Goal: Task Accomplishment & Management: Complete application form

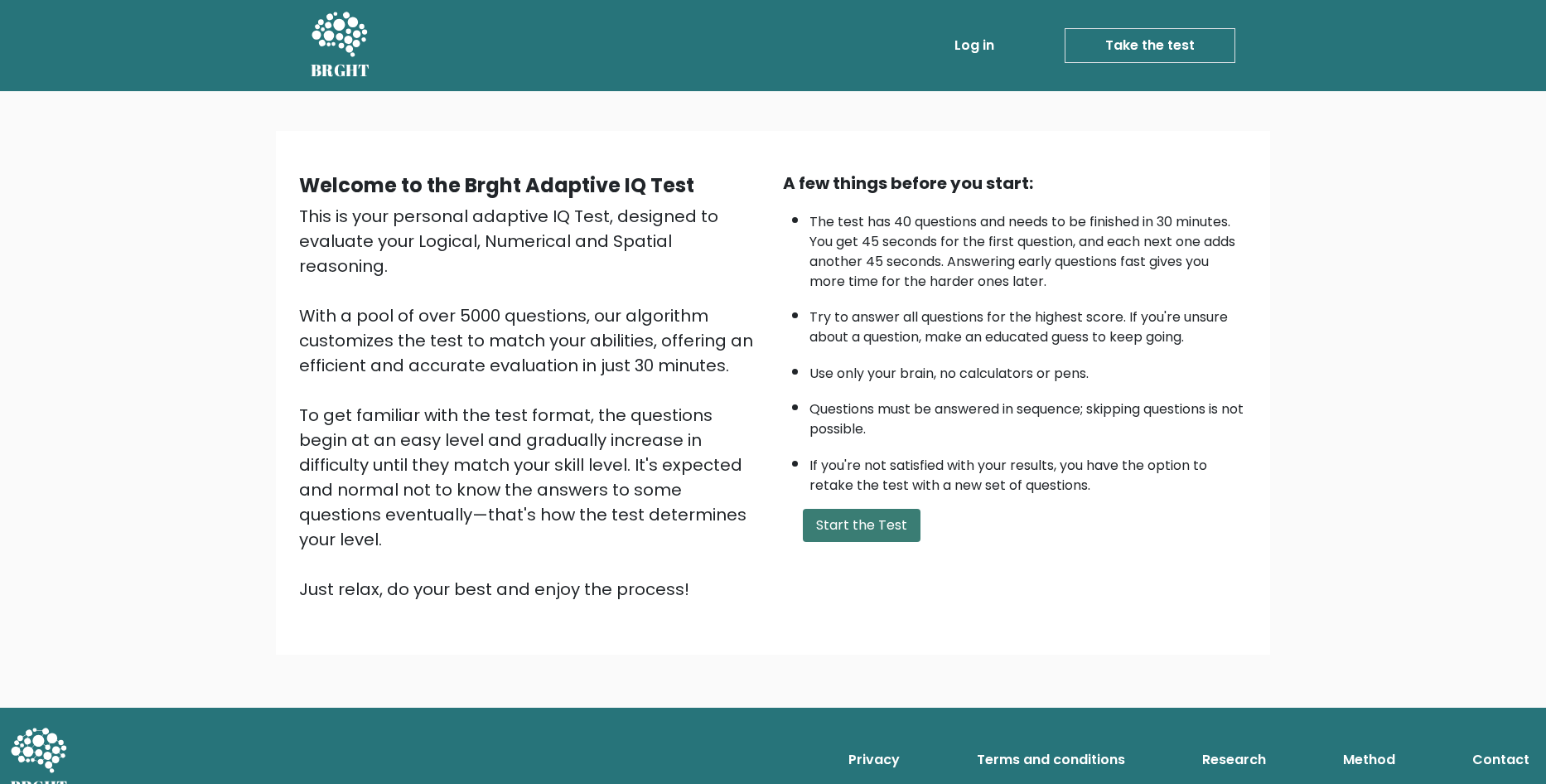
click at [878, 514] on button "Start the Test" at bounding box center [861, 525] width 117 height 34
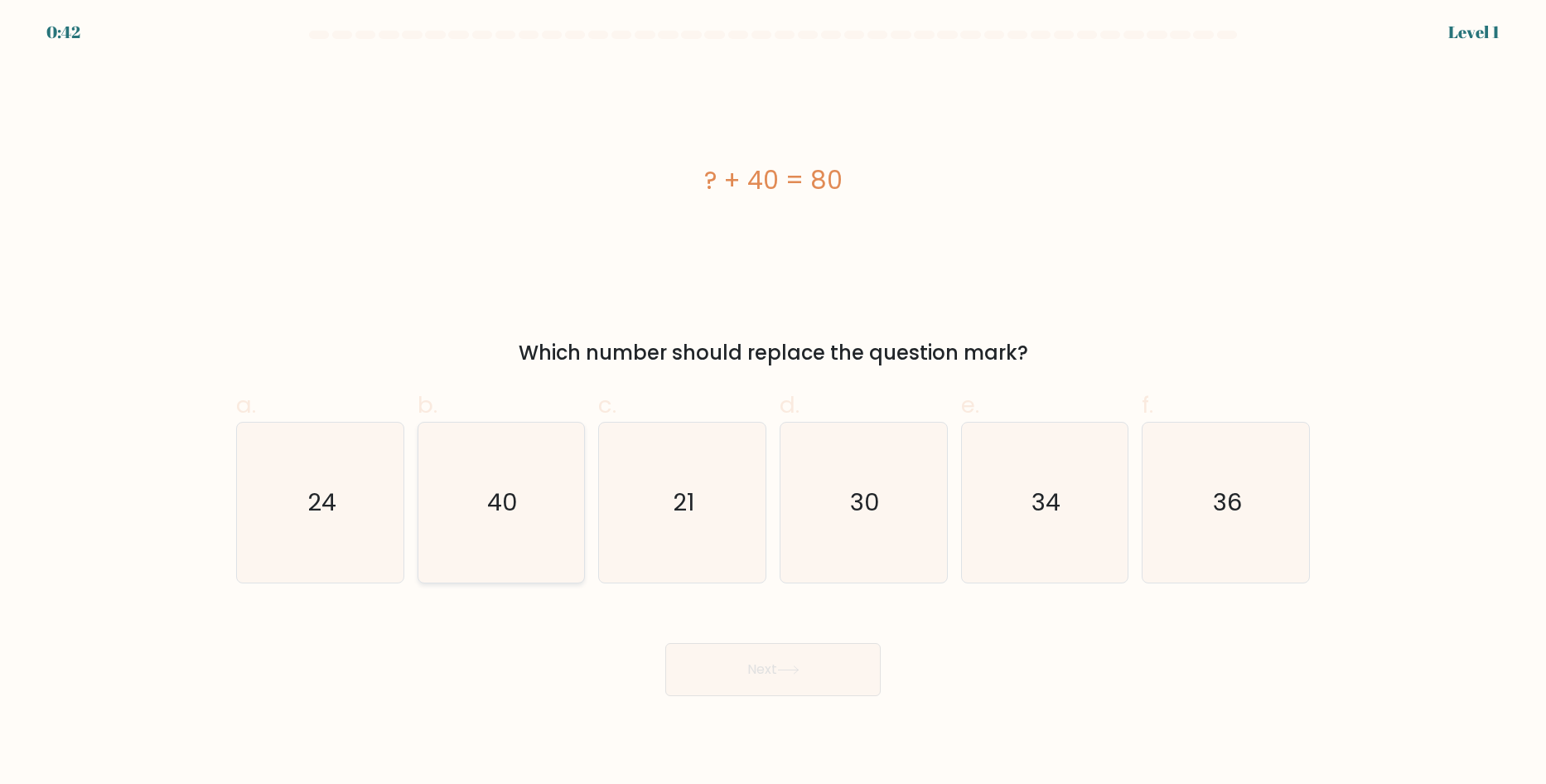
click at [449, 491] on icon "40" at bounding box center [501, 501] width 160 height 160
click at [773, 403] on input "b. 40" at bounding box center [773, 397] width 1 height 11
radio input "true"
click at [745, 690] on button "Next" at bounding box center [773, 669] width 215 height 53
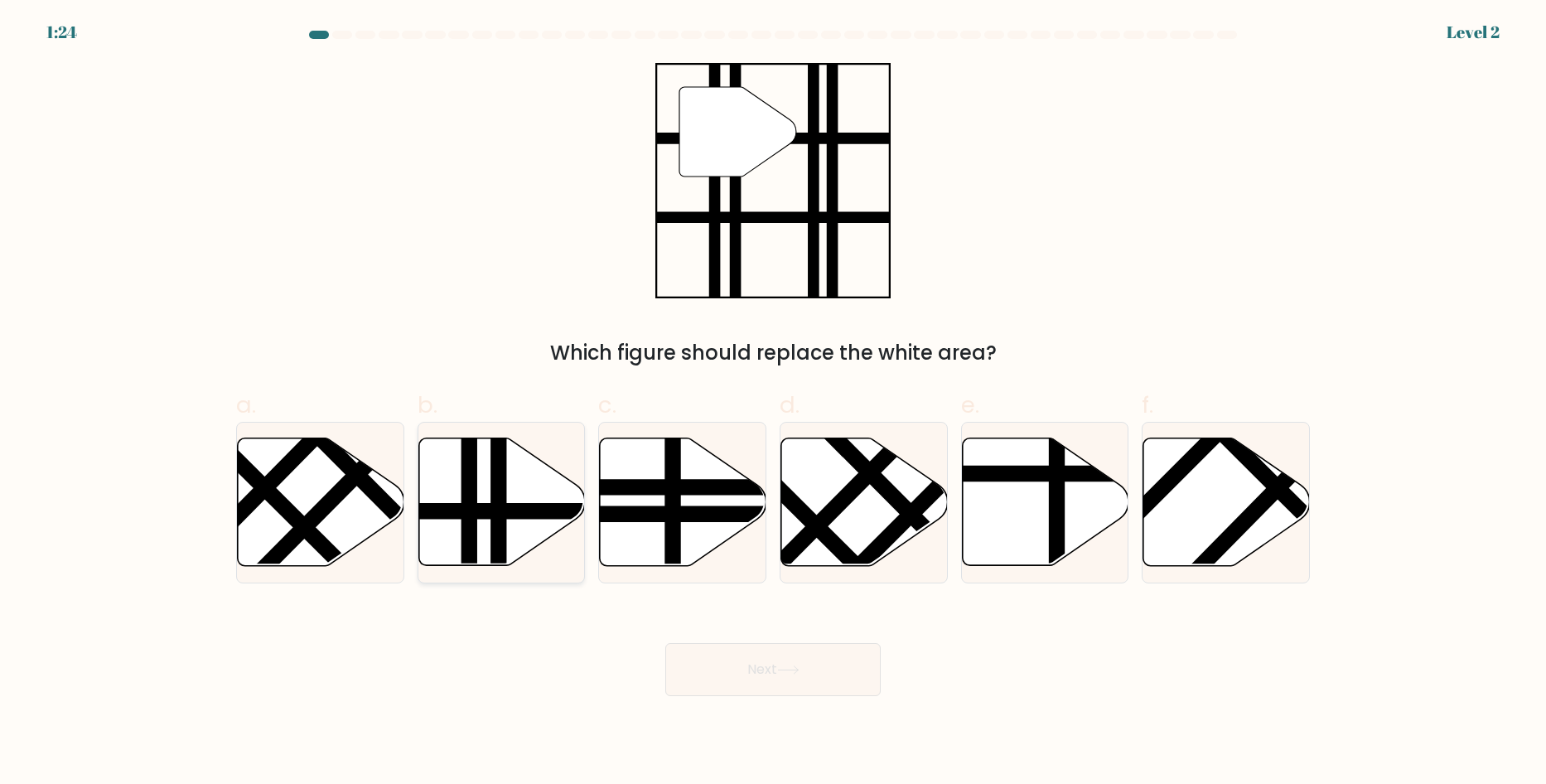
click at [538, 466] on icon at bounding box center [502, 501] width 167 height 127
click at [773, 403] on input "b." at bounding box center [773, 397] width 1 height 11
radio input "true"
click at [751, 653] on button "Next" at bounding box center [773, 669] width 215 height 53
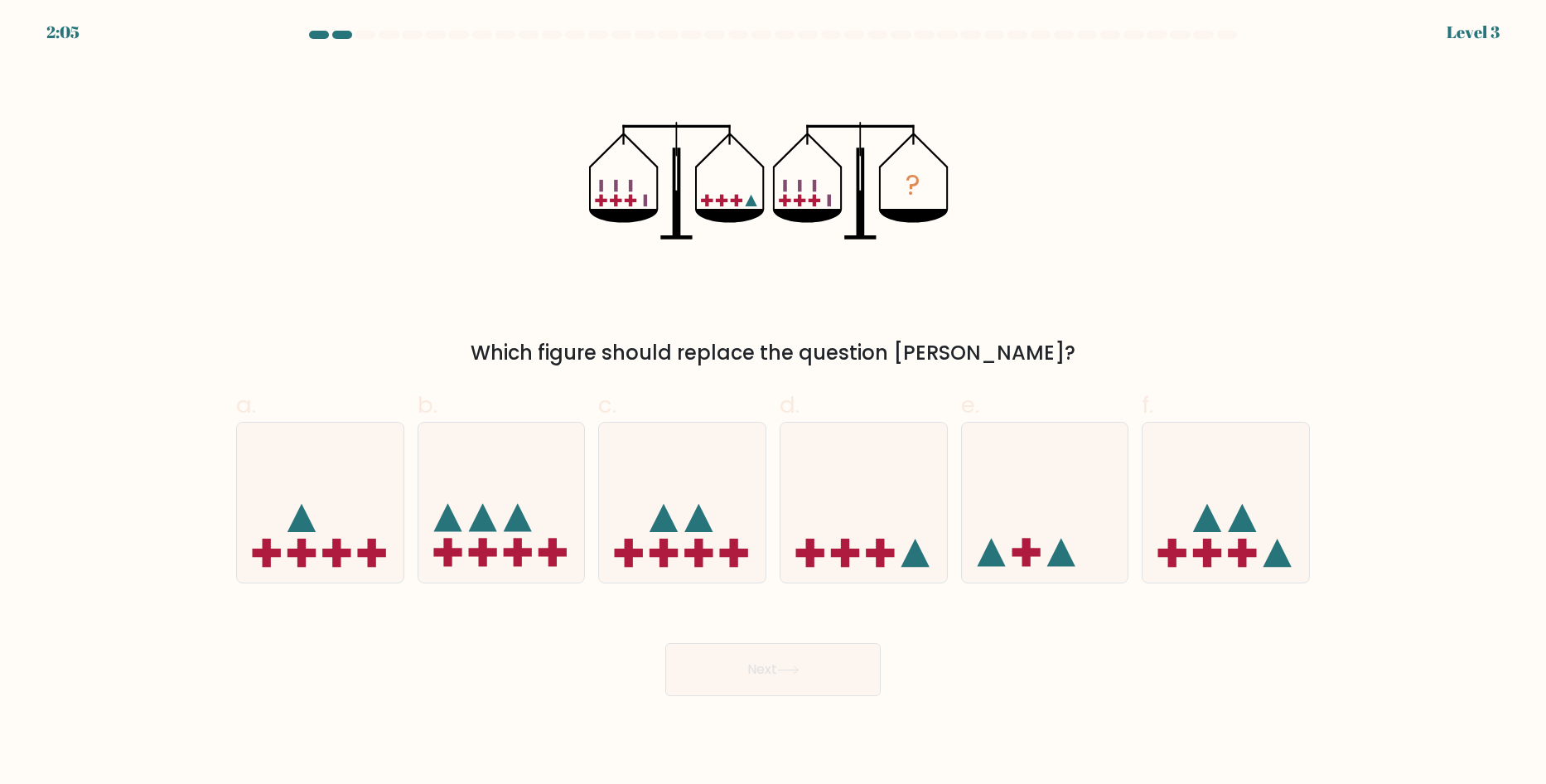
drag, startPoint x: 831, startPoint y: 229, endPoint x: 909, endPoint y: 252, distance: 81.3
click at [909, 252] on div "? Which figure should replace the question mark?" at bounding box center [773, 215] width 1093 height 305
click at [877, 489] on icon at bounding box center [863, 502] width 167 height 138
click at [773, 403] on input "d." at bounding box center [773, 397] width 1 height 11
radio input "true"
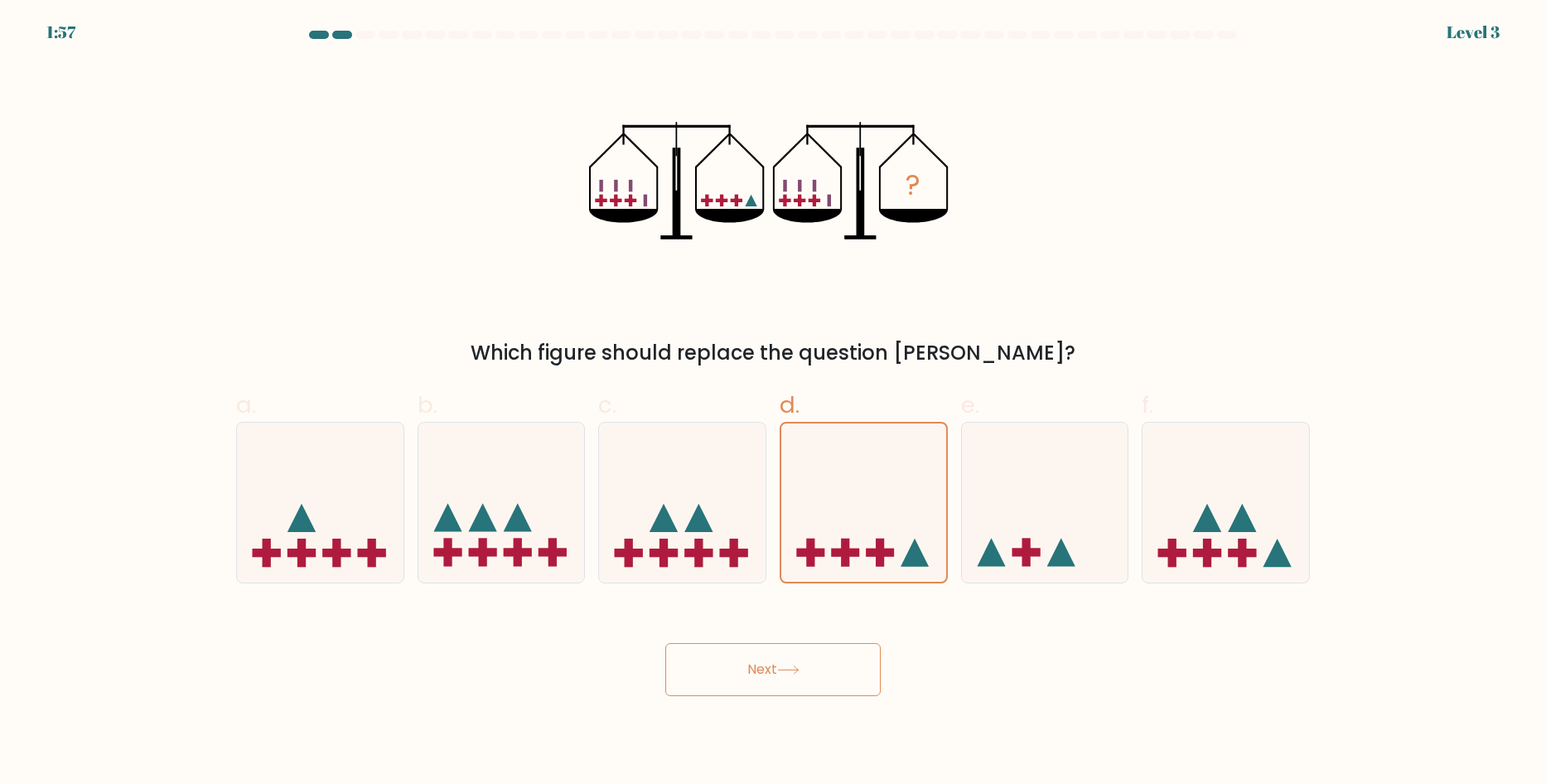
click at [858, 677] on button "Next" at bounding box center [773, 669] width 215 height 53
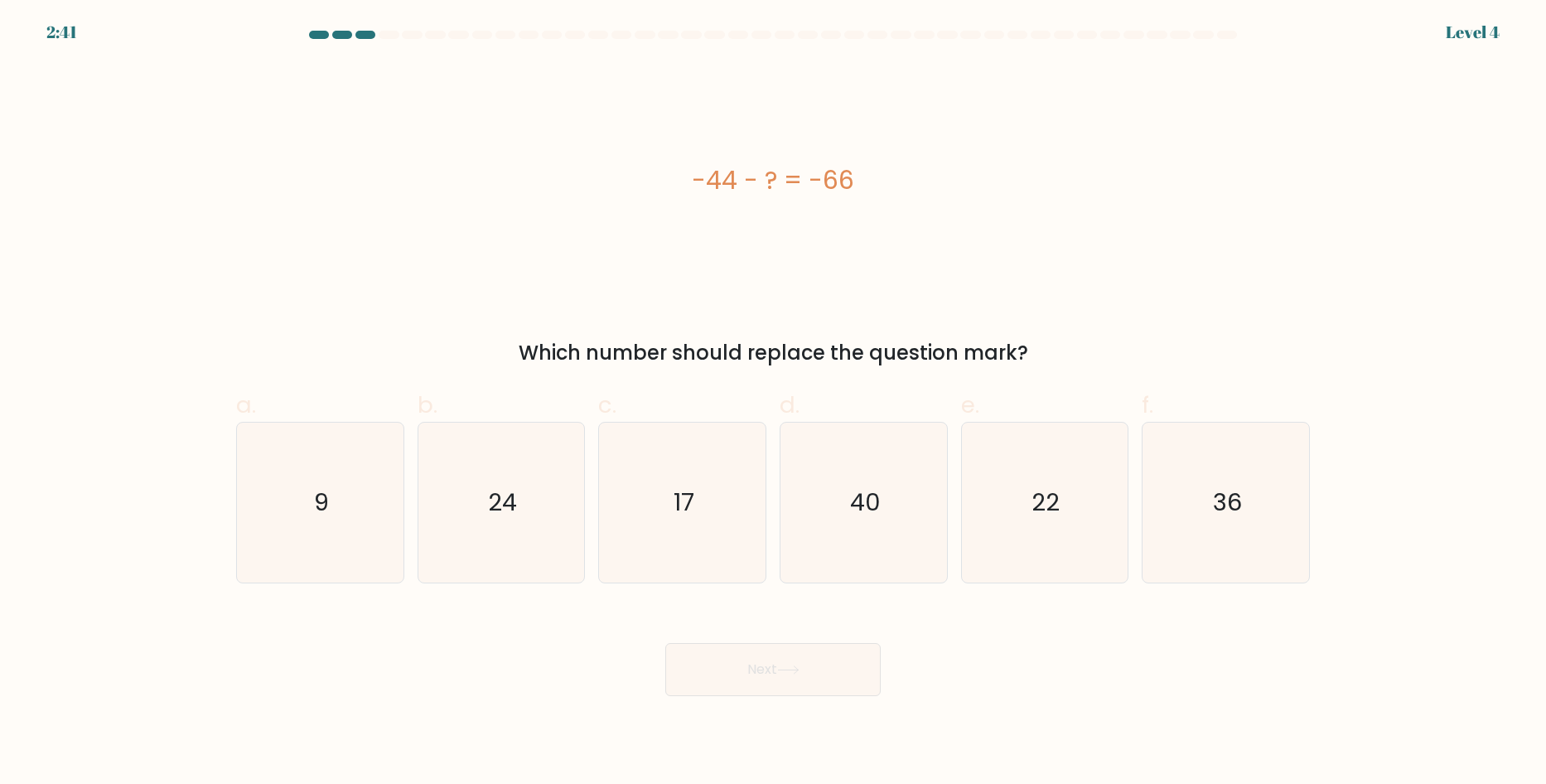
drag, startPoint x: 727, startPoint y: 180, endPoint x: 805, endPoint y: 186, distance: 78.2
click at [805, 186] on div "-44 - ? = -66" at bounding box center [773, 180] width 1074 height 37
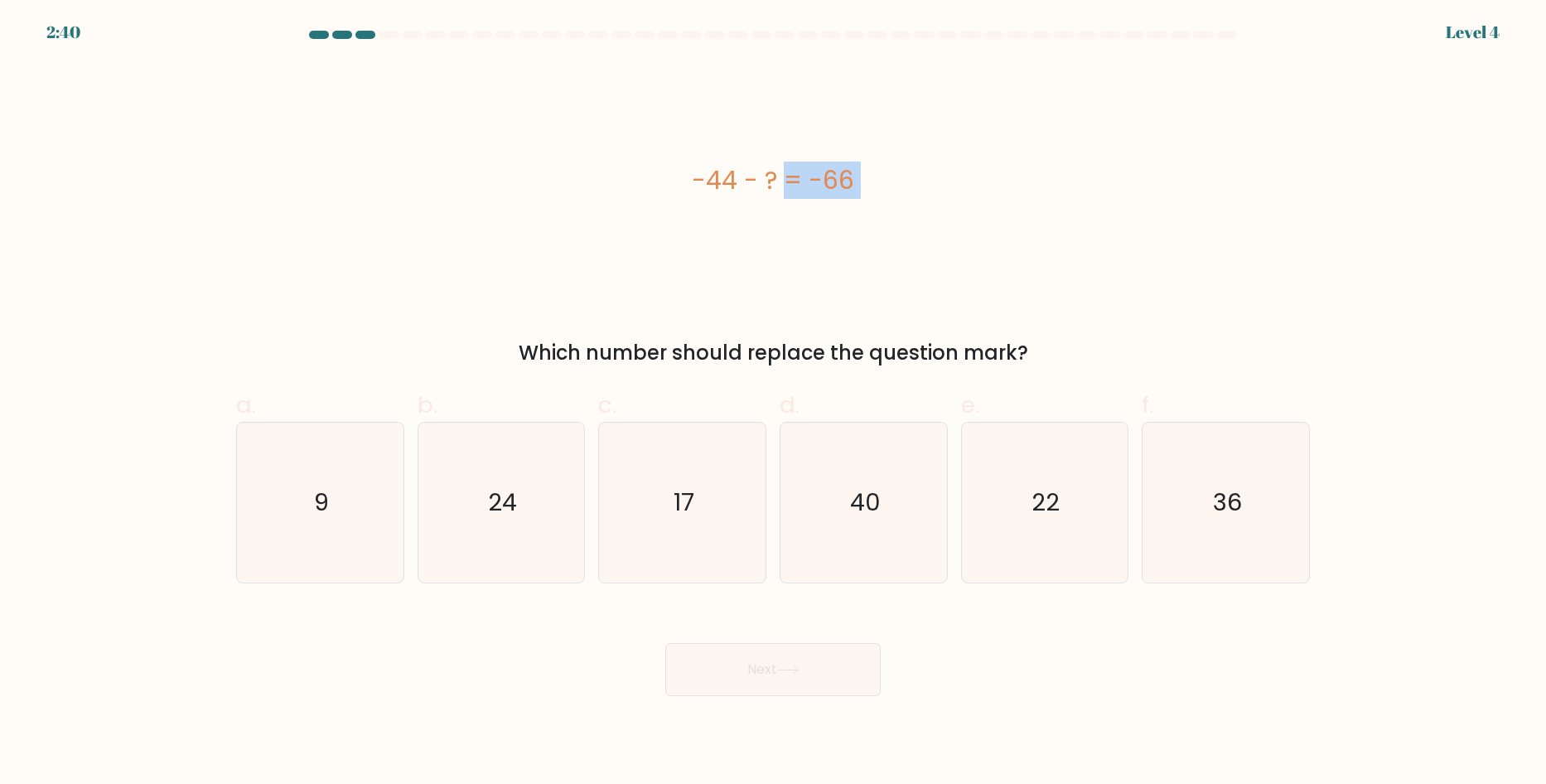
click at [805, 186] on div "-44 - ? = -66" at bounding box center [773, 180] width 1074 height 37
click at [1077, 522] on icon "22" at bounding box center [1044, 501] width 160 height 160
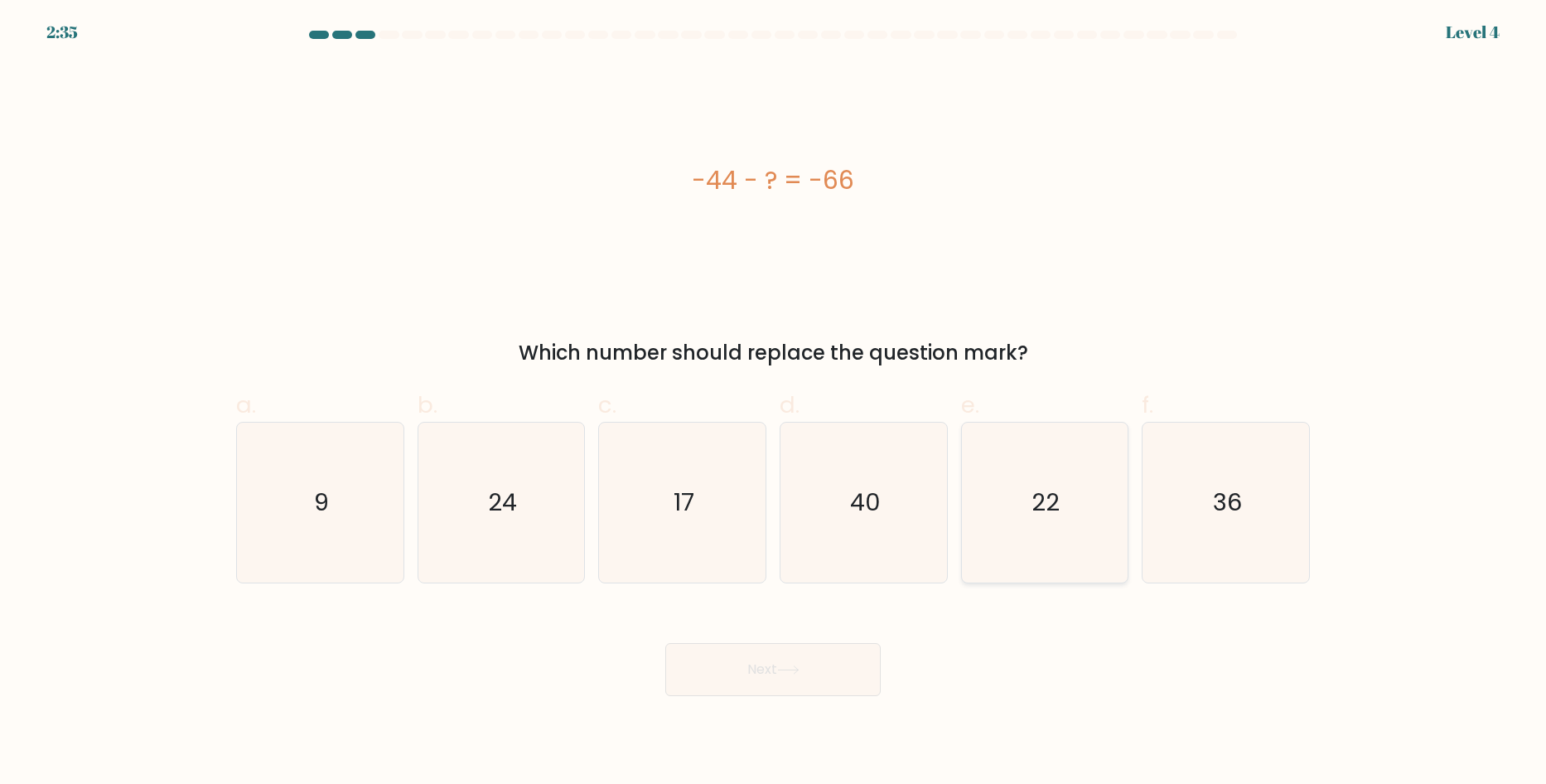
click at [773, 403] on input "e. 22" at bounding box center [773, 397] width 1 height 11
radio input "true"
click at [840, 653] on button "Next" at bounding box center [773, 669] width 215 height 53
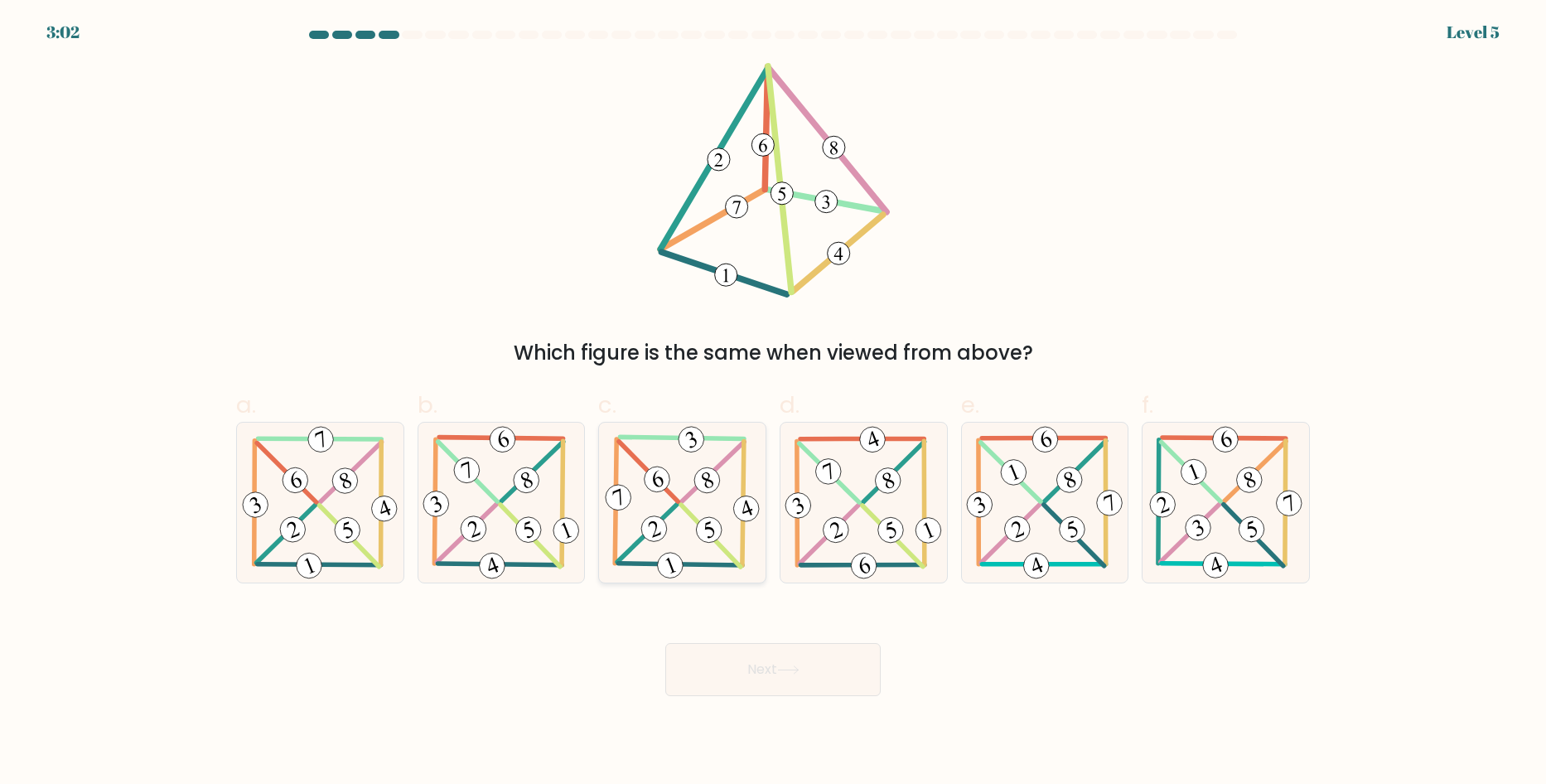
click at [676, 492] on icon at bounding box center [683, 501] width 162 height 160
click at [773, 403] on input "c." at bounding box center [773, 397] width 1 height 11
radio input "true"
click at [776, 652] on button "Next" at bounding box center [773, 669] width 215 height 53
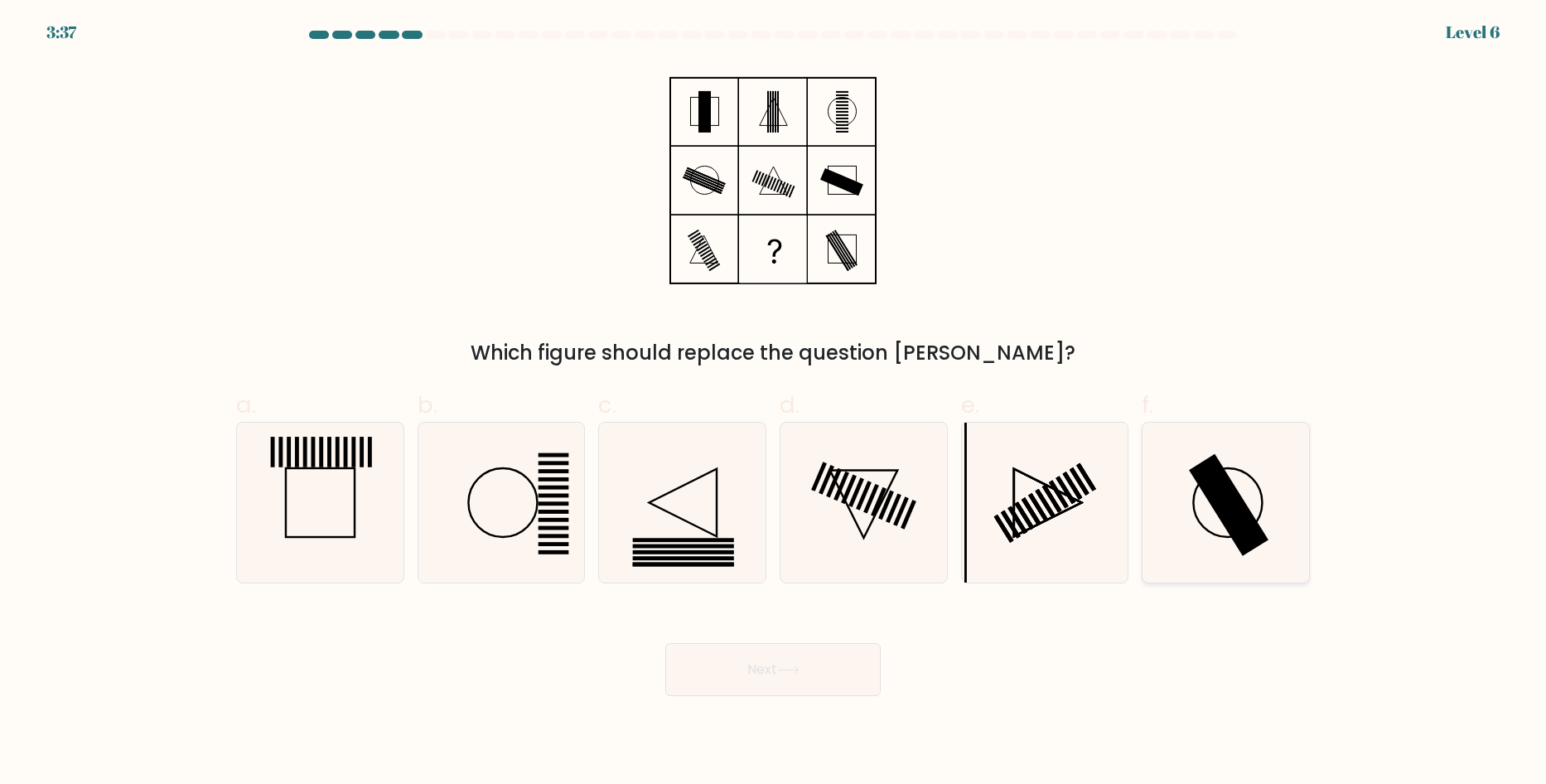
click at [1180, 483] on icon at bounding box center [1225, 501] width 160 height 160
click at [773, 403] on input "f." at bounding box center [773, 397] width 1 height 11
radio input "true"
click at [817, 655] on button "Next" at bounding box center [773, 669] width 215 height 53
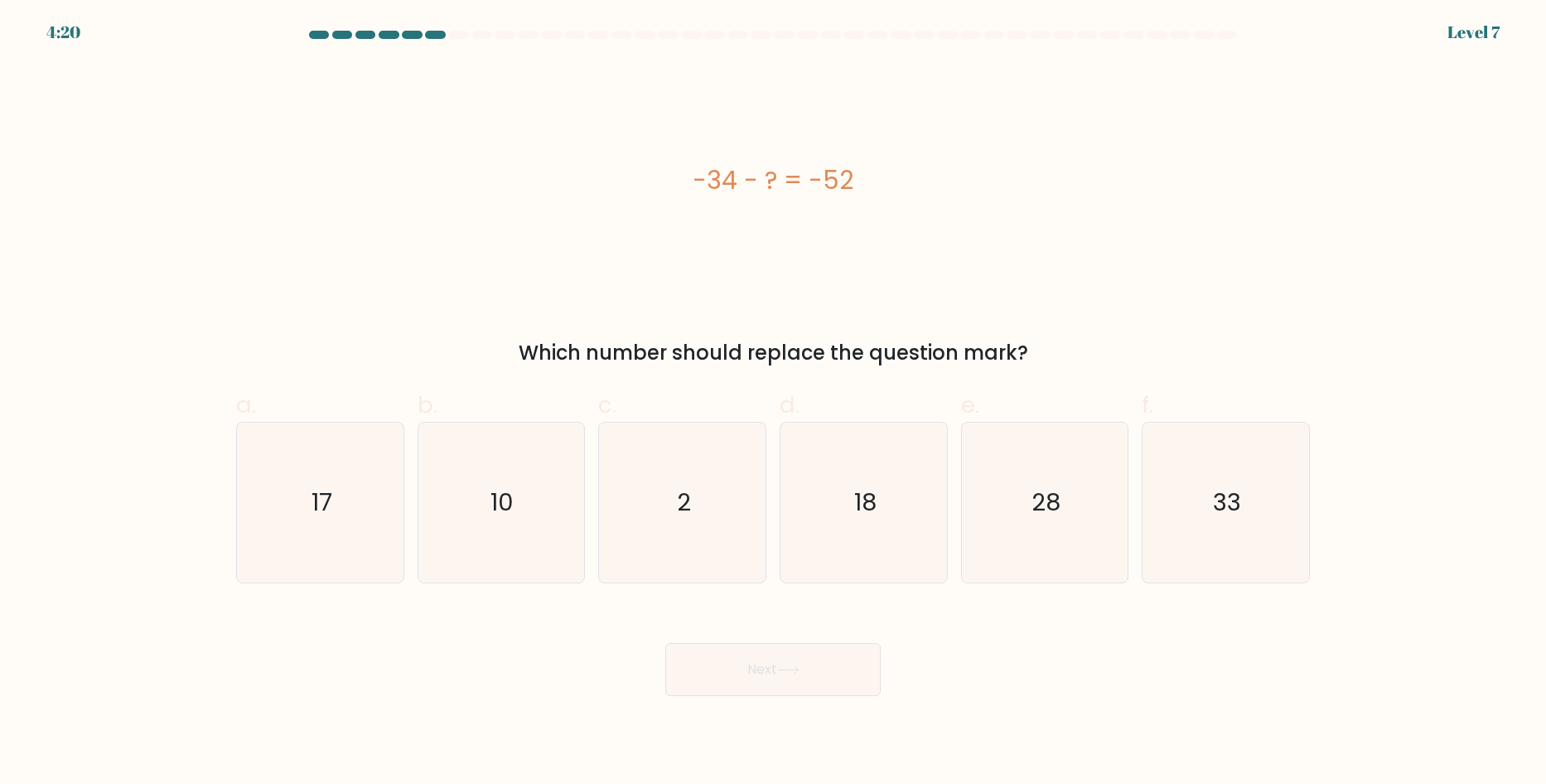
drag, startPoint x: 696, startPoint y: 169, endPoint x: 1002, endPoint y: 218, distance: 309.9
click at [999, 218] on div "-34 - ? = -52" at bounding box center [773, 180] width 1074 height 235
click at [1002, 218] on div "-34 - ? = -52" at bounding box center [773, 180] width 1074 height 235
click at [906, 516] on icon "18" at bounding box center [863, 501] width 160 height 160
click at [773, 403] on input "d. 18" at bounding box center [773, 397] width 1 height 11
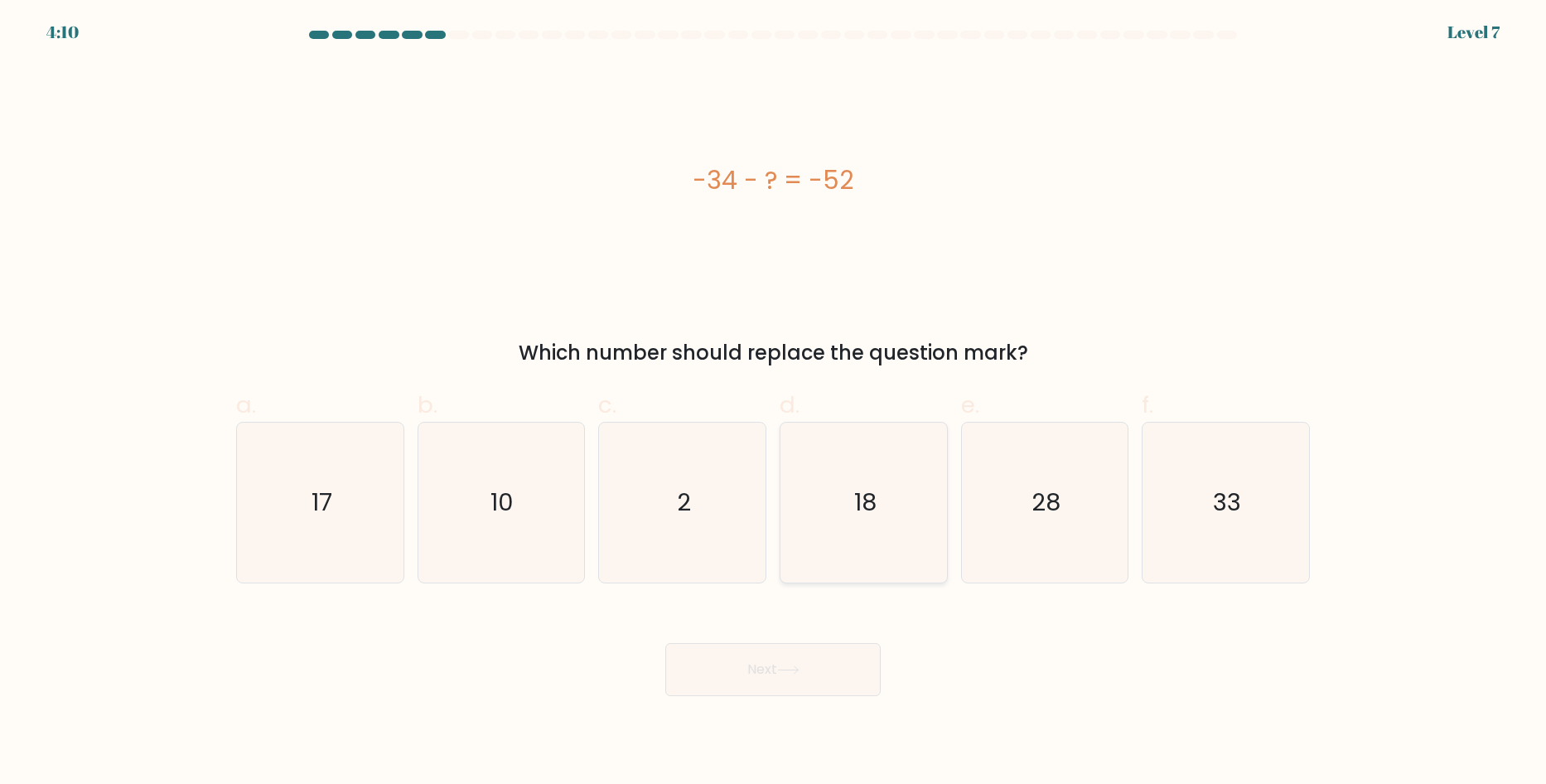
radio input "true"
click at [821, 670] on button "Next" at bounding box center [773, 669] width 215 height 53
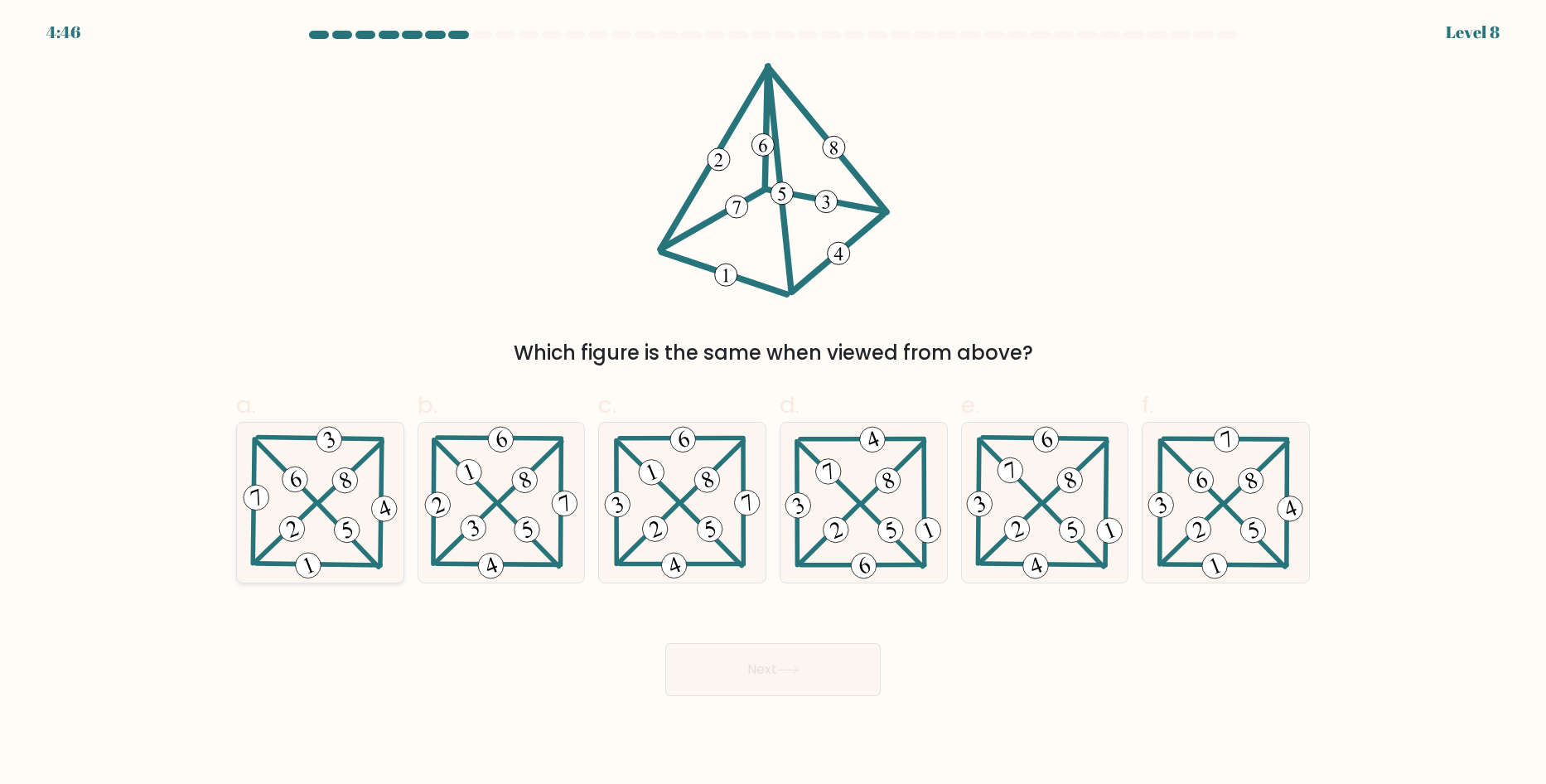
click at [341, 474] on 464 at bounding box center [345, 480] width 34 height 34
click at [773, 403] on input "a." at bounding box center [773, 397] width 1 height 11
radio input "true"
click at [731, 682] on button "Next" at bounding box center [773, 669] width 215 height 53
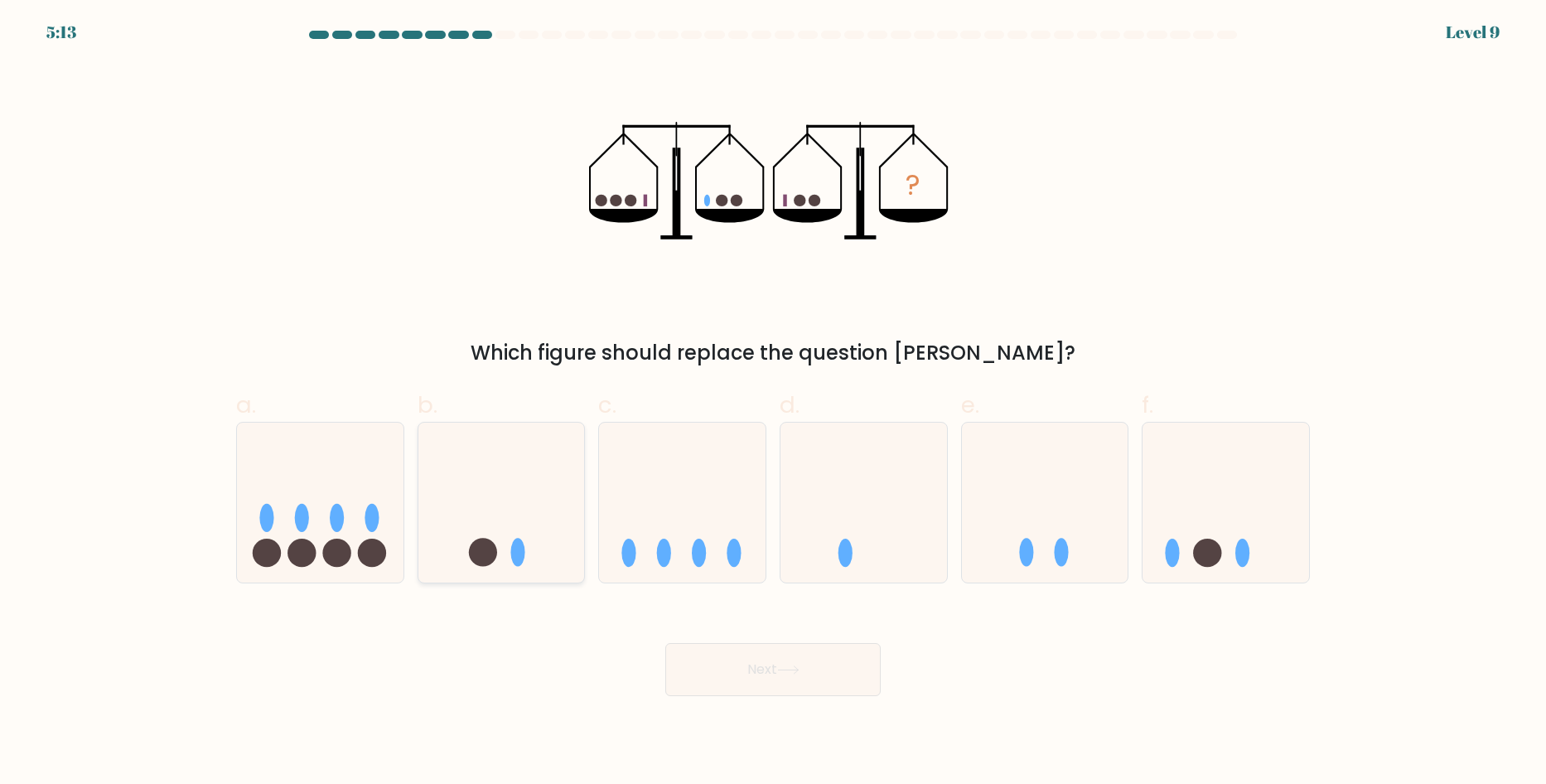
click at [526, 478] on icon at bounding box center [502, 502] width 167 height 138
click at [773, 403] on input "b." at bounding box center [773, 397] width 1 height 11
radio input "true"
click at [804, 669] on button "Next" at bounding box center [773, 669] width 215 height 53
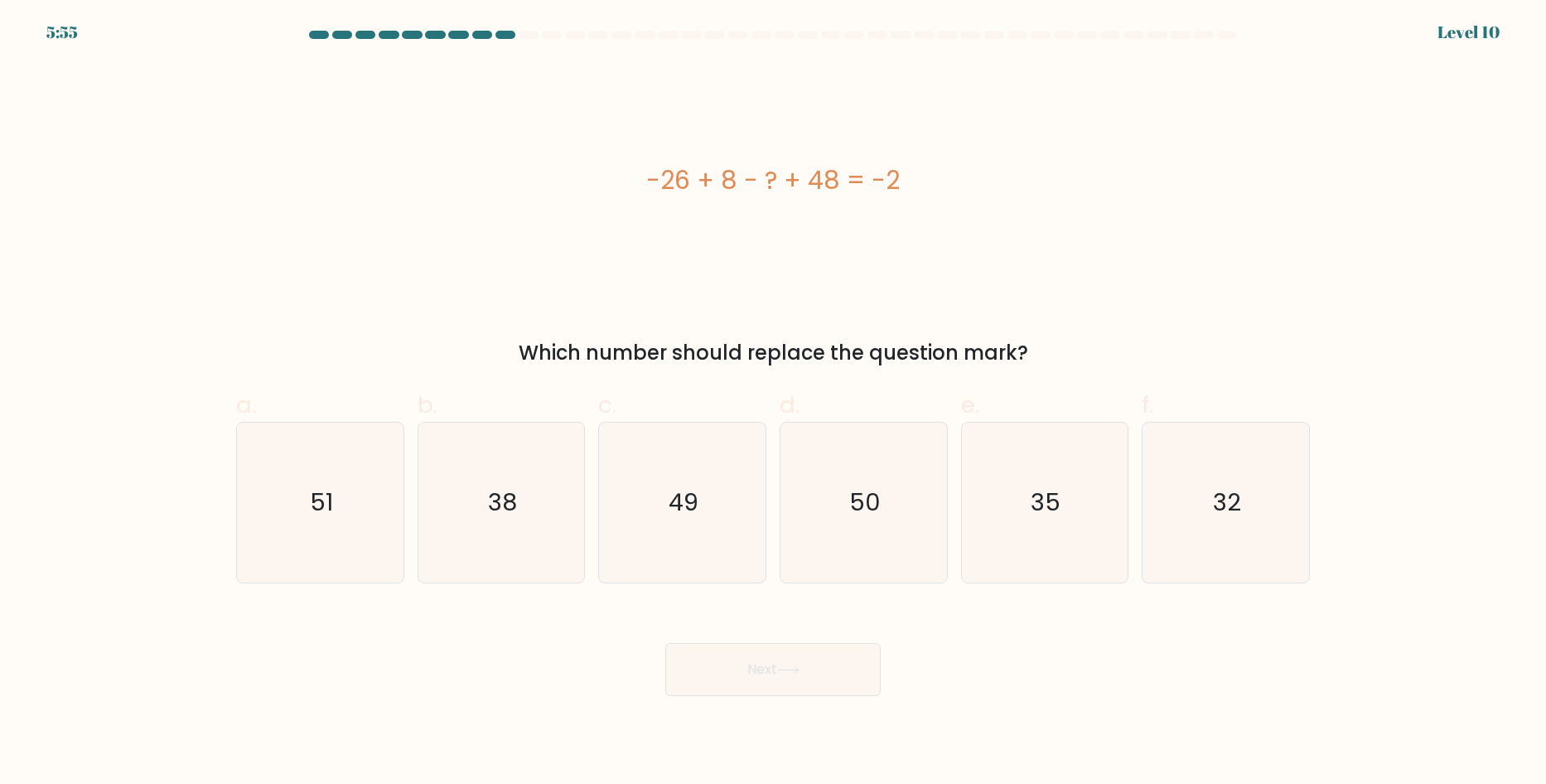
drag, startPoint x: 663, startPoint y: 170, endPoint x: 906, endPoint y: 206, distance: 245.7
click at [879, 193] on div "-26 + 8 - ? + 48 = -2" at bounding box center [773, 180] width 1074 height 37
click at [907, 206] on div "-26 + 8 - ? + 48 = -2" at bounding box center [773, 180] width 1074 height 235
click at [860, 167] on div "-26 + 8 - ? + 48 = -2" at bounding box center [773, 180] width 1074 height 37
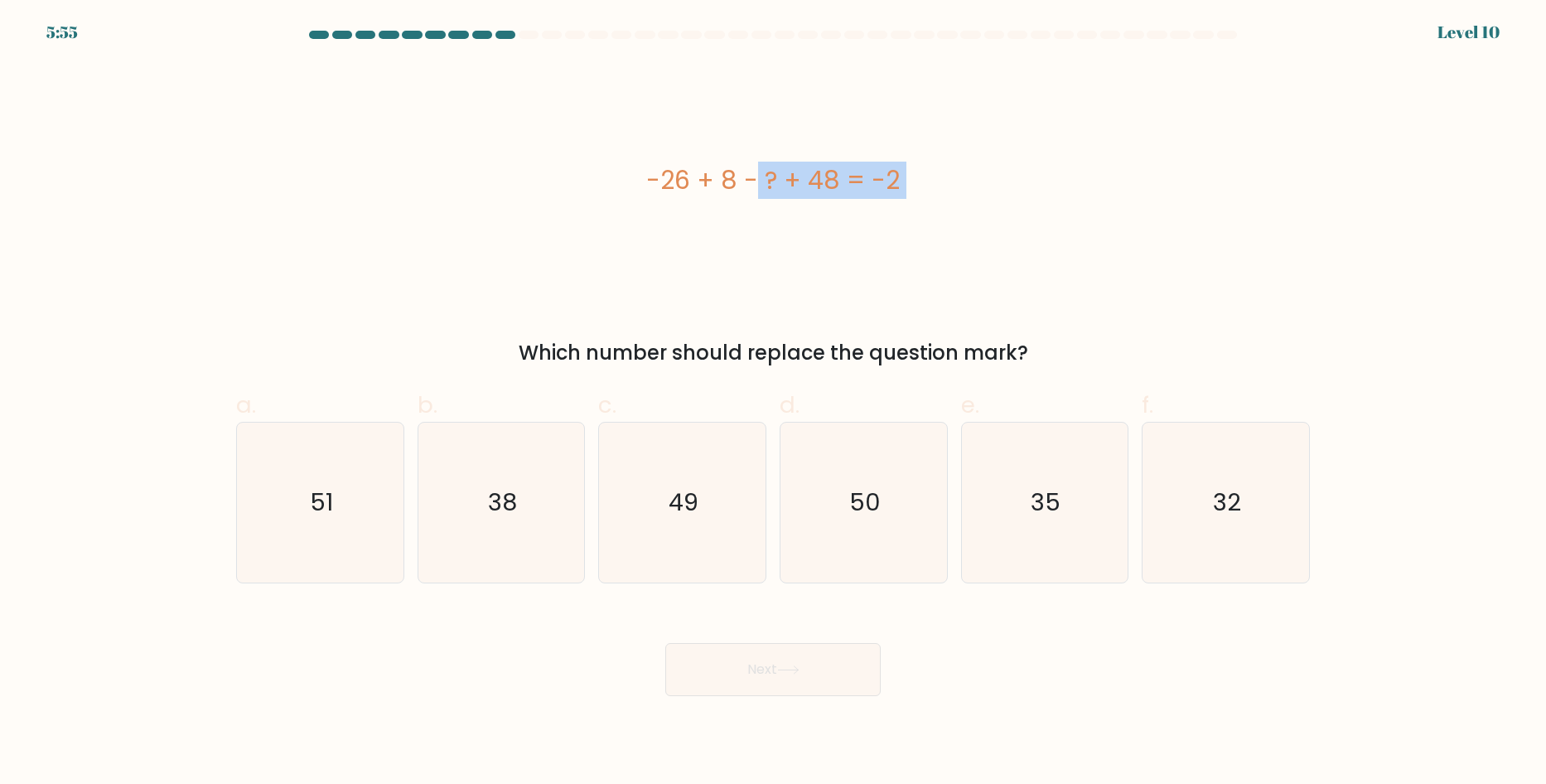
click at [860, 167] on div "-26 + 8 - ? + 48 = -2" at bounding box center [773, 180] width 1074 height 37
copy div "-26 + 8 - ? + 48 = -2"
click at [1219, 483] on icon "32" at bounding box center [1225, 501] width 160 height 160
click at [773, 403] on input "f. 32" at bounding box center [773, 397] width 1 height 11
radio input "true"
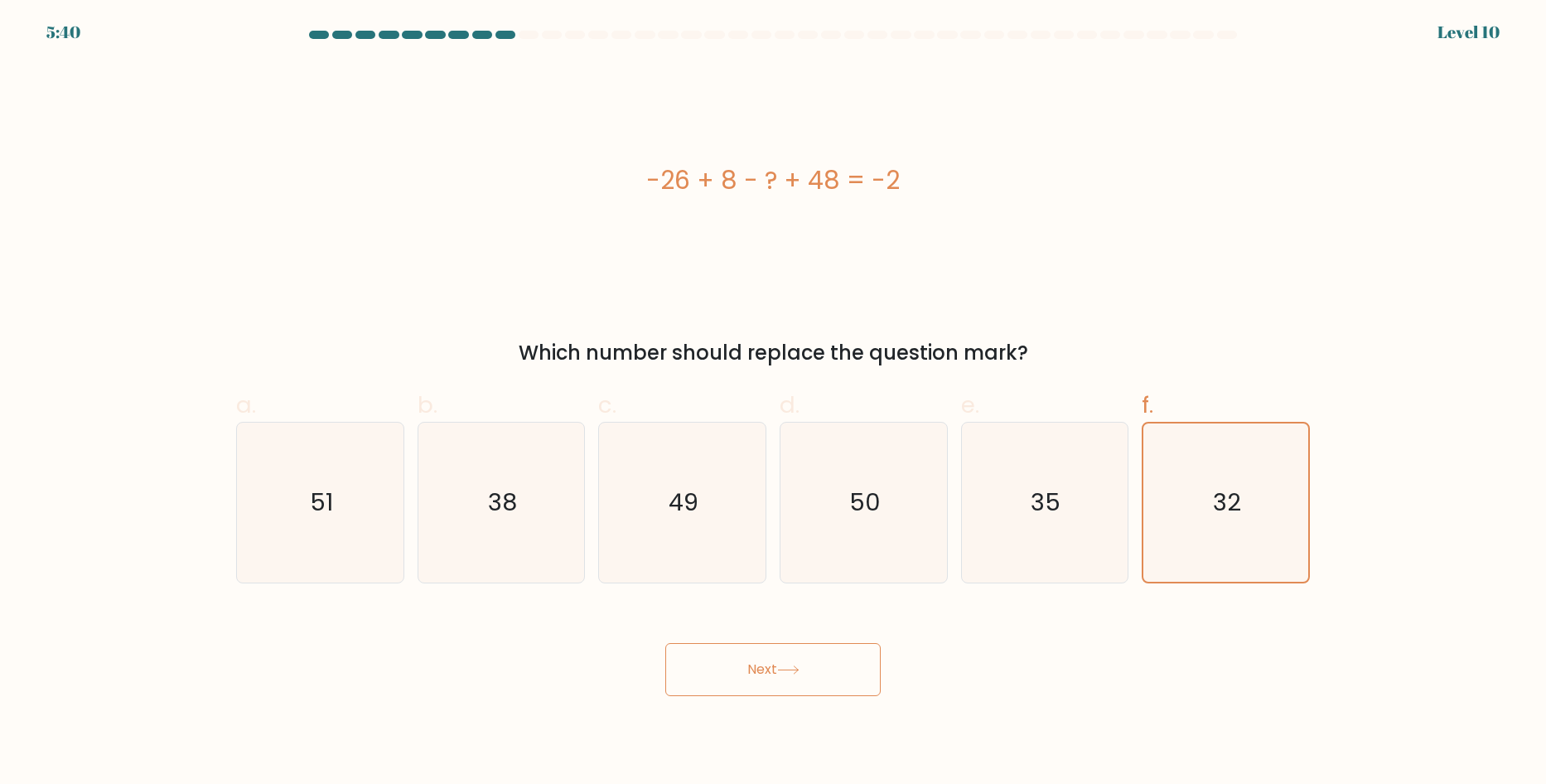
click at [807, 681] on button "Next" at bounding box center [773, 669] width 215 height 53
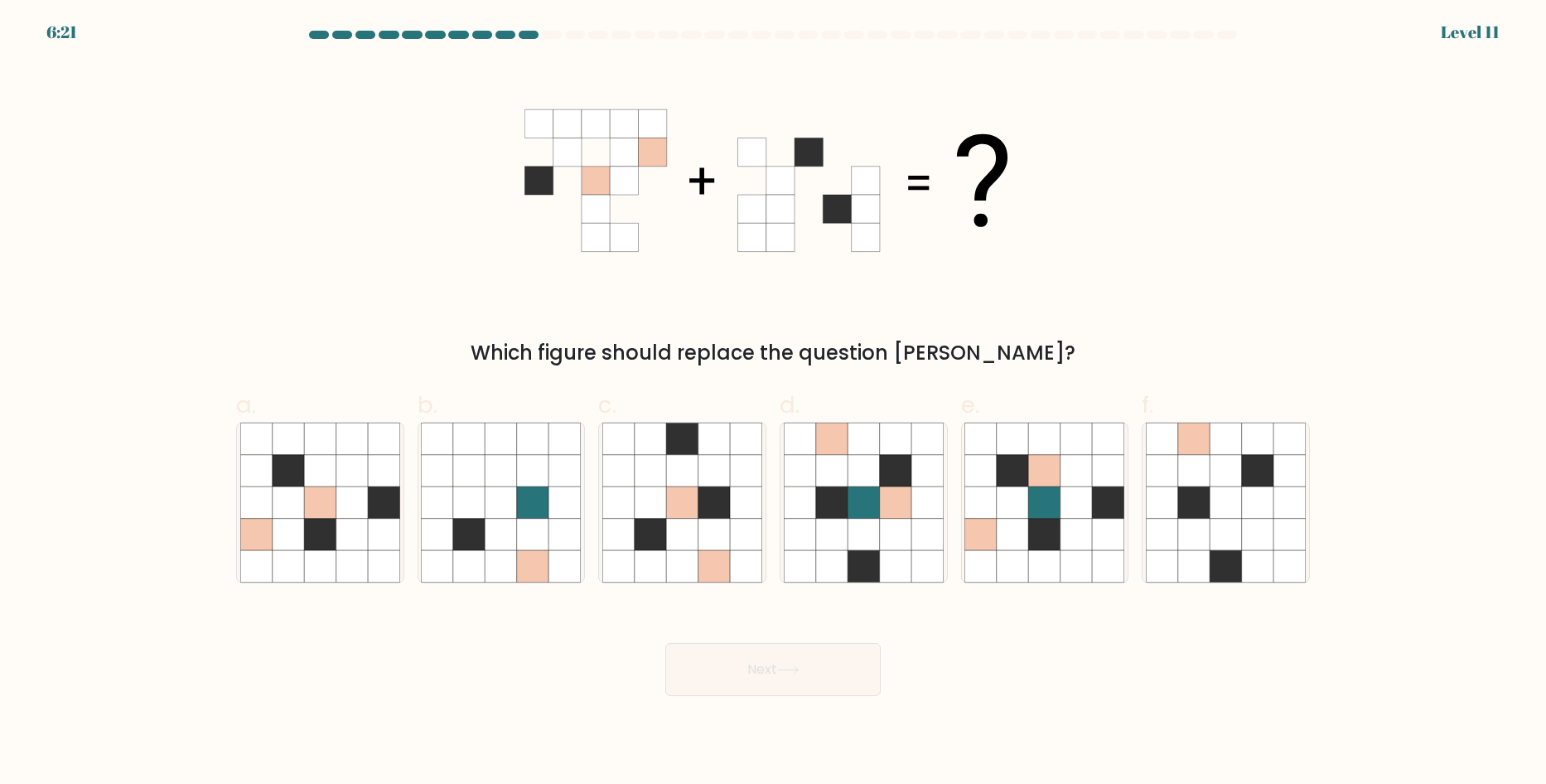
drag, startPoint x: 539, startPoint y: 106, endPoint x: 745, endPoint y: 276, distance: 267.1
click at [745, 276] on icon at bounding box center [773, 180] width 497 height 235
click at [290, 490] on icon at bounding box center [289, 502] width 32 height 32
click at [773, 403] on input "a." at bounding box center [773, 397] width 1 height 11
radio input "true"
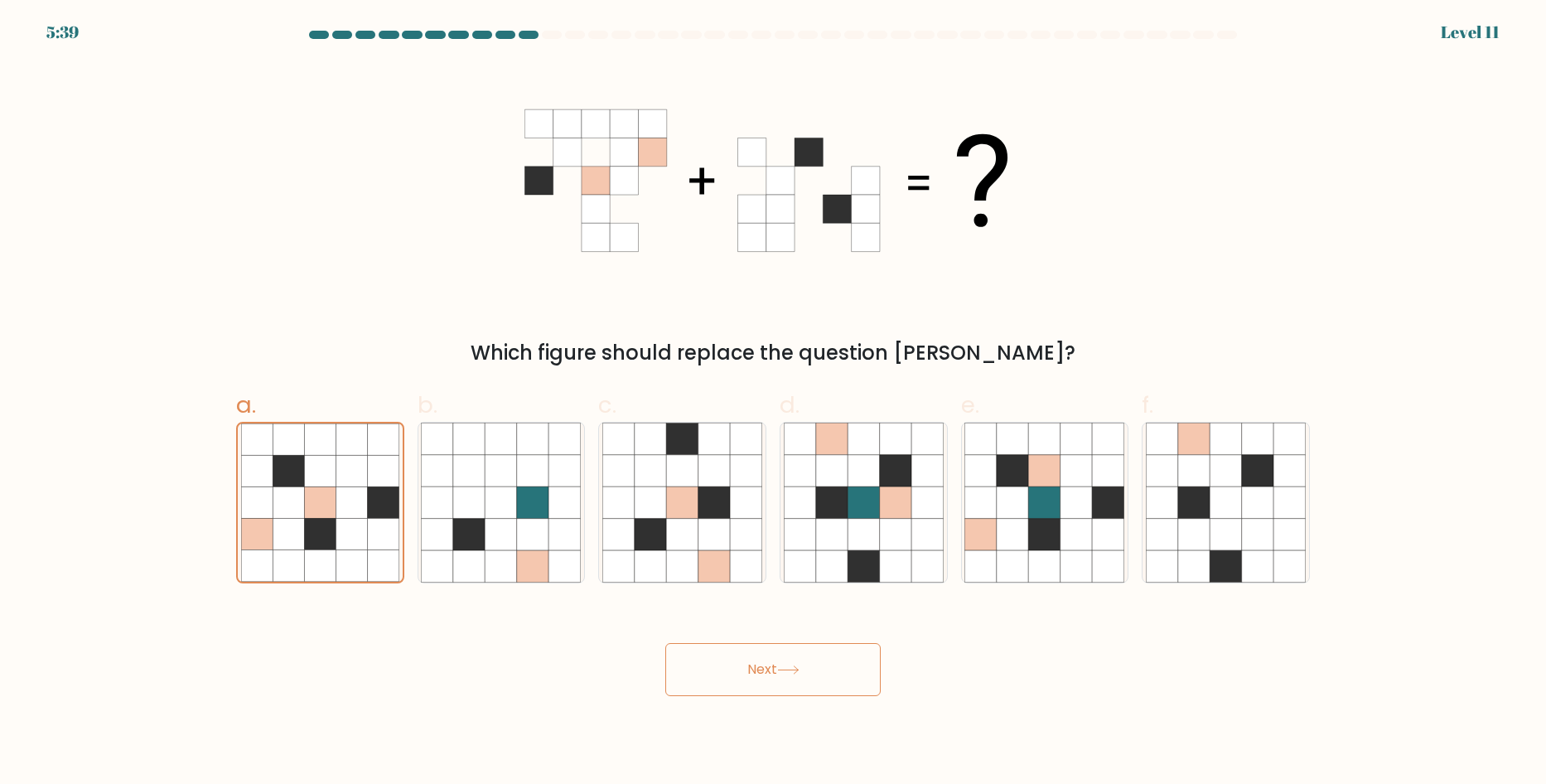
click at [715, 662] on button "Next" at bounding box center [773, 669] width 215 height 53
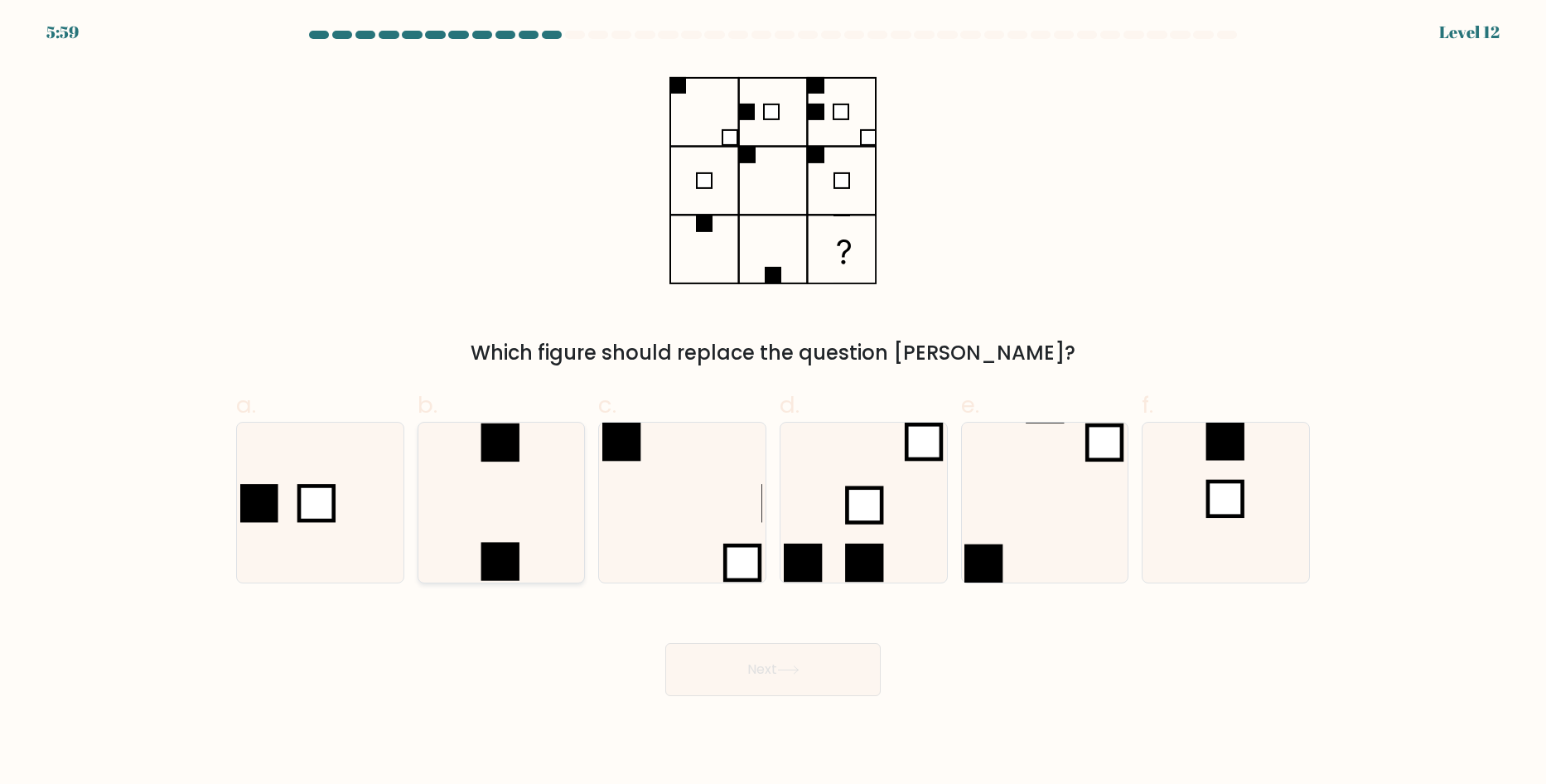
click at [502, 478] on icon at bounding box center [501, 501] width 160 height 160
click at [773, 403] on input "b." at bounding box center [773, 397] width 1 height 11
radio input "true"
click at [767, 682] on button "Next" at bounding box center [773, 669] width 215 height 53
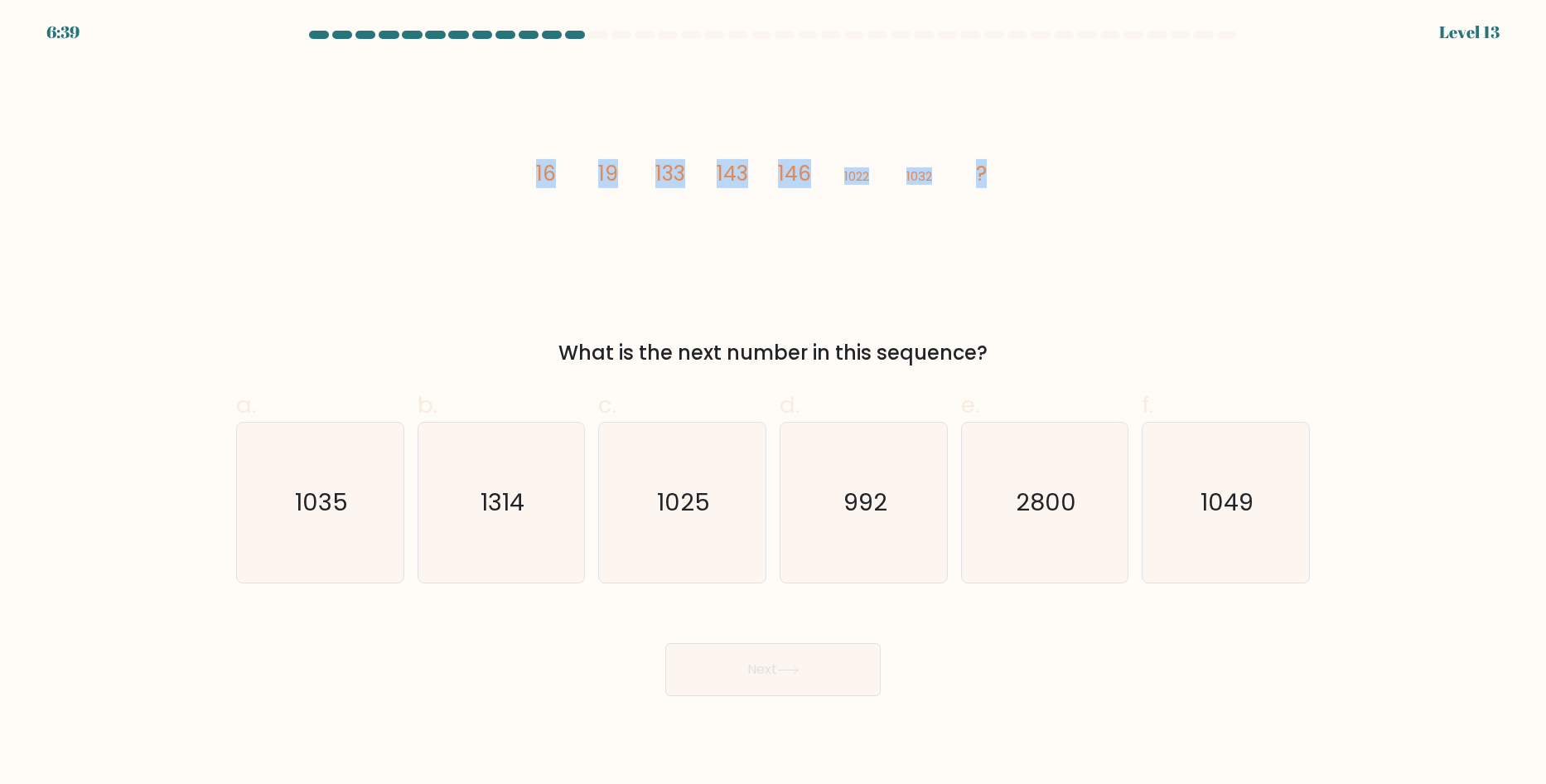
drag, startPoint x: 532, startPoint y: 165, endPoint x: 999, endPoint y: 189, distance: 467.6
click at [999, 189] on icon "image/svg+xml 16 19 133 143 146 1022 1032 ?" at bounding box center [773, 180] width 497 height 235
copy g "16 19 133 143 146 1022 1032 ?"
click at [321, 278] on div "image/svg+xml 16 19 133 143 146 1022 1032 ? What is the next number in this seq…" at bounding box center [773, 215] width 1093 height 305
click at [328, 474] on icon "1035" at bounding box center [320, 501] width 160 height 160
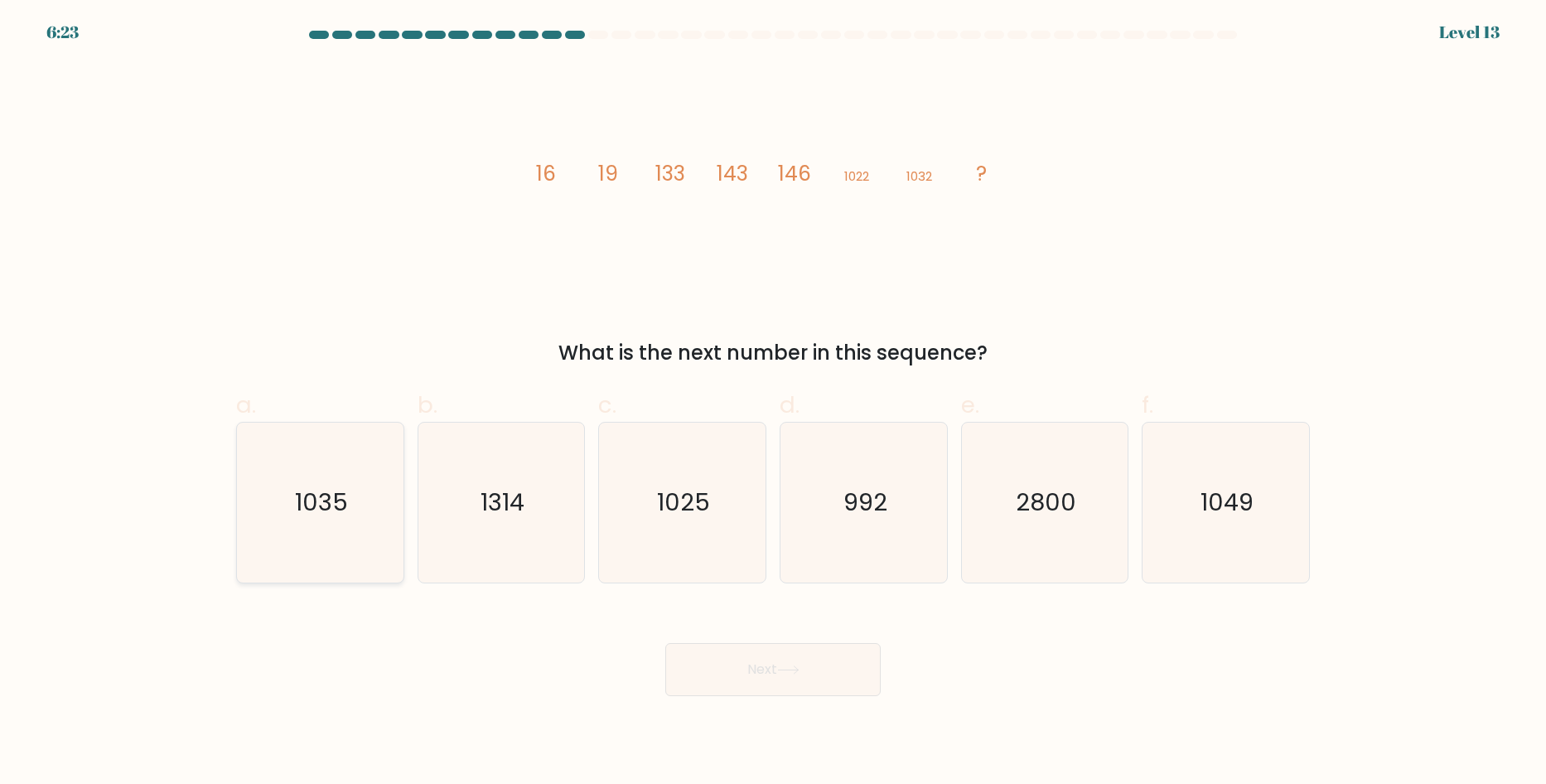
click at [773, 403] on input "a. 1035" at bounding box center [773, 397] width 1 height 11
radio input "true"
click at [745, 661] on button "Next" at bounding box center [773, 669] width 215 height 53
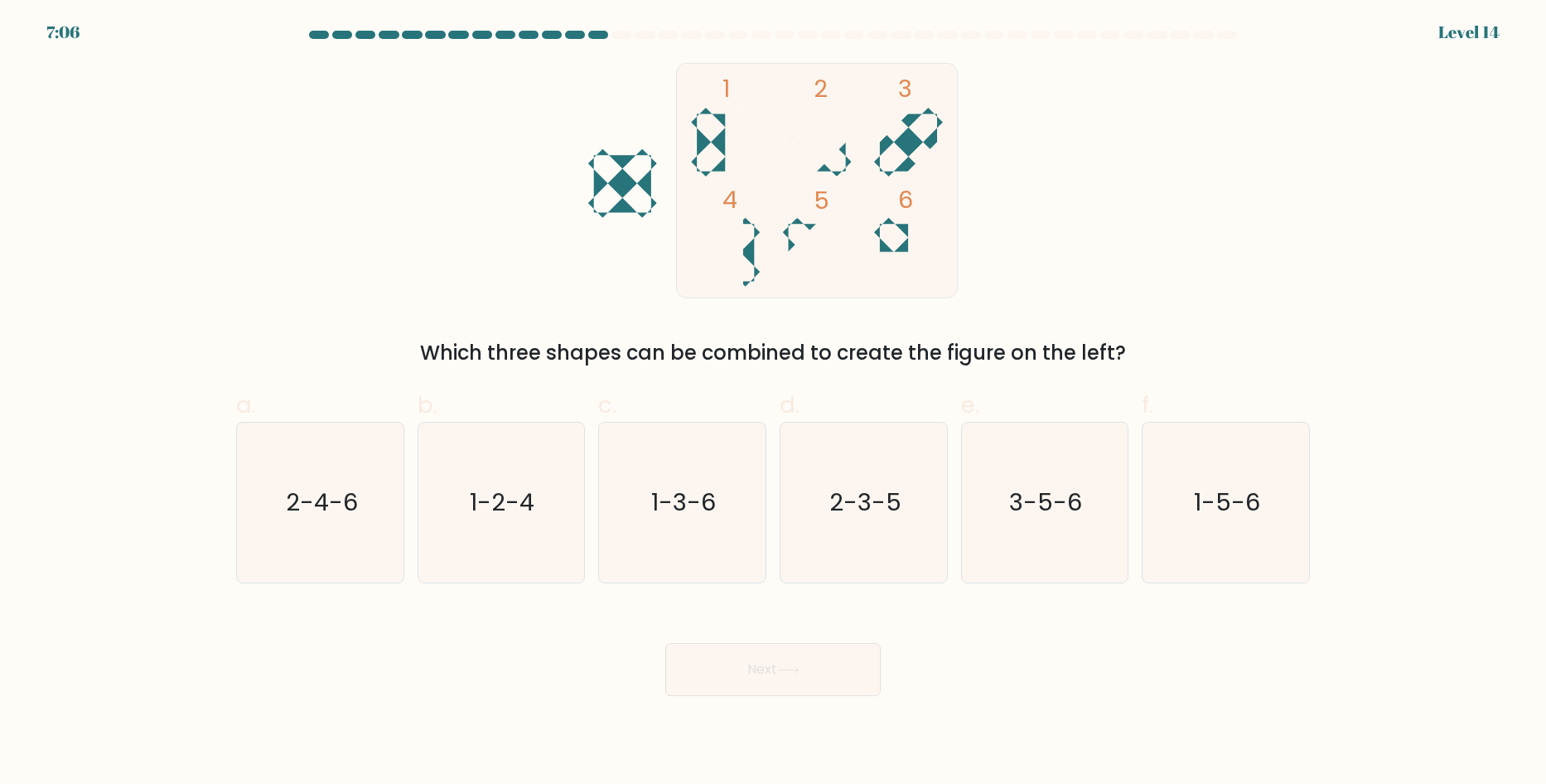
drag, startPoint x: 435, startPoint y: 340, endPoint x: 1108, endPoint y: 355, distance: 673.2
click at [1108, 355] on div "Which three shapes can be combined to create the figure on the left?" at bounding box center [773, 353] width 1053 height 30
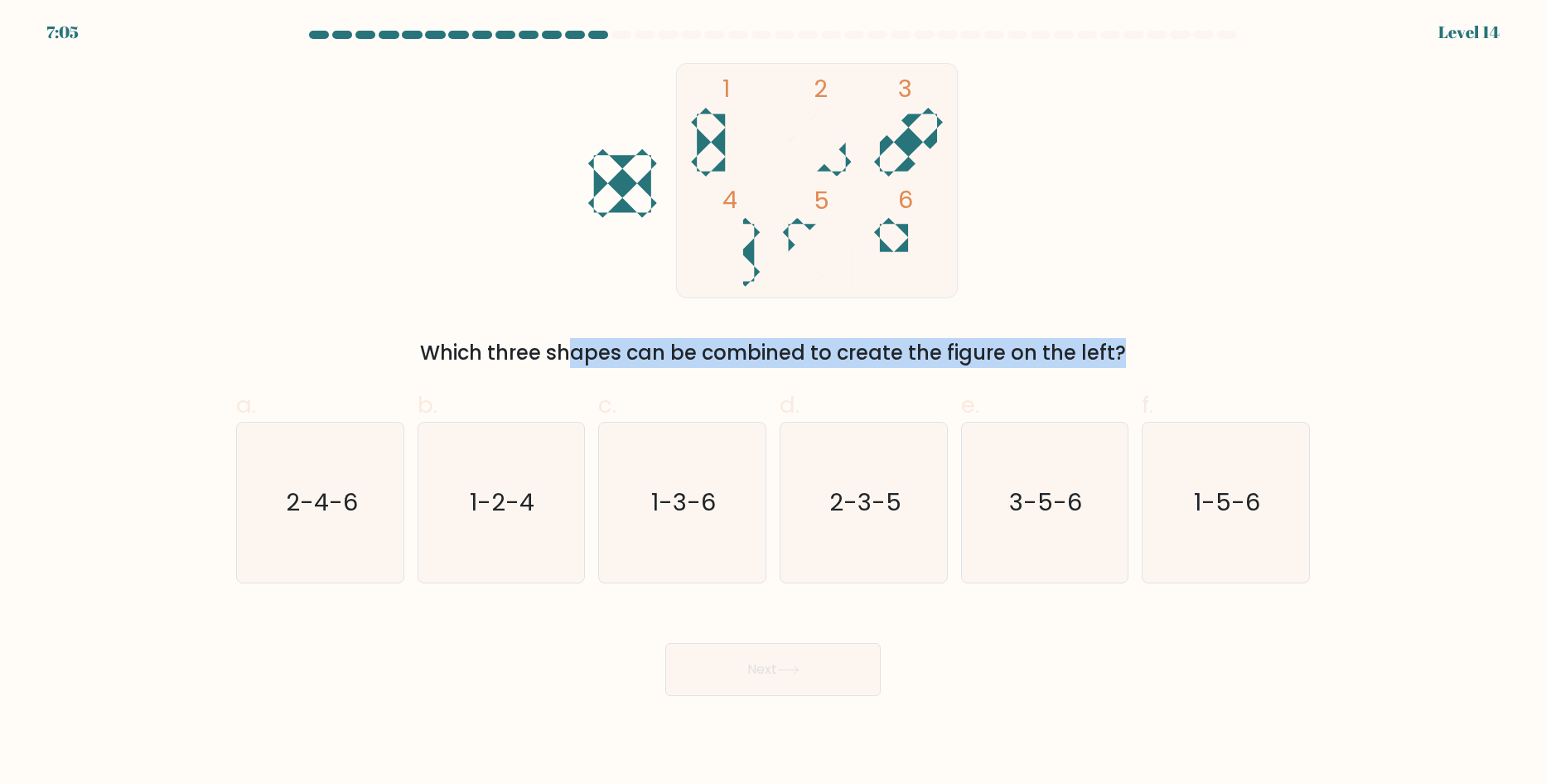
click at [1108, 355] on div "Which three shapes can be combined to create the figure on the left?" at bounding box center [773, 353] width 1053 height 30
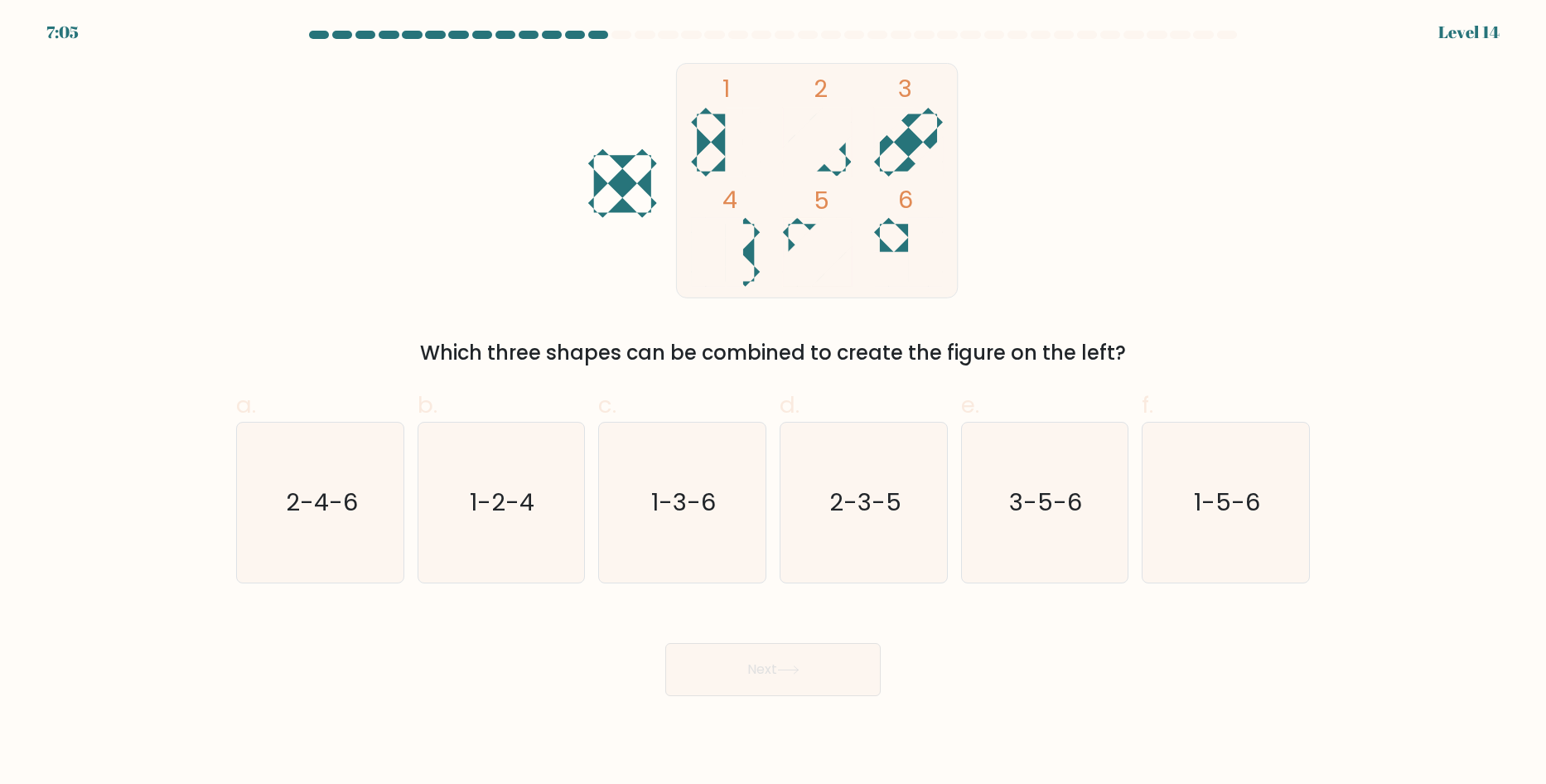
click at [1078, 275] on div "1 2 3 4 5 6 Which three shapes can be combined to create the figure on the left?" at bounding box center [773, 215] width 1093 height 305
drag, startPoint x: 758, startPoint y: 202, endPoint x: 572, endPoint y: 132, distance: 198.7
click at [571, 131] on div "1 2 3 4 5 6 Which three shapes can be combined to create the figure on the left?" at bounding box center [773, 215] width 1093 height 305
click at [1055, 278] on div "1 2 3 4 5 6 Which three shapes can be combined to create the figure on the left?" at bounding box center [773, 215] width 1093 height 305
drag, startPoint x: 1057, startPoint y: 480, endPoint x: 984, endPoint y: 569, distance: 115.1
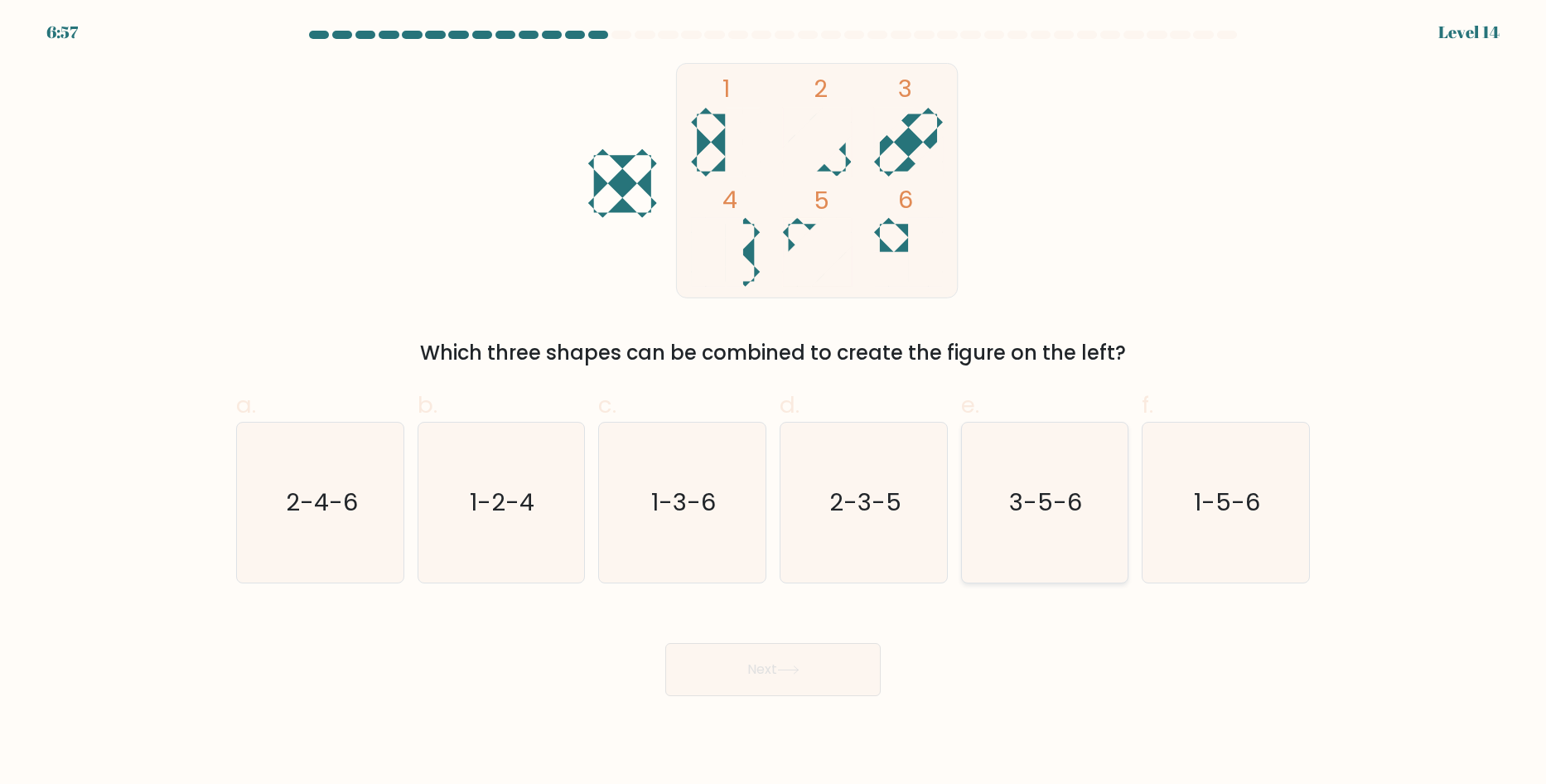
click at [1057, 481] on icon "3-5-6" at bounding box center [1044, 501] width 160 height 160
click at [773, 403] on input "e. 3-5-6" at bounding box center [773, 397] width 1 height 11
radio input "true"
click at [826, 667] on button "Next" at bounding box center [773, 669] width 215 height 53
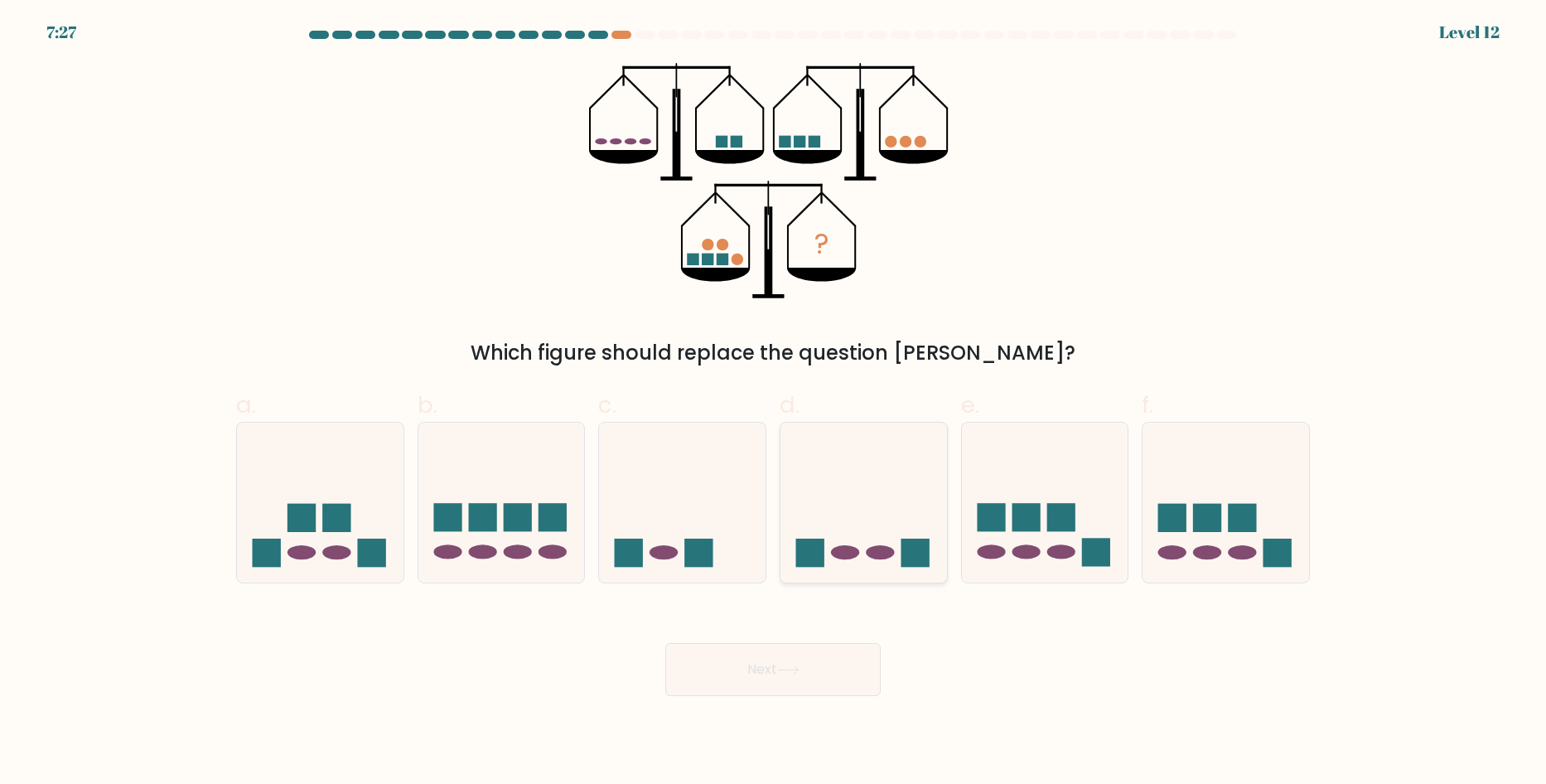
click at [873, 540] on icon at bounding box center [863, 502] width 167 height 138
click at [773, 403] on input "d." at bounding box center [773, 397] width 1 height 11
radio input "true"
click at [824, 665] on button "Next" at bounding box center [773, 669] width 215 height 53
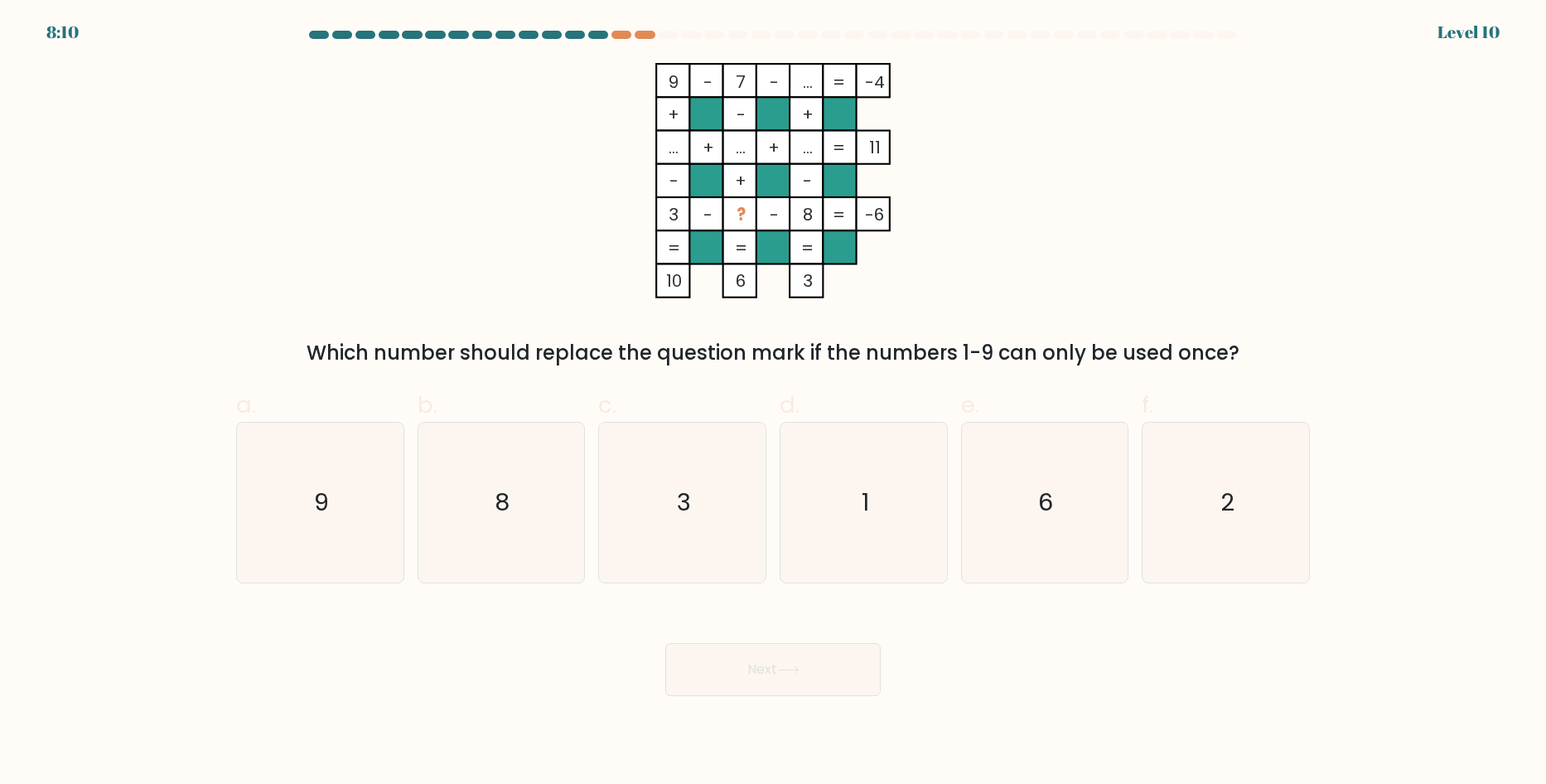
click at [607, 306] on div "9 - 7 - ... -4 + - + ... + ... + ... 11 - + - 3 - ? - 8 = -6 = = = = 10 6 3 = W…" at bounding box center [773, 215] width 1093 height 305
click at [1105, 230] on div "9 - 7 - ... -4 + - + ... + ... + ... 11 - + - 3 - ? - 8 = -6 = = = = 10 6 3 = W…" at bounding box center [773, 215] width 1093 height 305
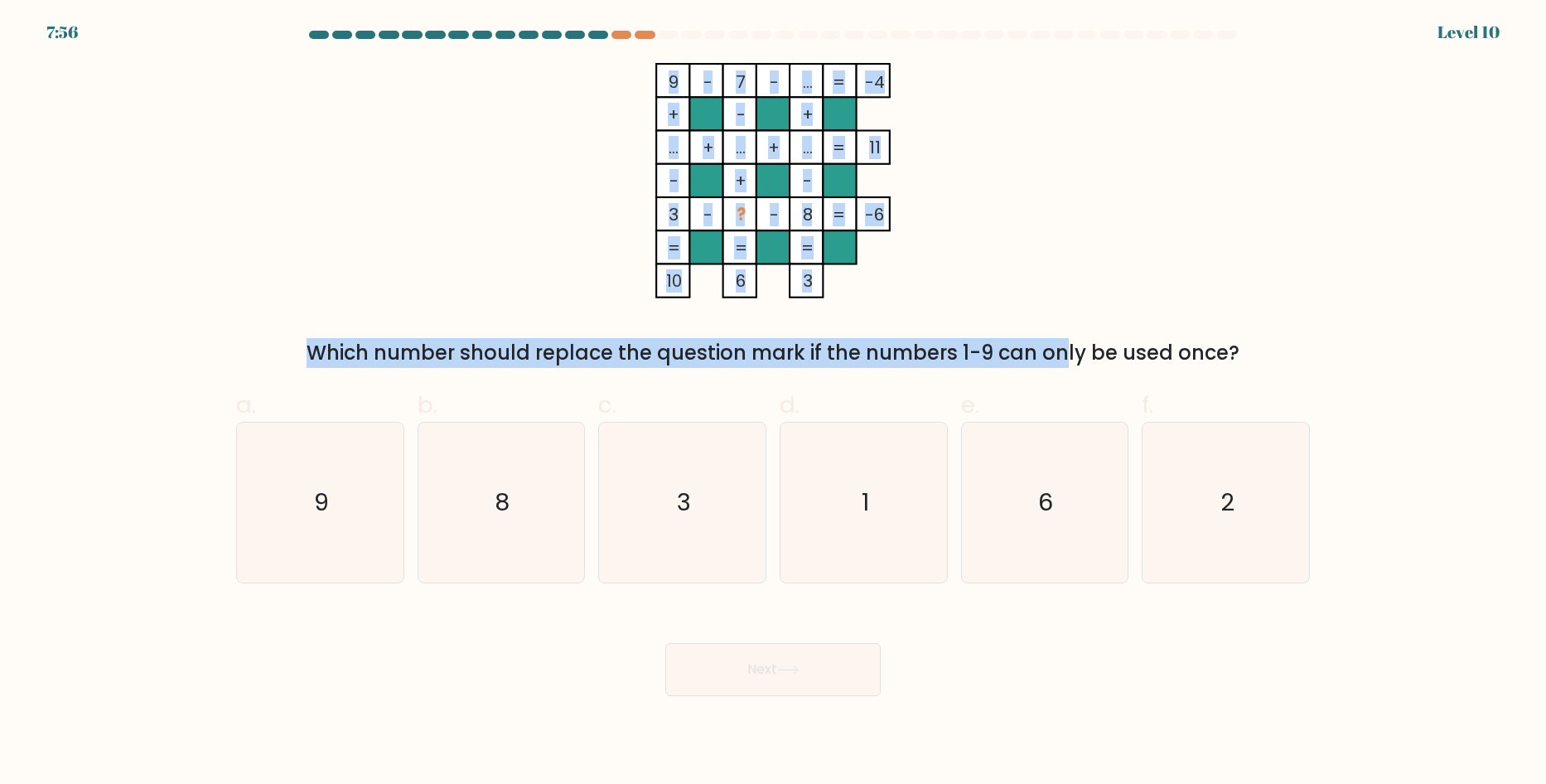
drag, startPoint x: 891, startPoint y: 310, endPoint x: 699, endPoint y: 108, distance: 278.7
click at [699, 108] on div "9 - 7 - ... -4 + - + ... + ... + ... 11 - + - 3 - ? - 8 = -6 = = = = 10 6 3 = W…" at bounding box center [773, 215] width 1093 height 305
click at [1044, 222] on div "9 - 7 - ... -4 + - + ... + ... + ... 11 - + - 3 - ? - 8 = -6 = = = = 10 6 3 = W…" at bounding box center [773, 215] width 1093 height 305
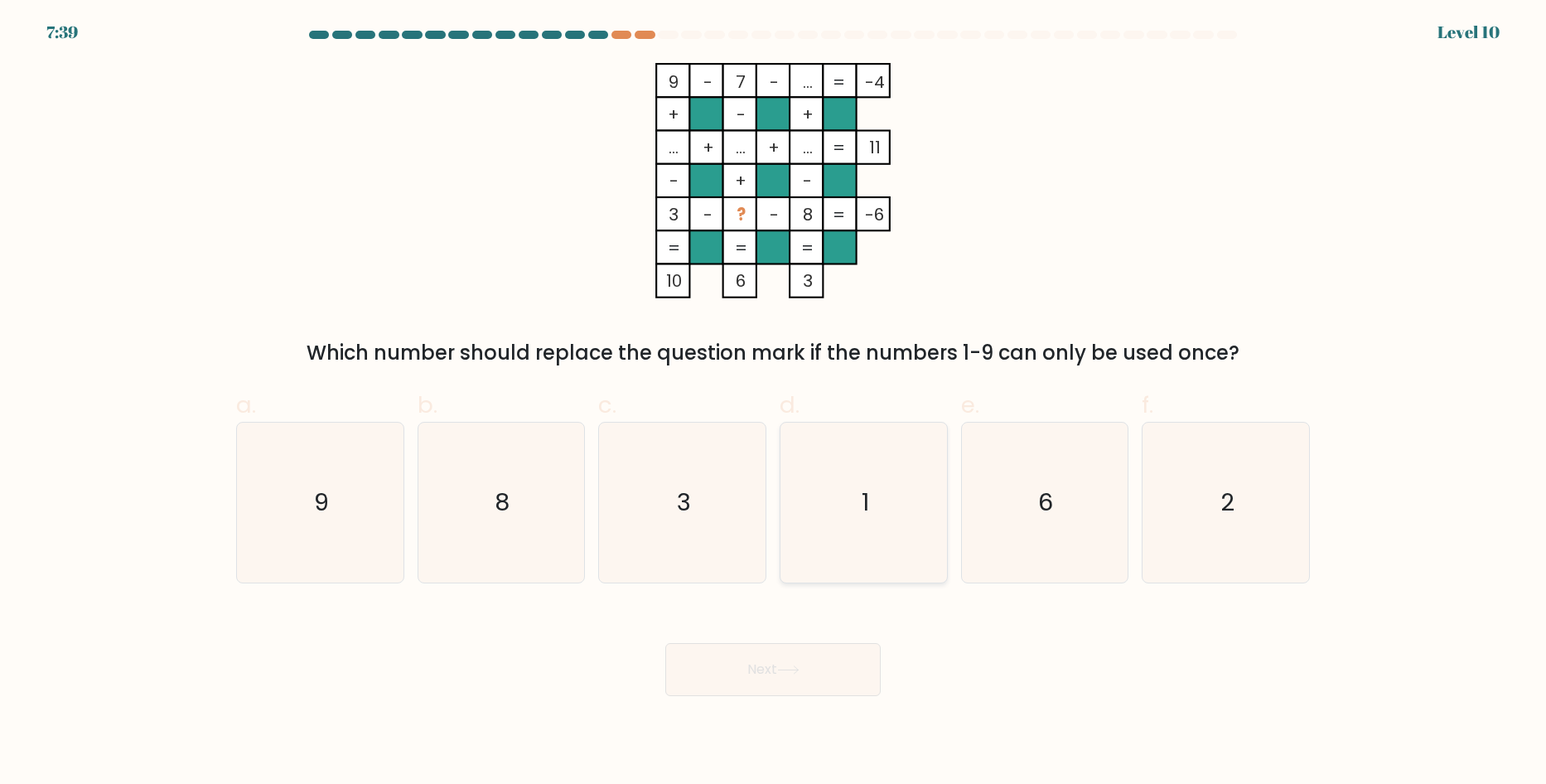
click at [860, 451] on icon "1" at bounding box center [863, 501] width 160 height 160
click at [773, 403] on input "d. 1" at bounding box center [773, 397] width 1 height 11
radio input "true"
click at [799, 666] on icon at bounding box center [788, 669] width 22 height 9
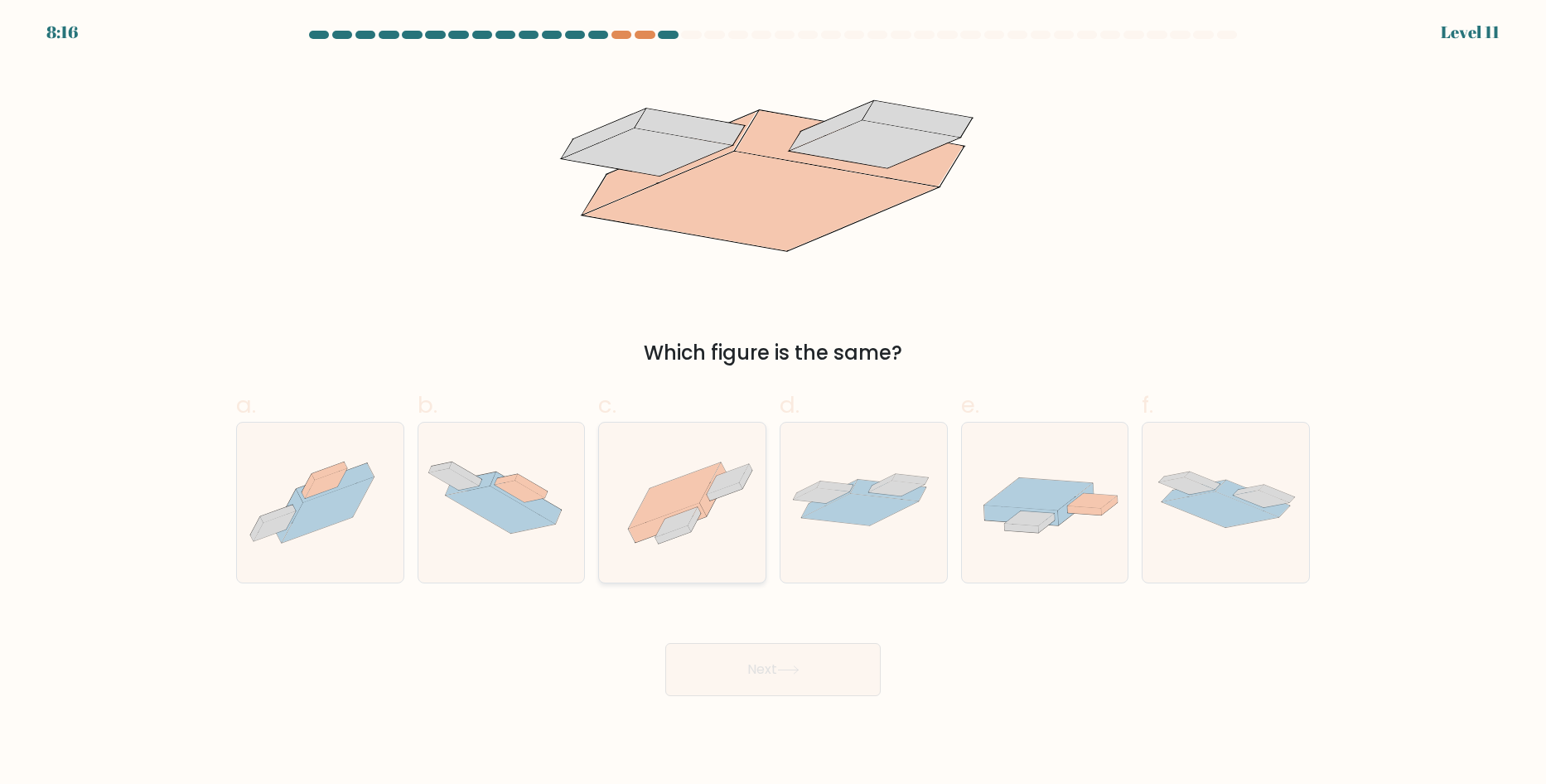
click at [705, 539] on icon at bounding box center [682, 501] width 167 height 124
click at [773, 403] on input "c." at bounding box center [773, 397] width 1 height 11
radio input "true"
click at [772, 657] on button "Next" at bounding box center [773, 669] width 215 height 53
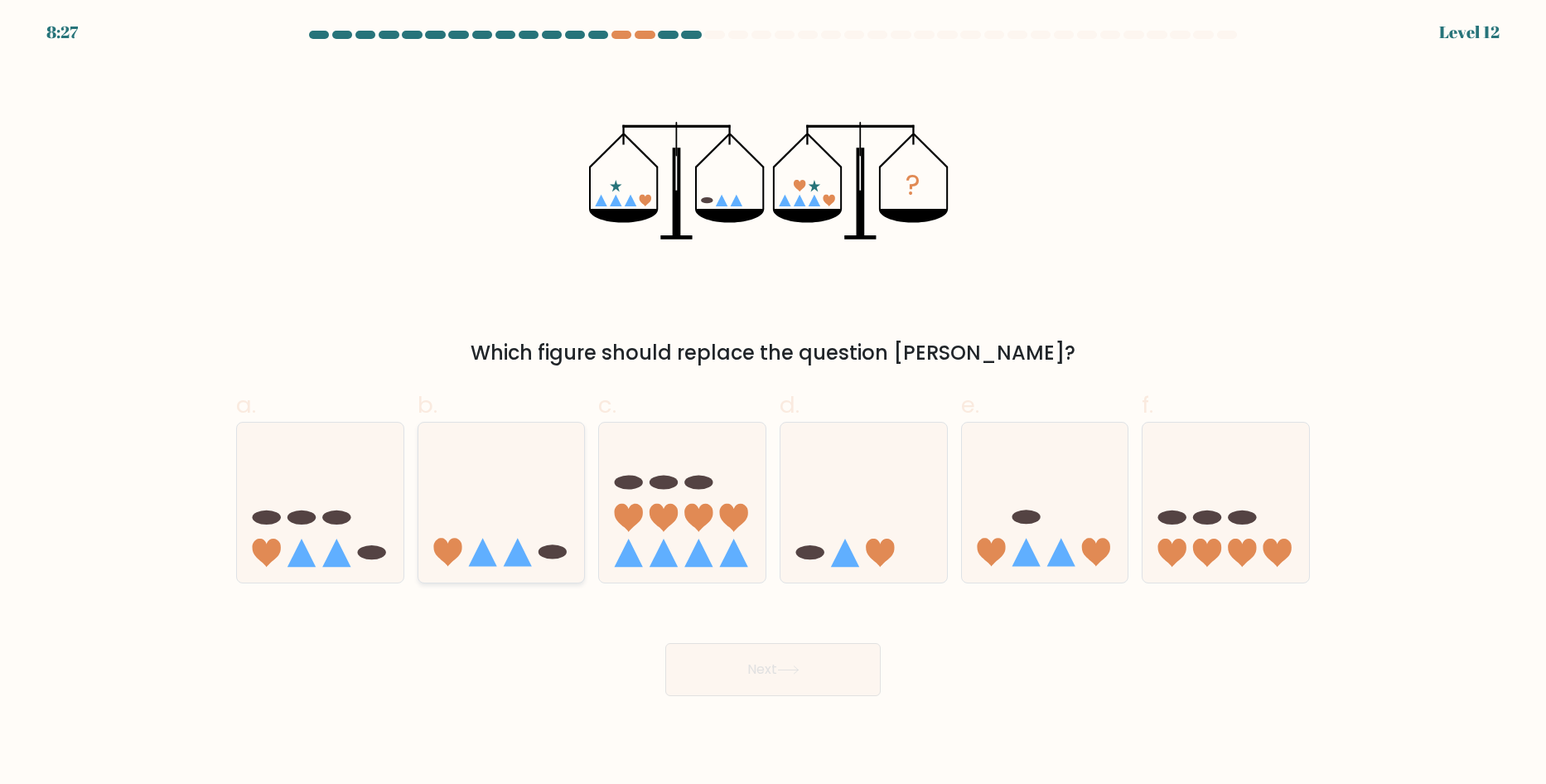
drag, startPoint x: 483, startPoint y: 543, endPoint x: 517, endPoint y: 564, distance: 40.0
click at [486, 544] on icon at bounding box center [502, 502] width 167 height 138
click at [773, 403] on input "b." at bounding box center [773, 397] width 1 height 11
radio input "true"
click at [738, 682] on button "Next" at bounding box center [773, 669] width 215 height 53
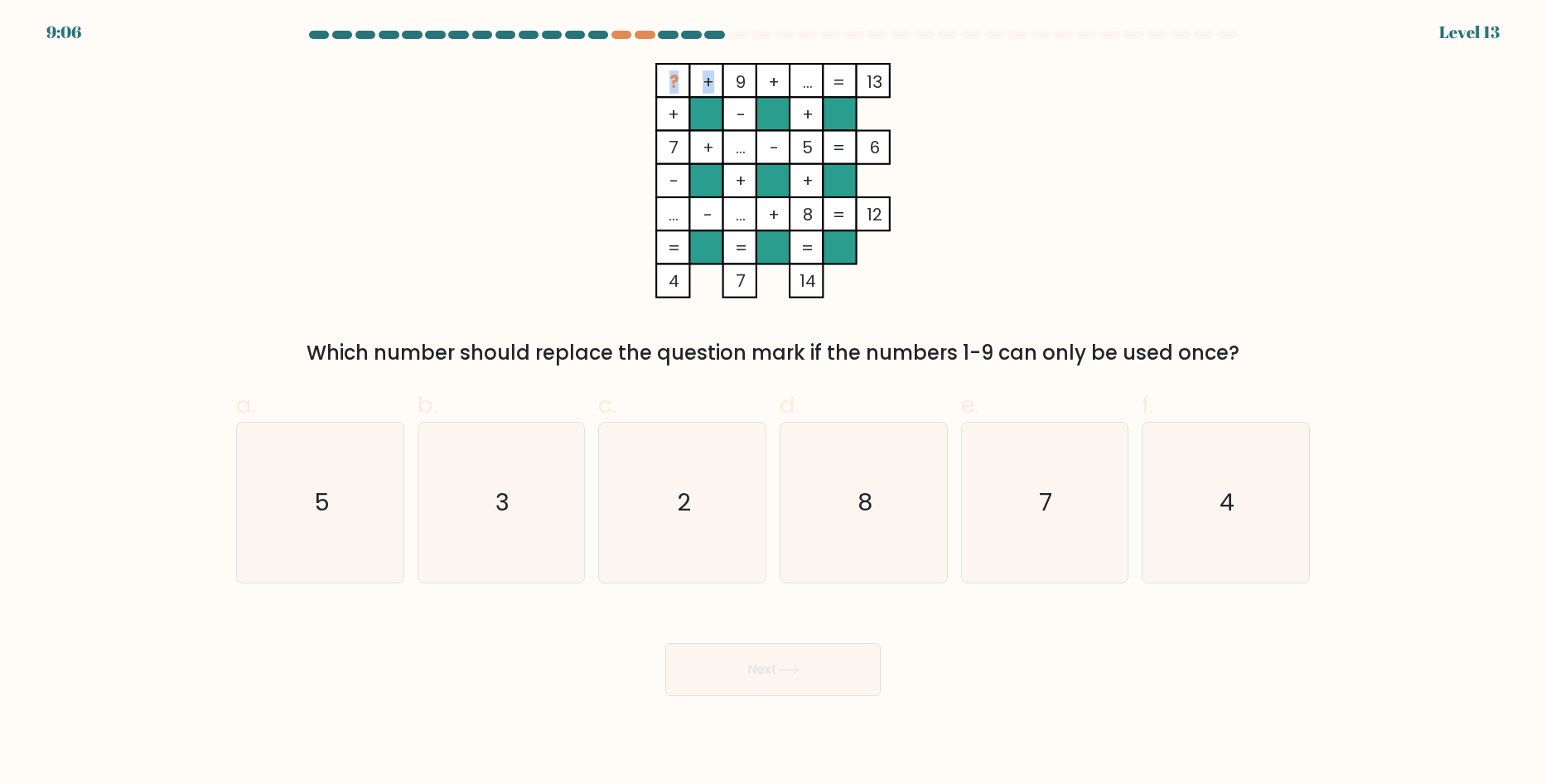
drag, startPoint x: 661, startPoint y: 81, endPoint x: 714, endPoint y: 82, distance: 53.0
click at [714, 82] on icon "? + 9 + ... 13 + - + 7 + ... - 5 6 - + + ... - ... + 8 = 12 = = = = 4 7 14 =" at bounding box center [773, 180] width 497 height 235
click at [714, 82] on tspan "+" at bounding box center [708, 82] width 11 height 23
drag, startPoint x: 806, startPoint y: 286, endPoint x: 802, endPoint y: 147, distance: 139.1
click at [802, 147] on icon "? + 9 + ... 13 + - + 7 + ... - 5 6 - + + ... - ... + 8 = 12 = = = = 4 7 14 =" at bounding box center [773, 180] width 497 height 235
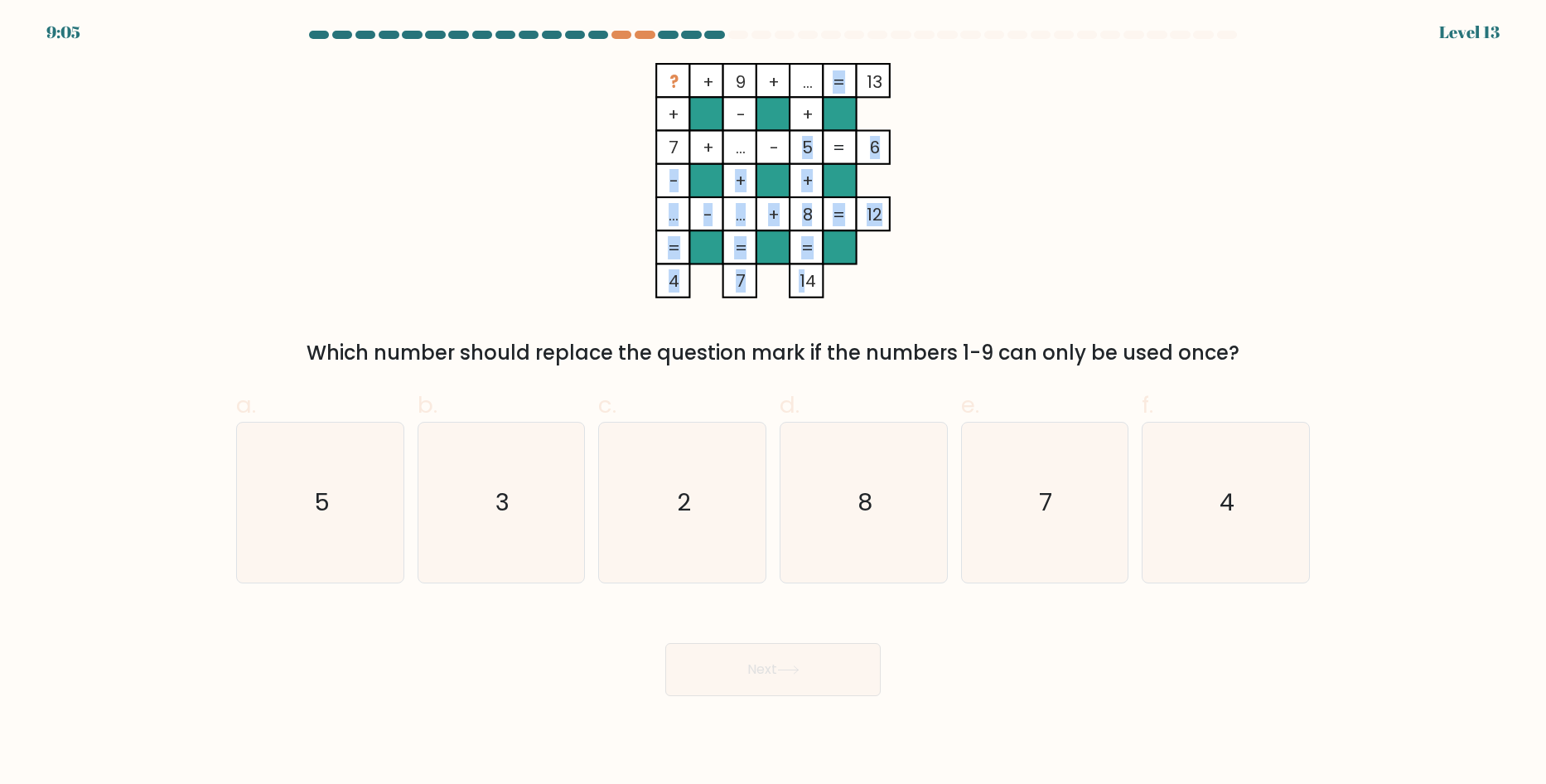
click at [802, 147] on tspan "5" at bounding box center [807, 147] width 11 height 23
drag, startPoint x: 803, startPoint y: 275, endPoint x: 803, endPoint y: 136, distance: 139.0
click at [803, 136] on icon "? + 9 + ... 13 + - + 7 + ... - 5 6 - + + ... - ... + 8 = 12 = = = = 4 7 14 =" at bounding box center [773, 180] width 497 height 235
click at [803, 136] on tspan "5" at bounding box center [807, 147] width 11 height 23
click at [807, 66] on rect at bounding box center [806, 80] width 34 height 34
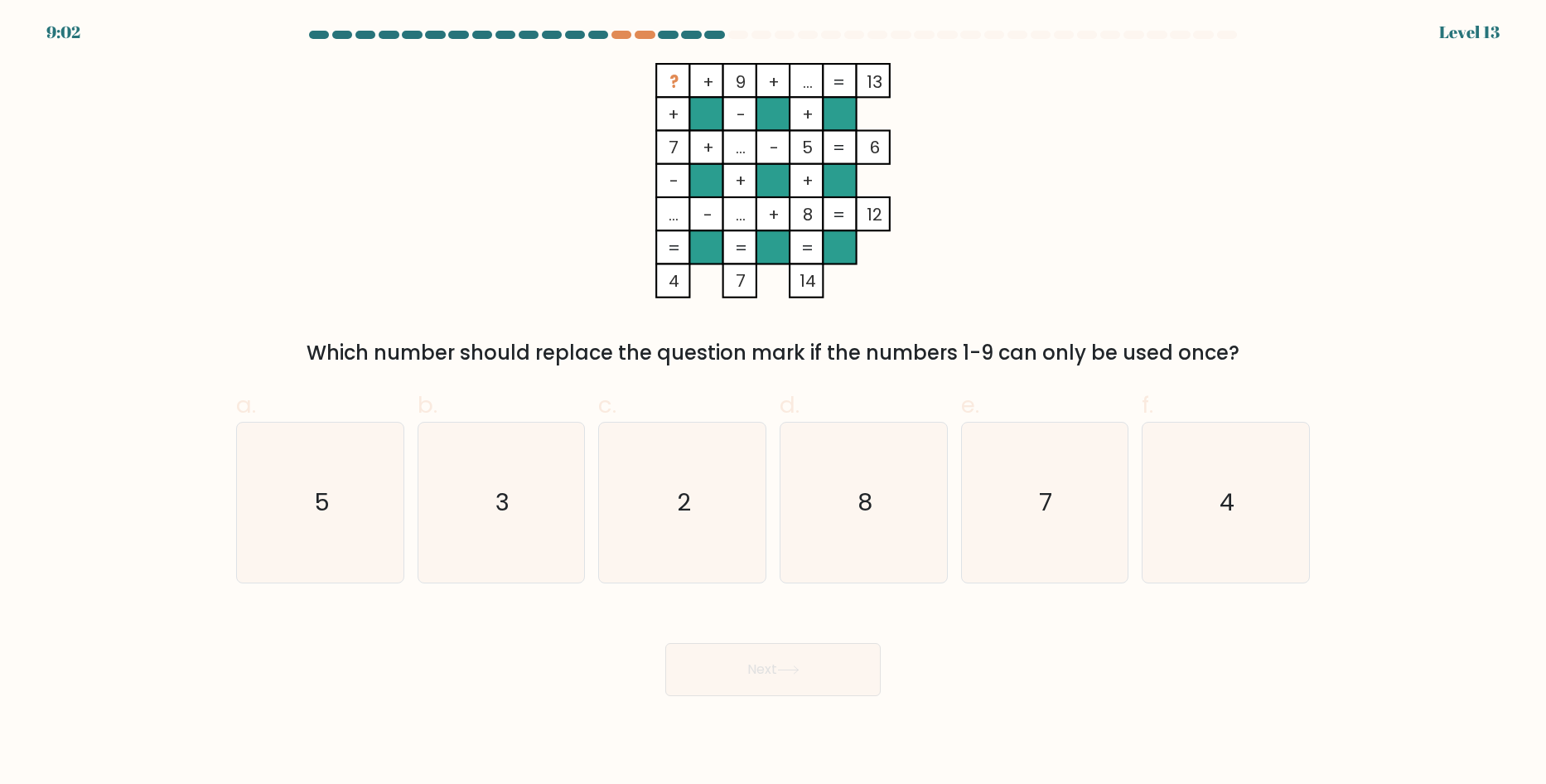
drag, startPoint x: 803, startPoint y: 84, endPoint x: 816, endPoint y: 87, distance: 13.3
click at [816, 87] on rect at bounding box center [806, 80] width 34 height 34
drag, startPoint x: 816, startPoint y: 87, endPoint x: 755, endPoint y: 83, distance: 61.1
click at [755, 83] on icon "? + 9 + ... 13 + - + 7 + ... - 5 6 - + + ... - ... + 8 = 12 = = = = 4 7 14 =" at bounding box center [773, 180] width 497 height 235
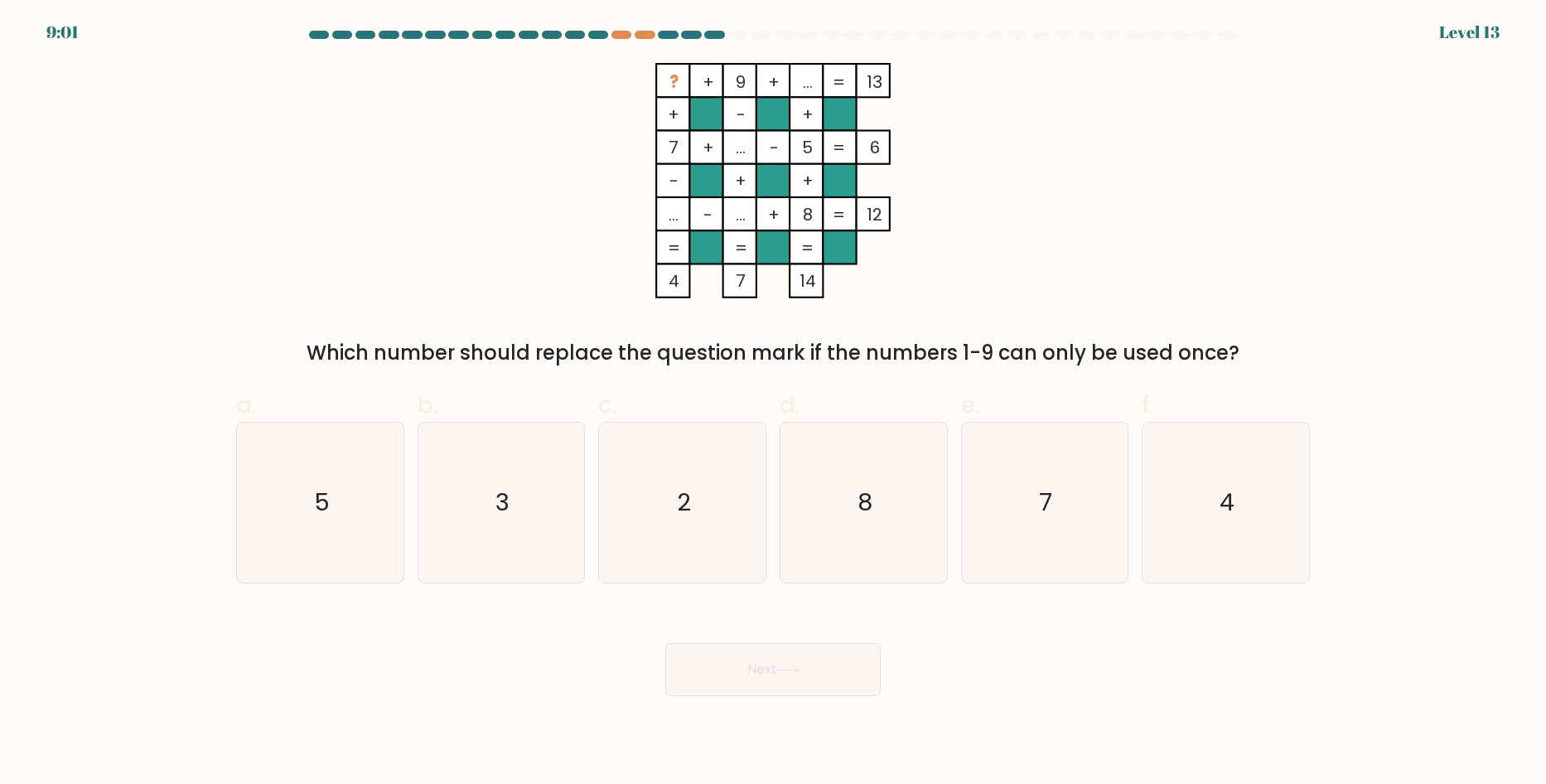
click at [755, 83] on rect at bounding box center [740, 80] width 34 height 34
click at [502, 496] on text "3" at bounding box center [502, 502] width 14 height 34
click at [773, 403] on input "b. 3" at bounding box center [773, 397] width 1 height 11
radio input "true"
click at [758, 678] on button "Next" at bounding box center [773, 669] width 215 height 53
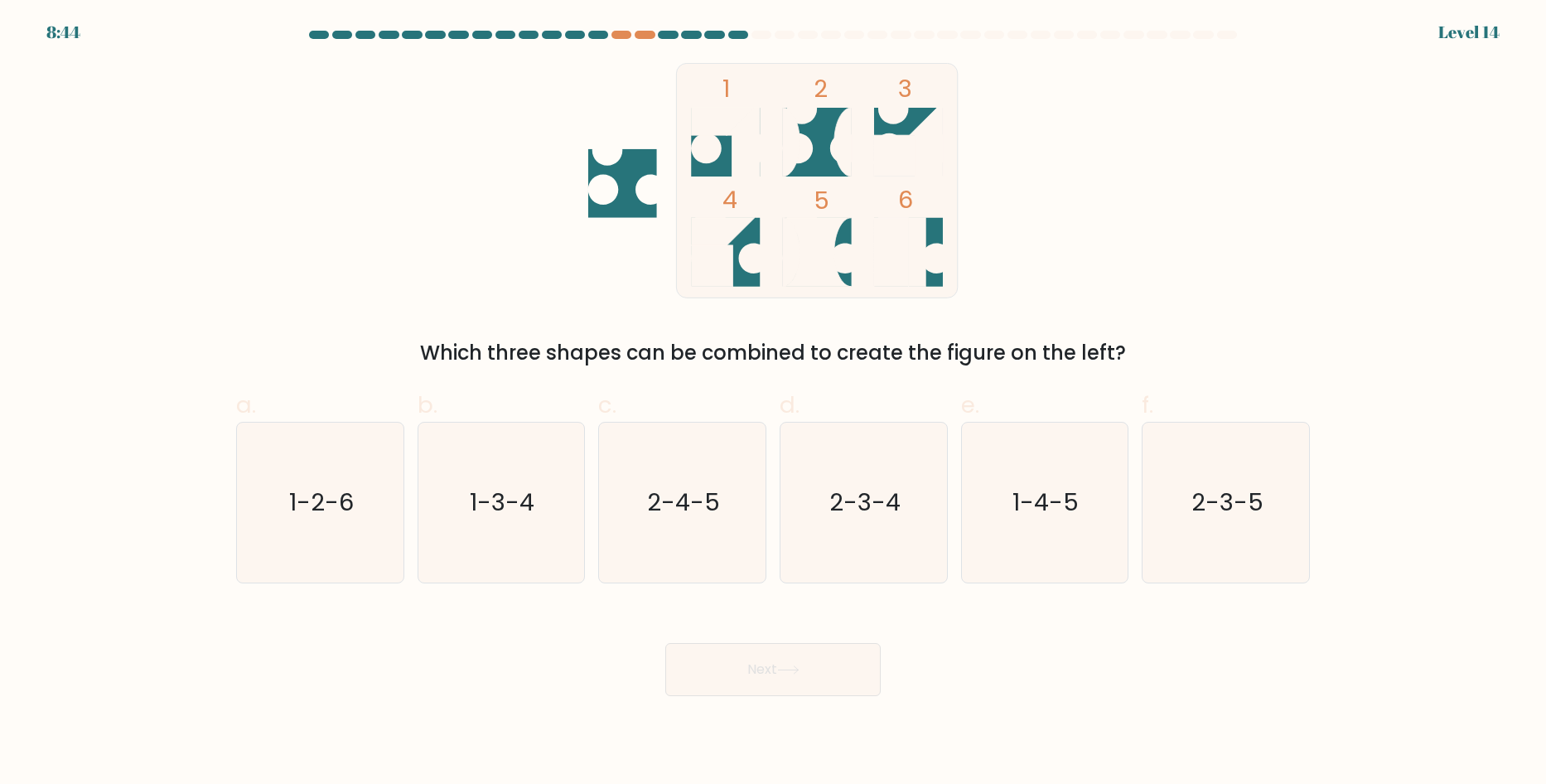
click at [813, 164] on icon at bounding box center [818, 142] width 69 height 69
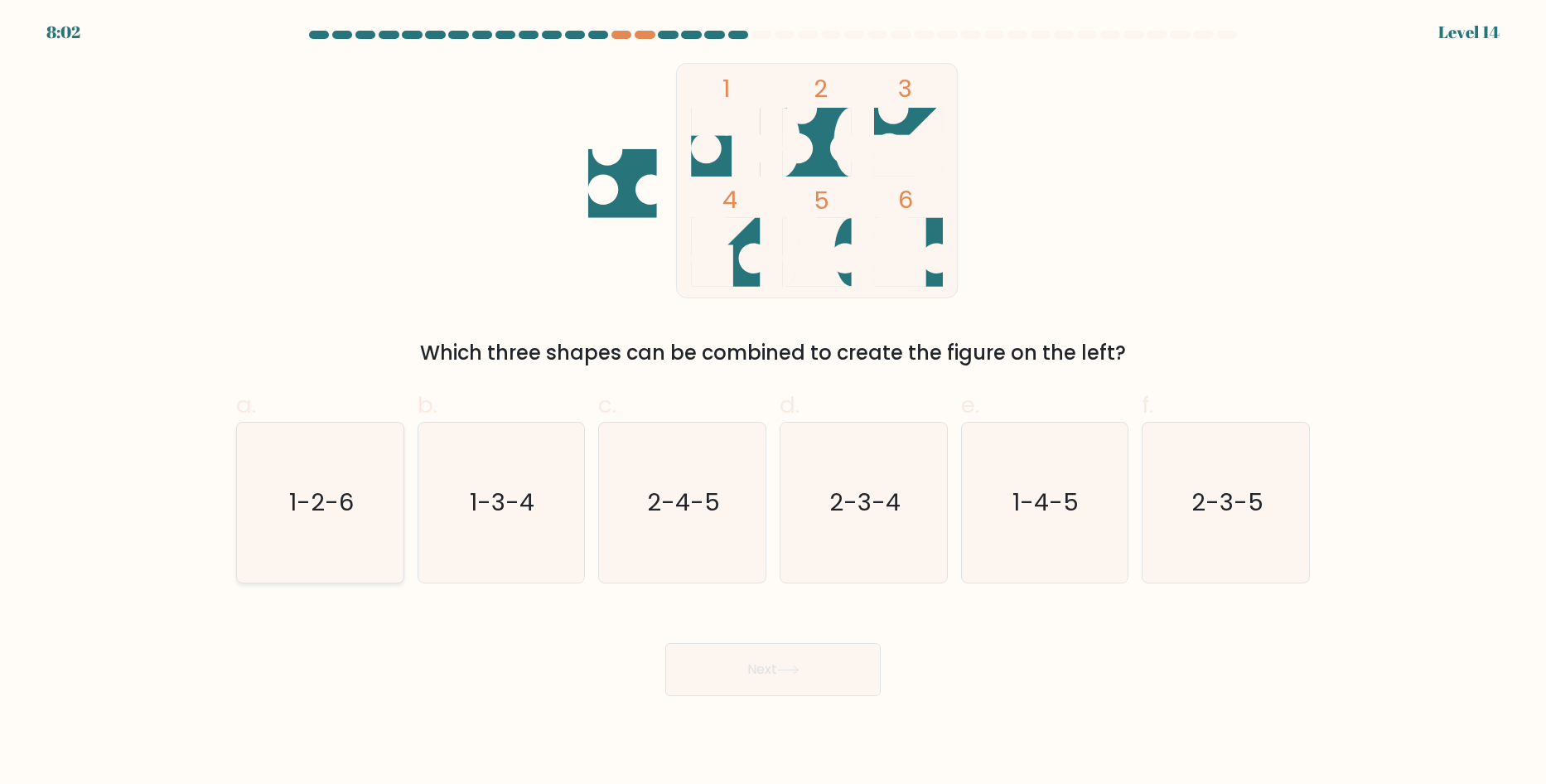
click at [318, 479] on icon "1-2-6" at bounding box center [320, 501] width 160 height 160
click at [773, 403] on input "a. 1-2-6" at bounding box center [773, 397] width 1 height 11
radio input "true"
click at [788, 657] on button "Next" at bounding box center [773, 669] width 215 height 53
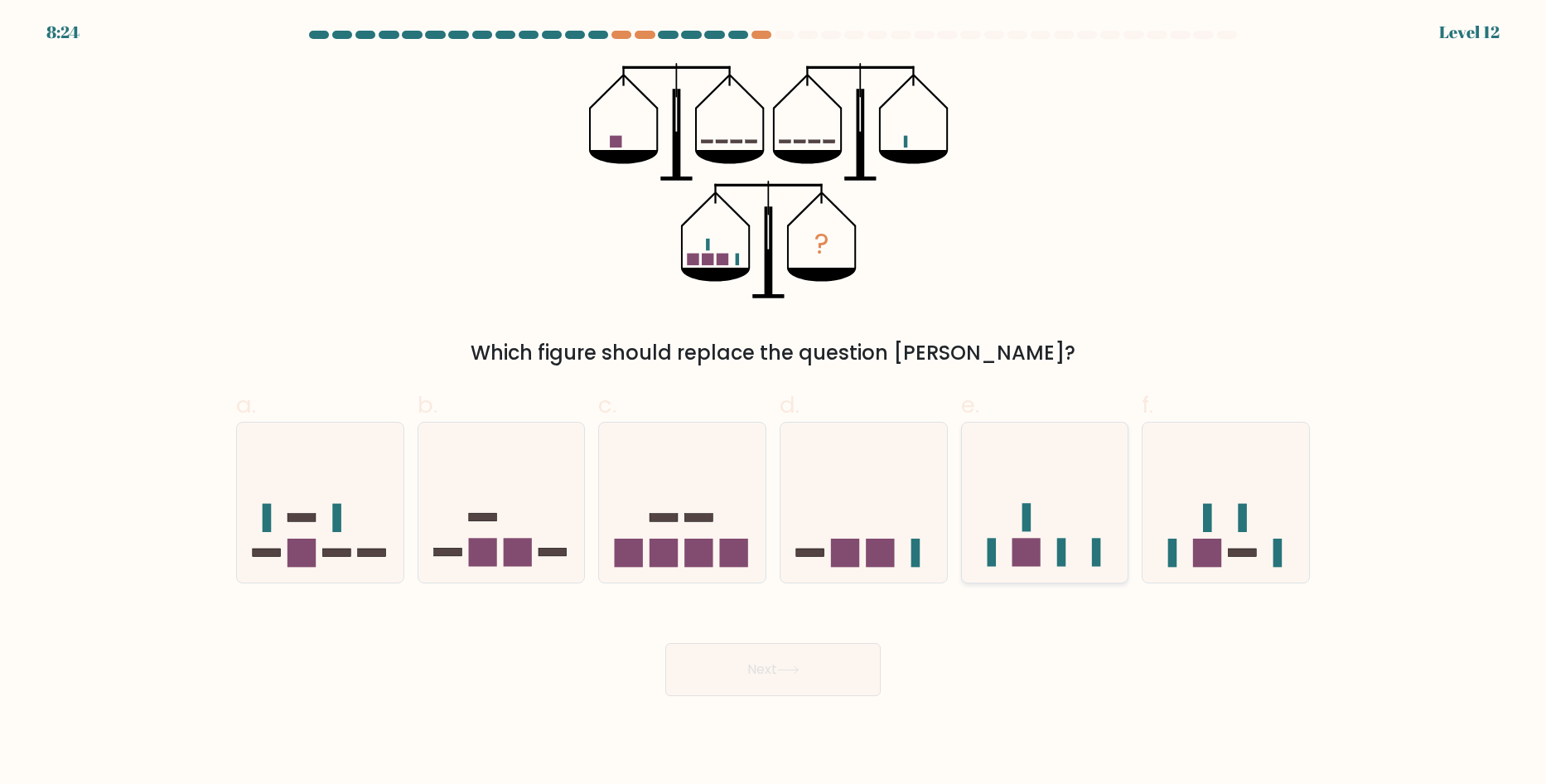
click at [1036, 529] on icon at bounding box center [1044, 502] width 167 height 138
click at [773, 403] on input "e." at bounding box center [773, 397] width 1 height 11
radio input "true"
click at [832, 666] on button "Next" at bounding box center [773, 669] width 215 height 53
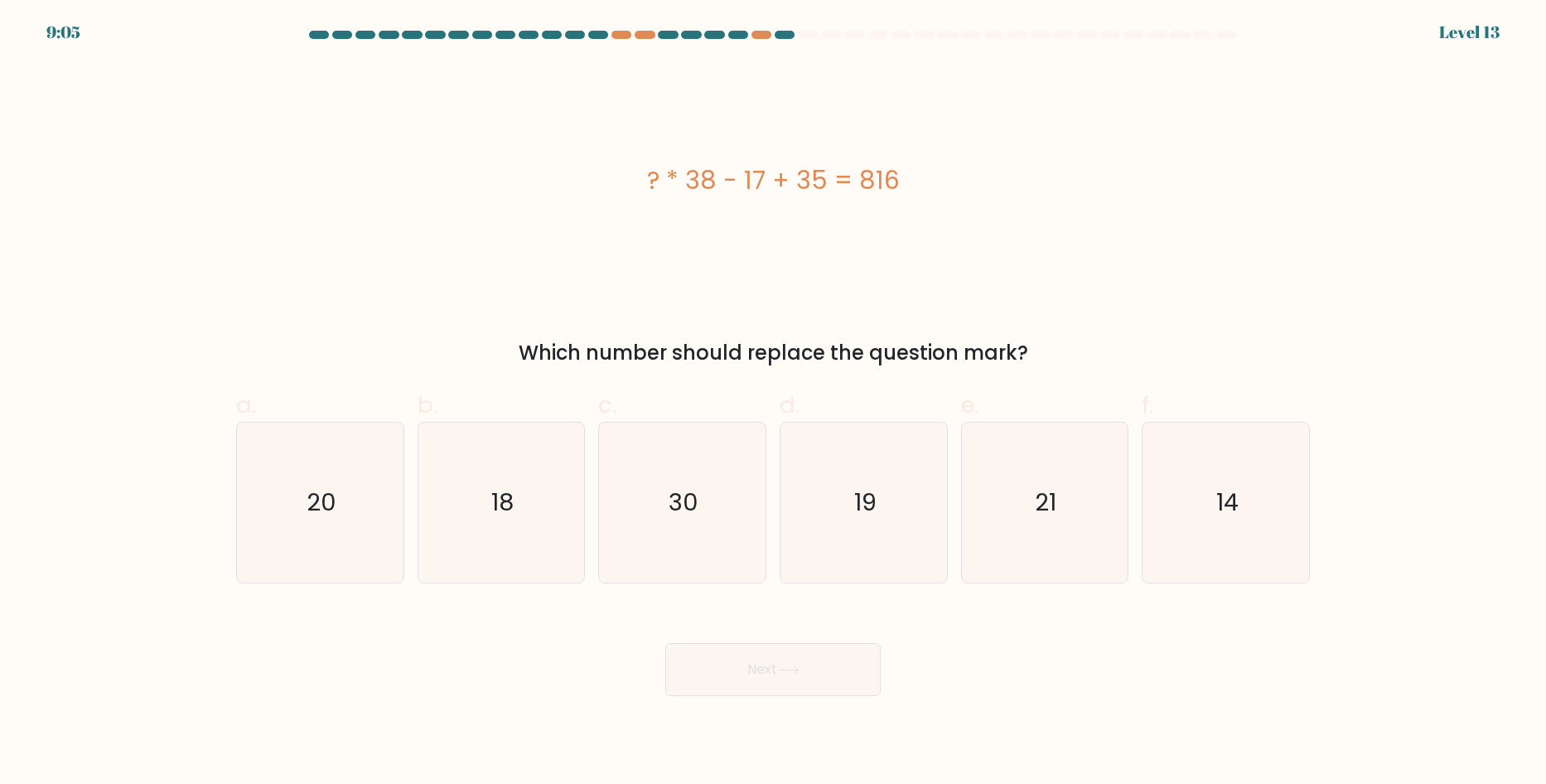
drag, startPoint x: 643, startPoint y: 176, endPoint x: 984, endPoint y: 178, distance: 341.0
click at [984, 178] on div "? * 38 - 17 + 35 = 816" at bounding box center [773, 180] width 1074 height 37
copy div "? * 38 - 17 + 35 = 816"
click at [1089, 516] on icon "21" at bounding box center [1044, 501] width 160 height 160
click at [773, 403] on input "e. 21" at bounding box center [773, 397] width 1 height 11
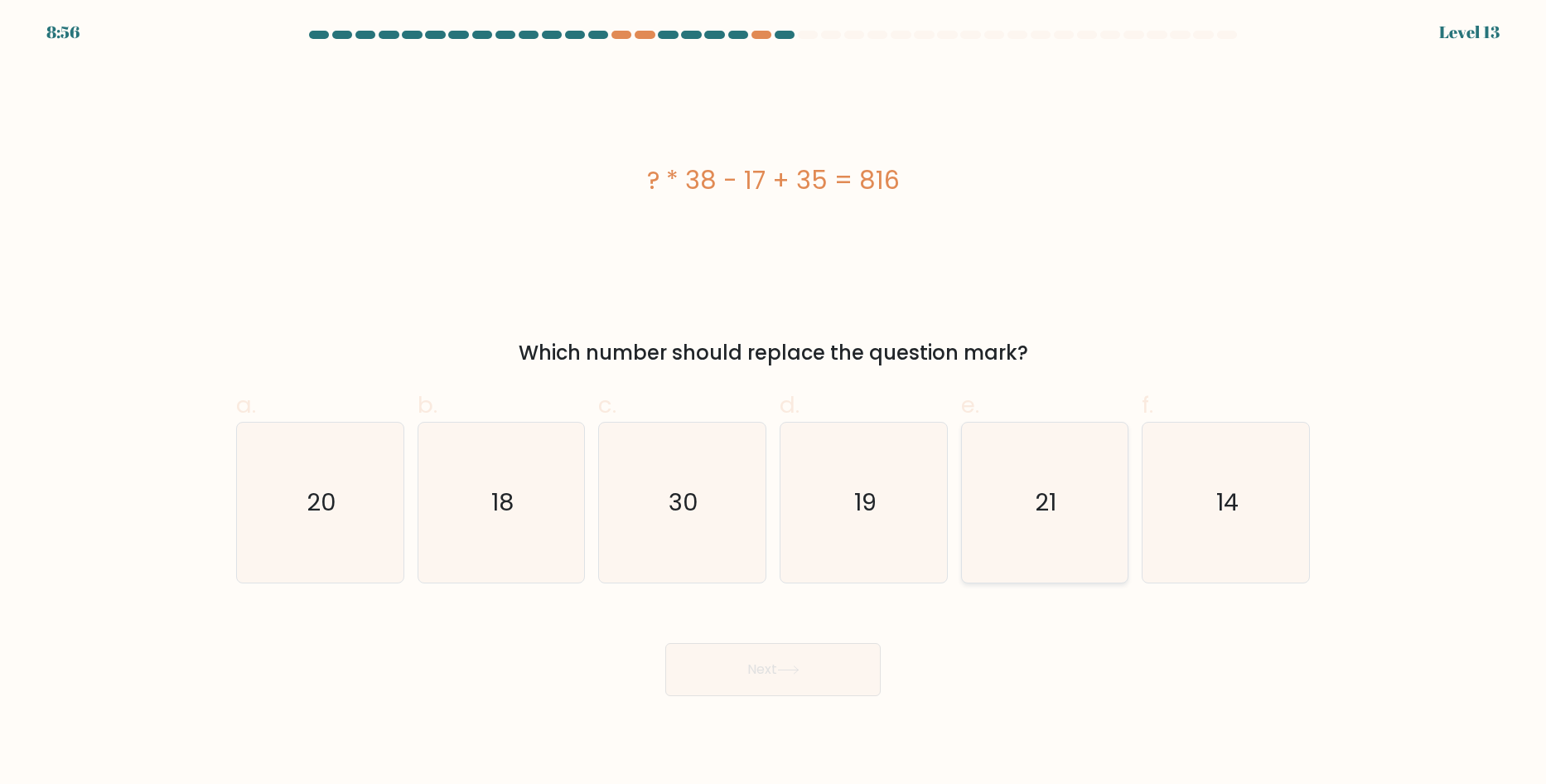
radio input "true"
click at [781, 718] on body "8:55 Level 13" at bounding box center [773, 392] width 1546 height 784
click at [775, 694] on button "Next" at bounding box center [773, 669] width 215 height 53
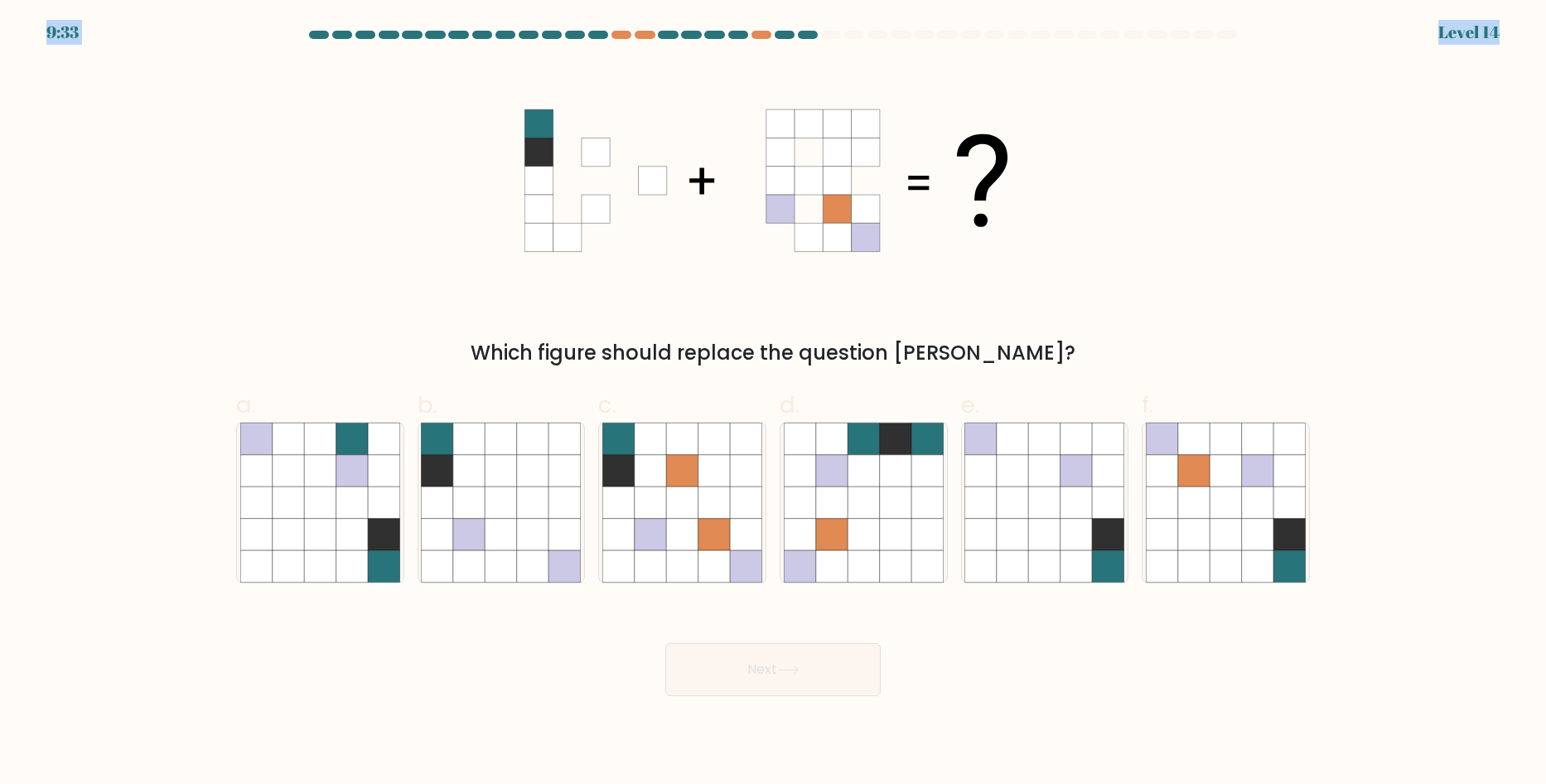
drag, startPoint x: 1288, startPoint y: 39, endPoint x: 904, endPoint y: 30, distance: 384.1
click at [941, 30] on body "9:33 Level 14" at bounding box center [773, 392] width 1546 height 784
click at [886, 30] on div "9:32 Level 14" at bounding box center [773, 22] width 1546 height 45
drag, startPoint x: 886, startPoint y: 30, endPoint x: 789, endPoint y: 34, distance: 97.1
click at [789, 34] on body "9:32 Level 14" at bounding box center [773, 392] width 1546 height 784
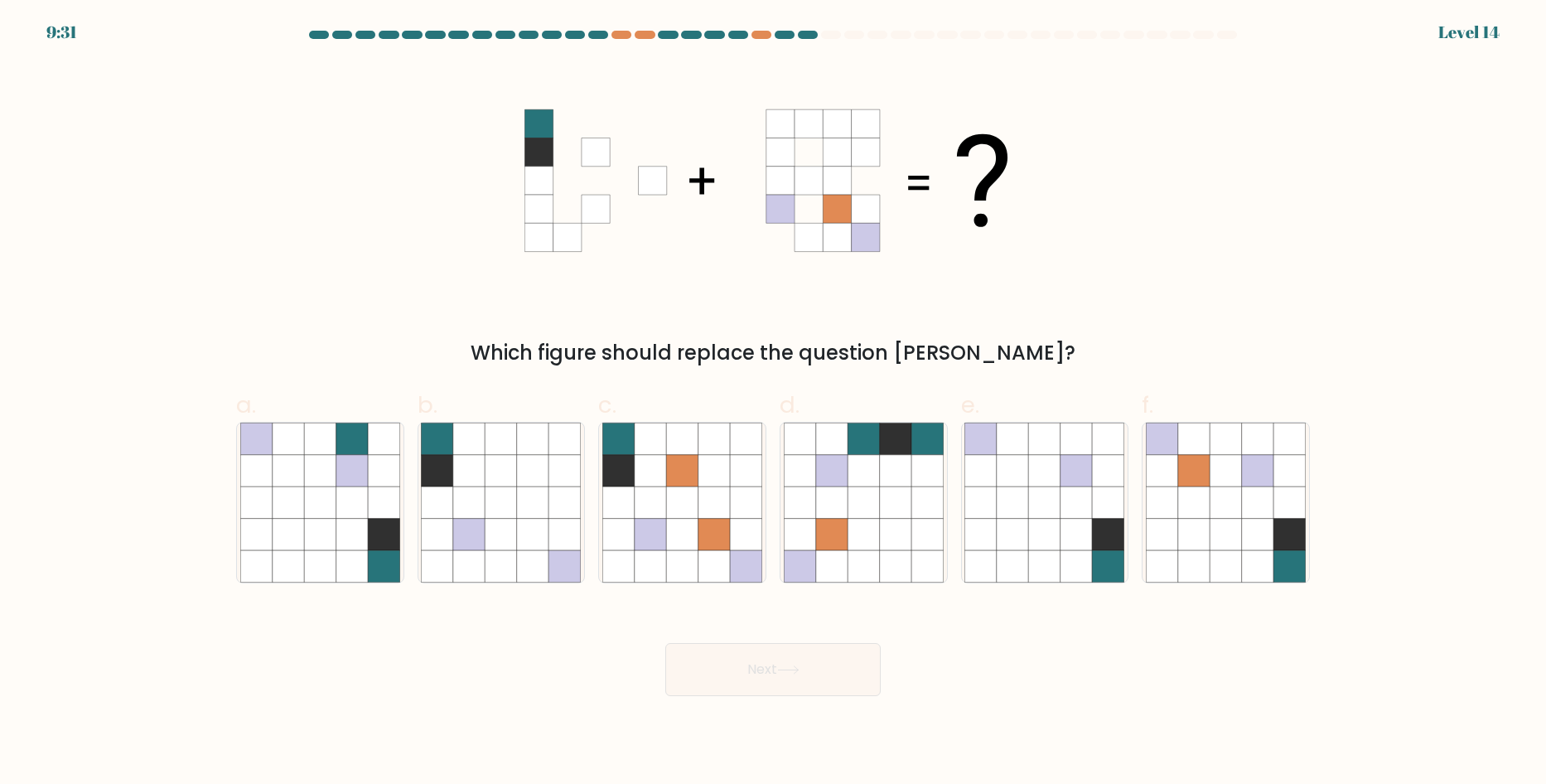
click at [1060, 87] on div "Which figure should replace the question mark?" at bounding box center [773, 215] width 1093 height 305
drag, startPoint x: 1075, startPoint y: 113, endPoint x: 1052, endPoint y: 353, distance: 241.1
click at [1052, 353] on div "Which figure should replace the question mark?" at bounding box center [773, 215] width 1093 height 305
click at [1052, 353] on div "Which figure should replace the question mark?" at bounding box center [773, 353] width 1053 height 30
click at [751, 499] on icon at bounding box center [746, 502] width 32 height 32
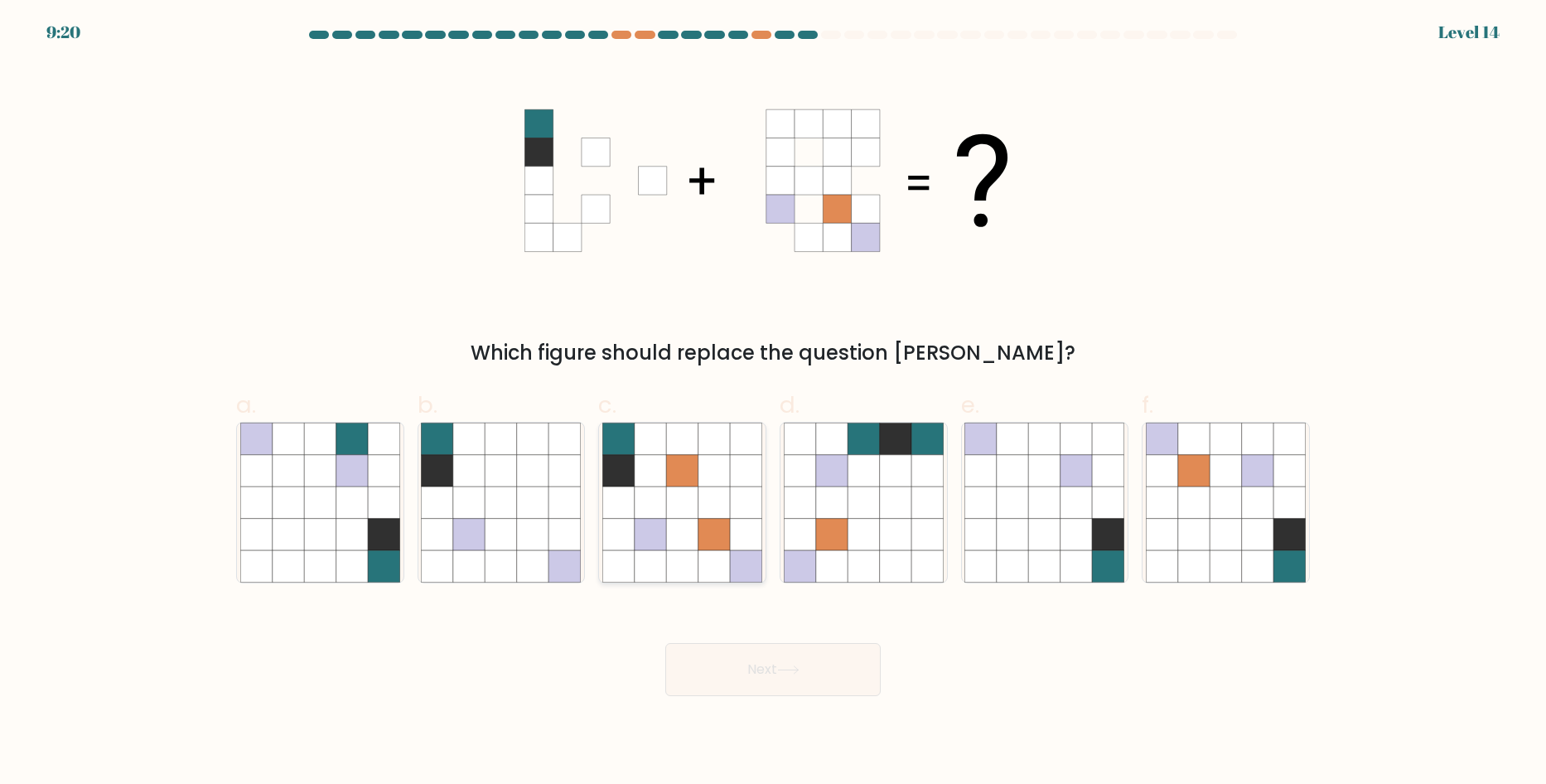
click at [773, 403] on input "c." at bounding box center [773, 397] width 1 height 11
radio input "true"
click at [756, 677] on button "Next" at bounding box center [773, 669] width 215 height 53
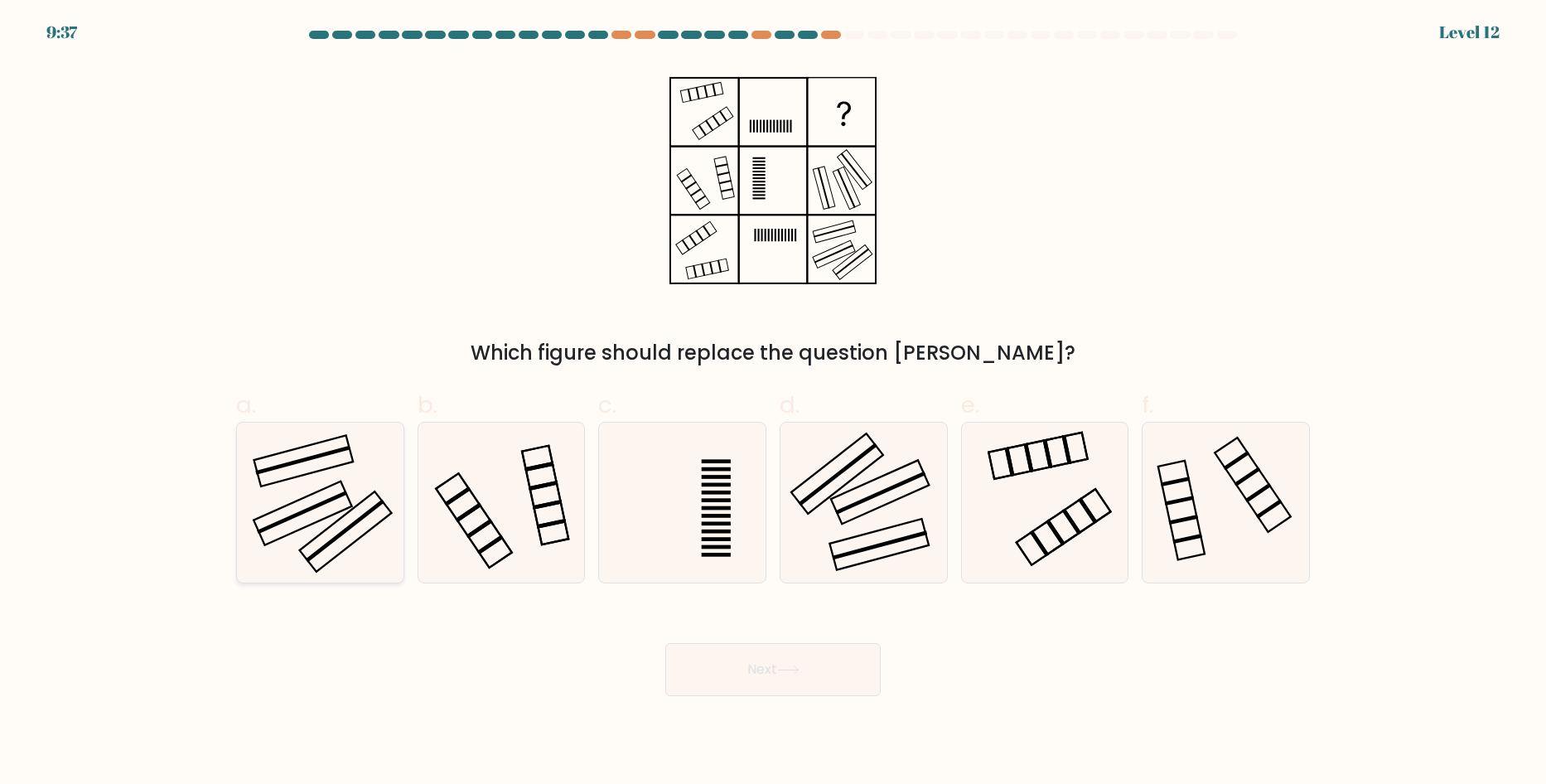
click at [312, 504] on icon at bounding box center [320, 501] width 160 height 160
click at [773, 403] on input "a." at bounding box center [773, 397] width 1 height 11
radio input "true"
click at [811, 654] on button "Next" at bounding box center [773, 669] width 215 height 53
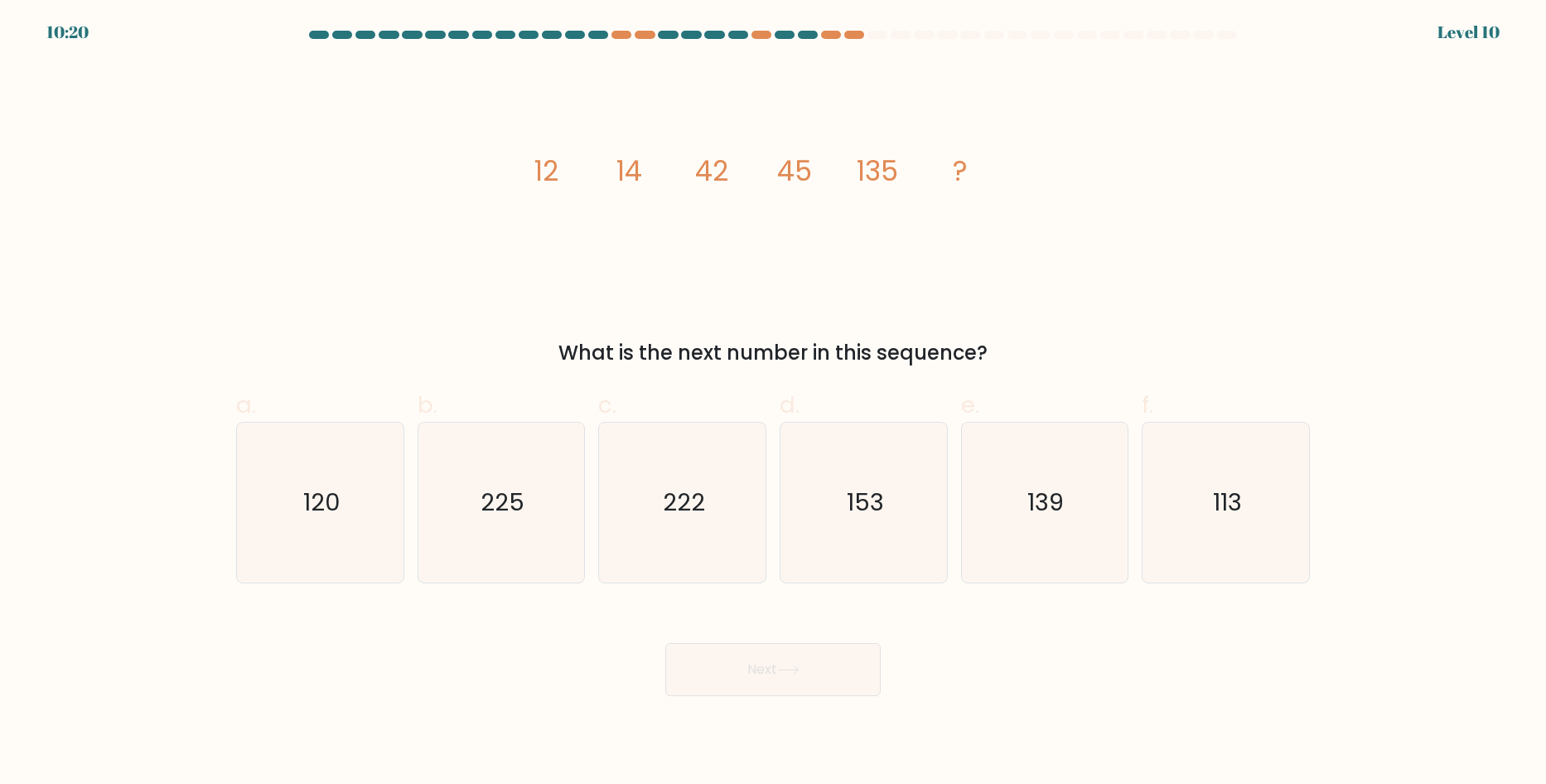
click at [606, 170] on icon "image/svg+xml 12 14 42 45 135 ?" at bounding box center [773, 180] width 497 height 235
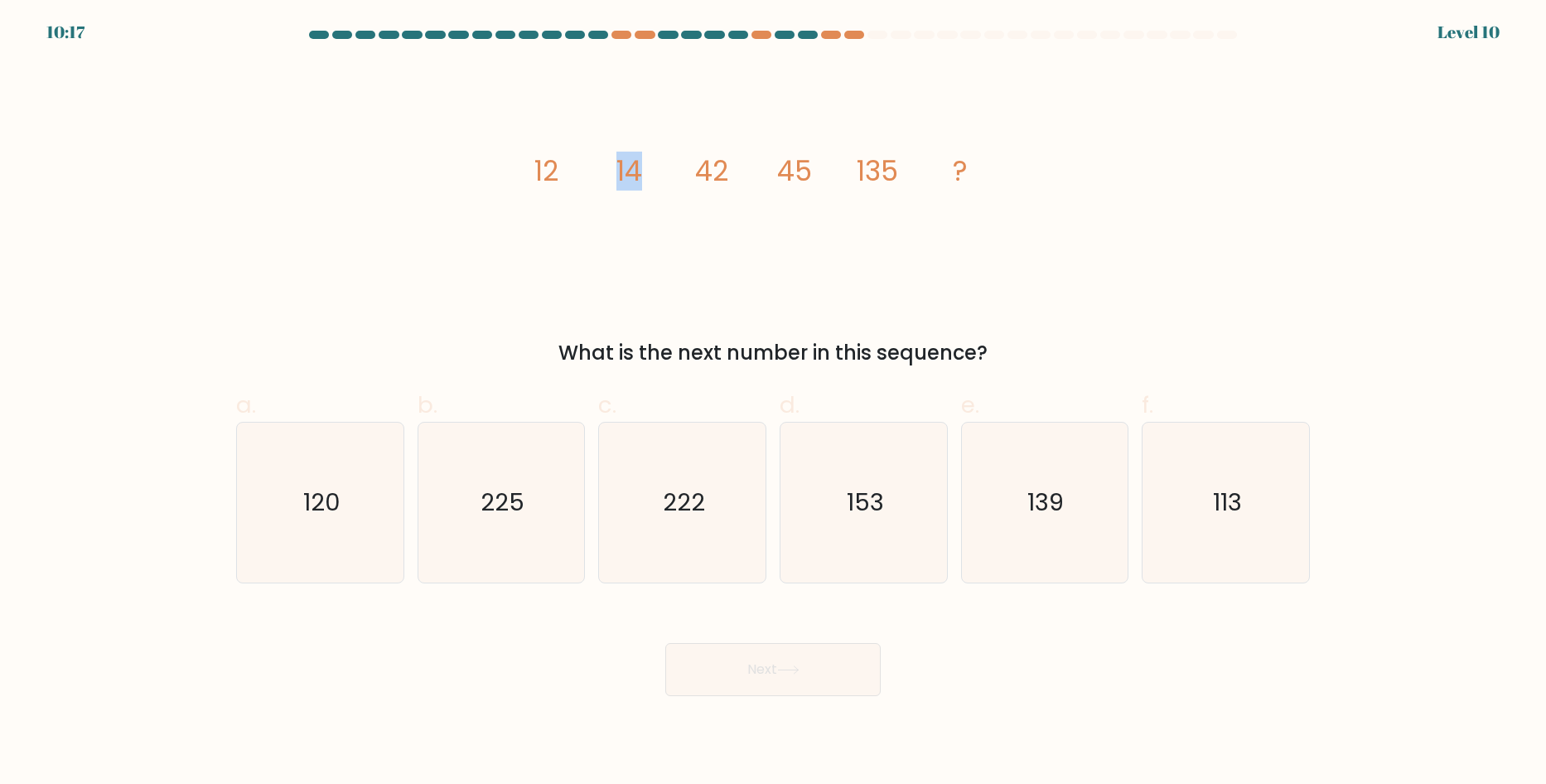
click at [606, 170] on icon "image/svg+xml 12 14 42 45 135 ?" at bounding box center [773, 180] width 497 height 235
click at [613, 175] on icon "image/svg+xml 12 14 42 45 135 ?" at bounding box center [773, 180] width 497 height 235
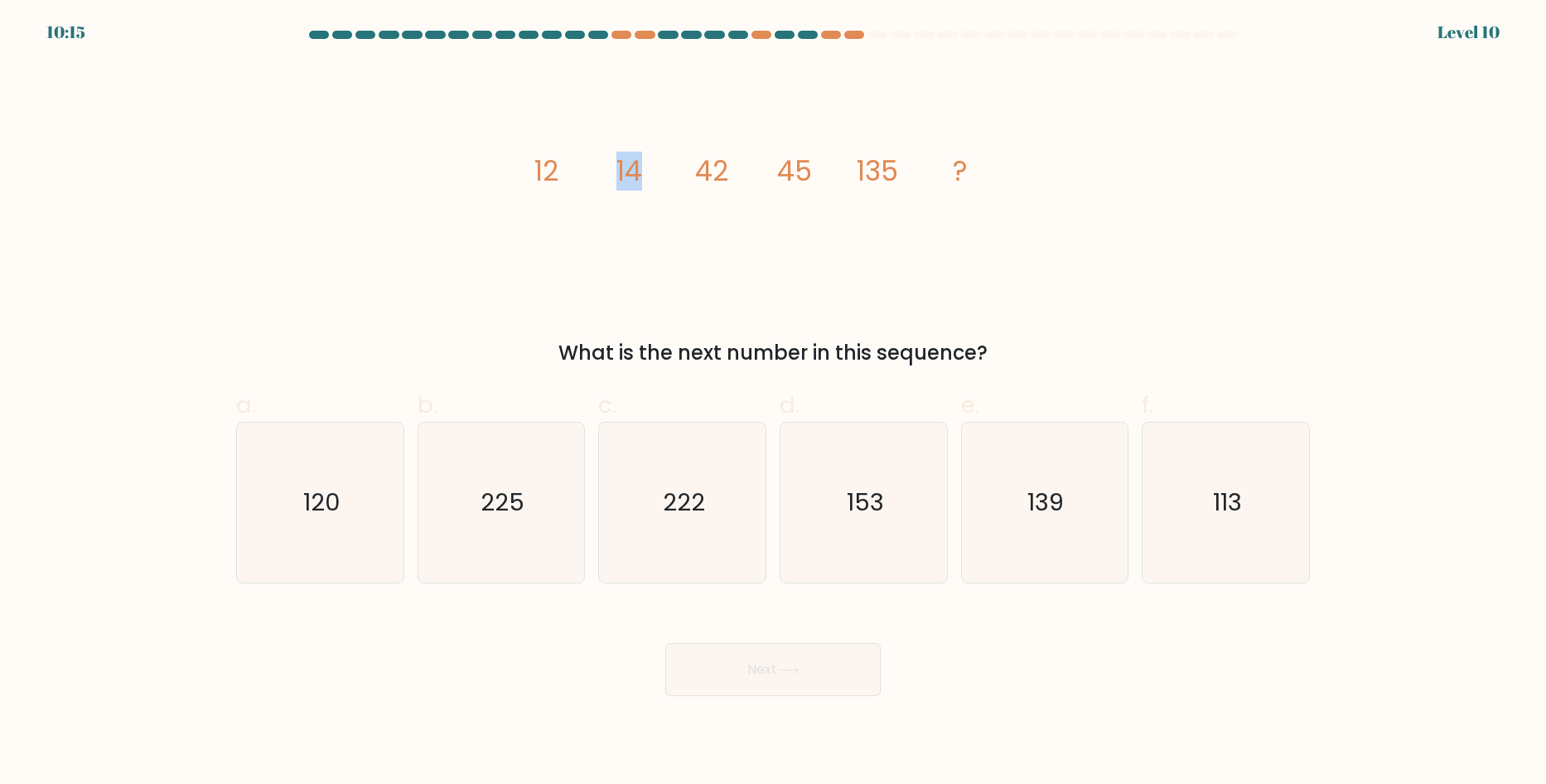
click at [613, 175] on icon "image/svg+xml 12 14 42 45 135 ?" at bounding box center [773, 180] width 497 height 235
click at [613, 176] on icon "image/svg+xml 12 14 42 45 135 ?" at bounding box center [773, 180] width 497 height 235
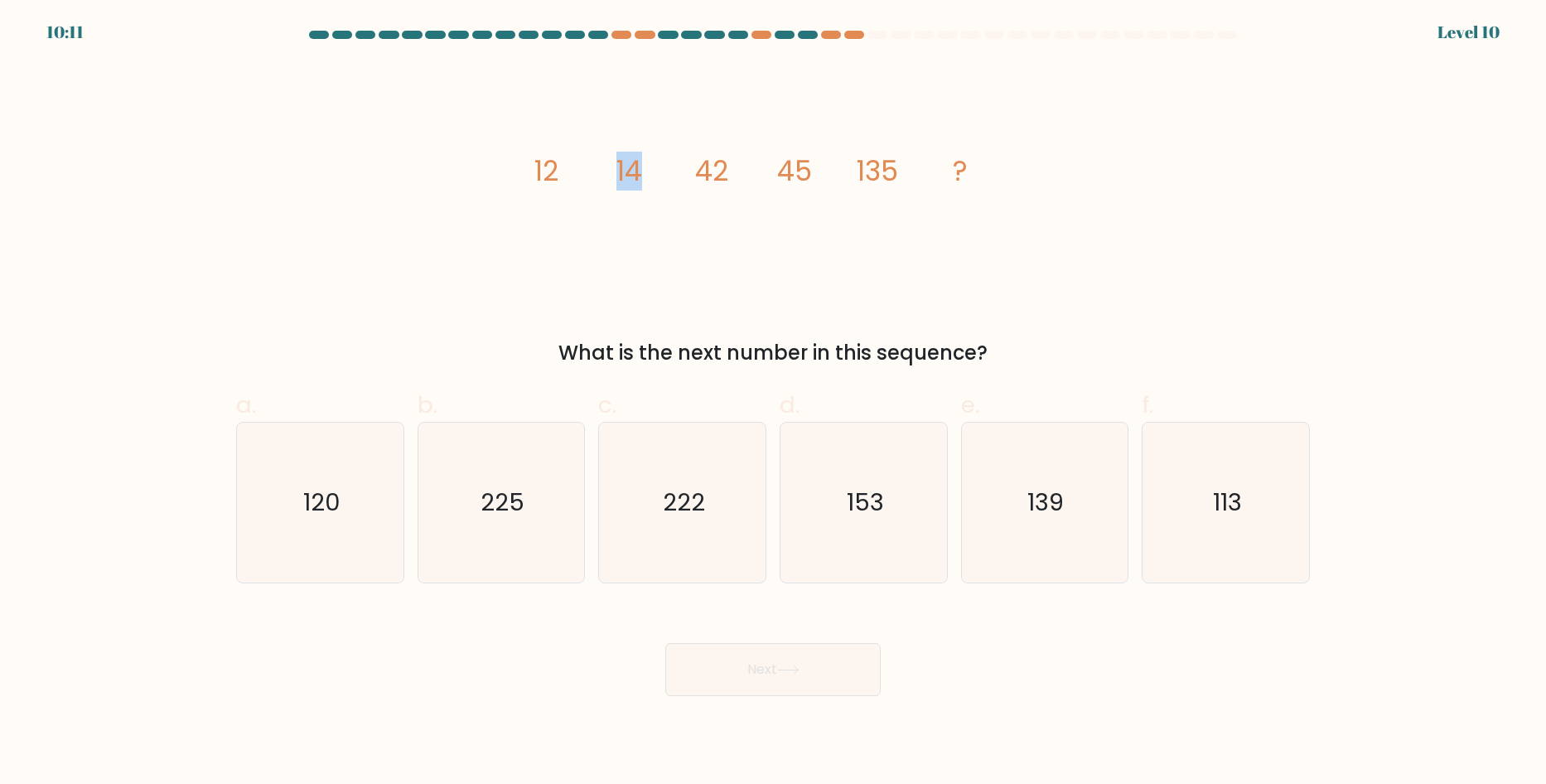
click at [613, 176] on icon "image/svg+xml 12 14 42 45 135 ?" at bounding box center [773, 180] width 497 height 235
drag, startPoint x: 1139, startPoint y: 179, endPoint x: 396, endPoint y: 179, distance: 743.0
click at [396, 179] on div "image/svg+xml 12 14 42 45 135 ? What is the next number in this sequence?" at bounding box center [773, 215] width 1093 height 305
copy g "12 14 42 45 135 ?"
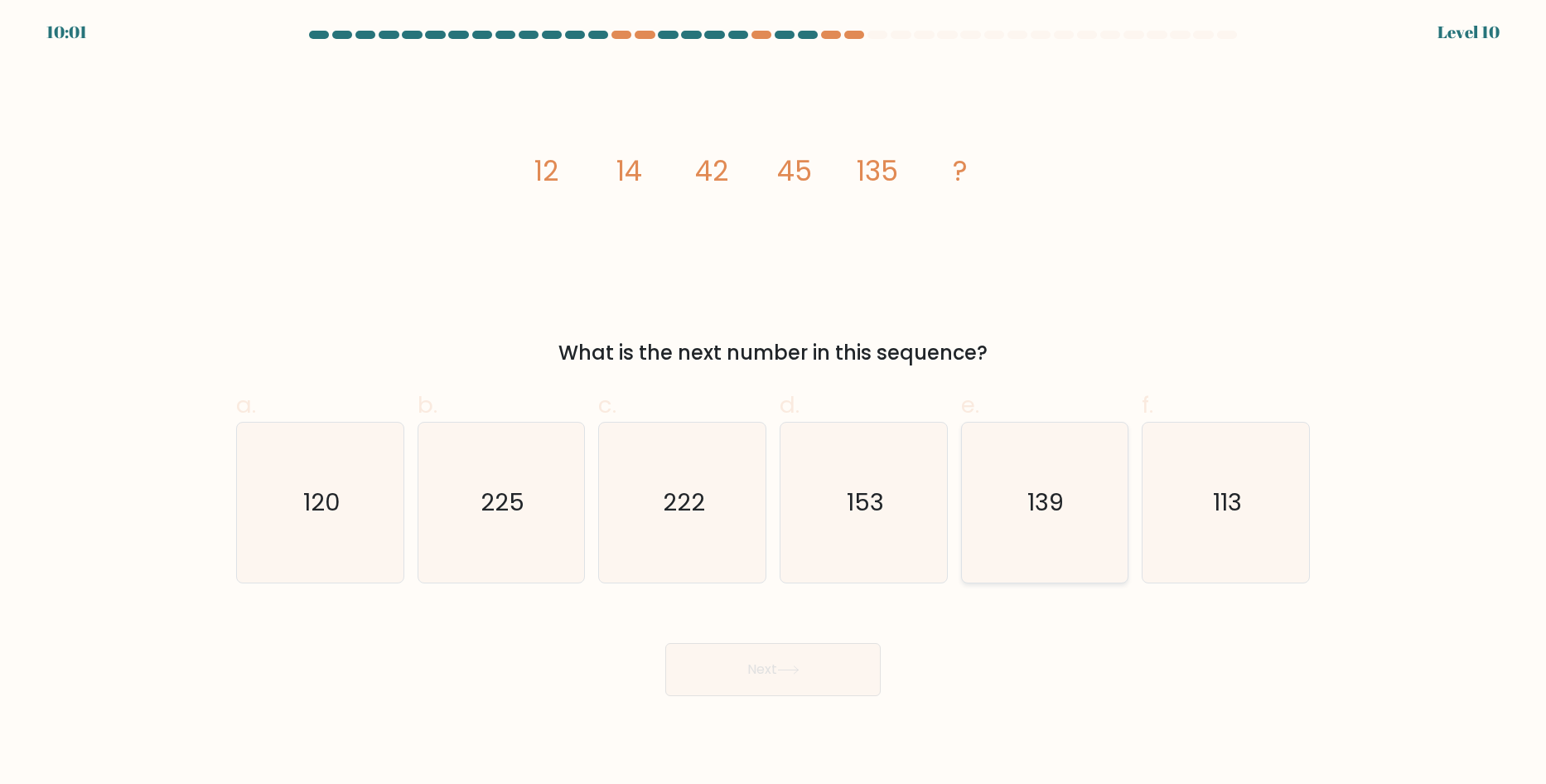
click at [1093, 507] on icon "139" at bounding box center [1044, 501] width 160 height 160
click at [773, 403] on input "e. 139" at bounding box center [773, 397] width 1 height 11
radio input "true"
click at [825, 653] on button "Next" at bounding box center [773, 669] width 215 height 53
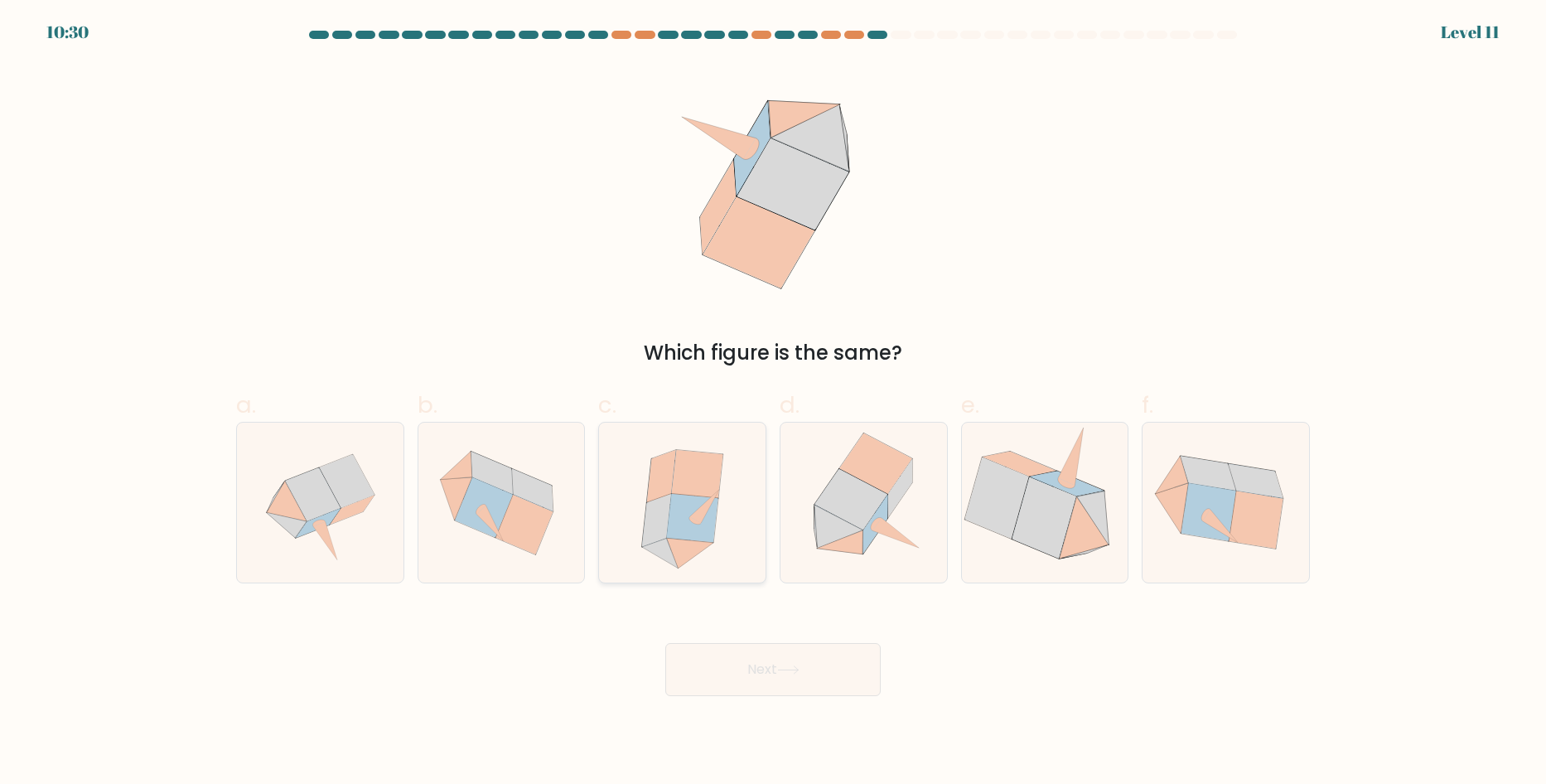
click at [671, 517] on icon at bounding box center [691, 517] width 51 height 48
click at [773, 403] on input "c." at bounding box center [773, 397] width 1 height 11
radio input "true"
click at [775, 655] on button "Next" at bounding box center [773, 669] width 215 height 53
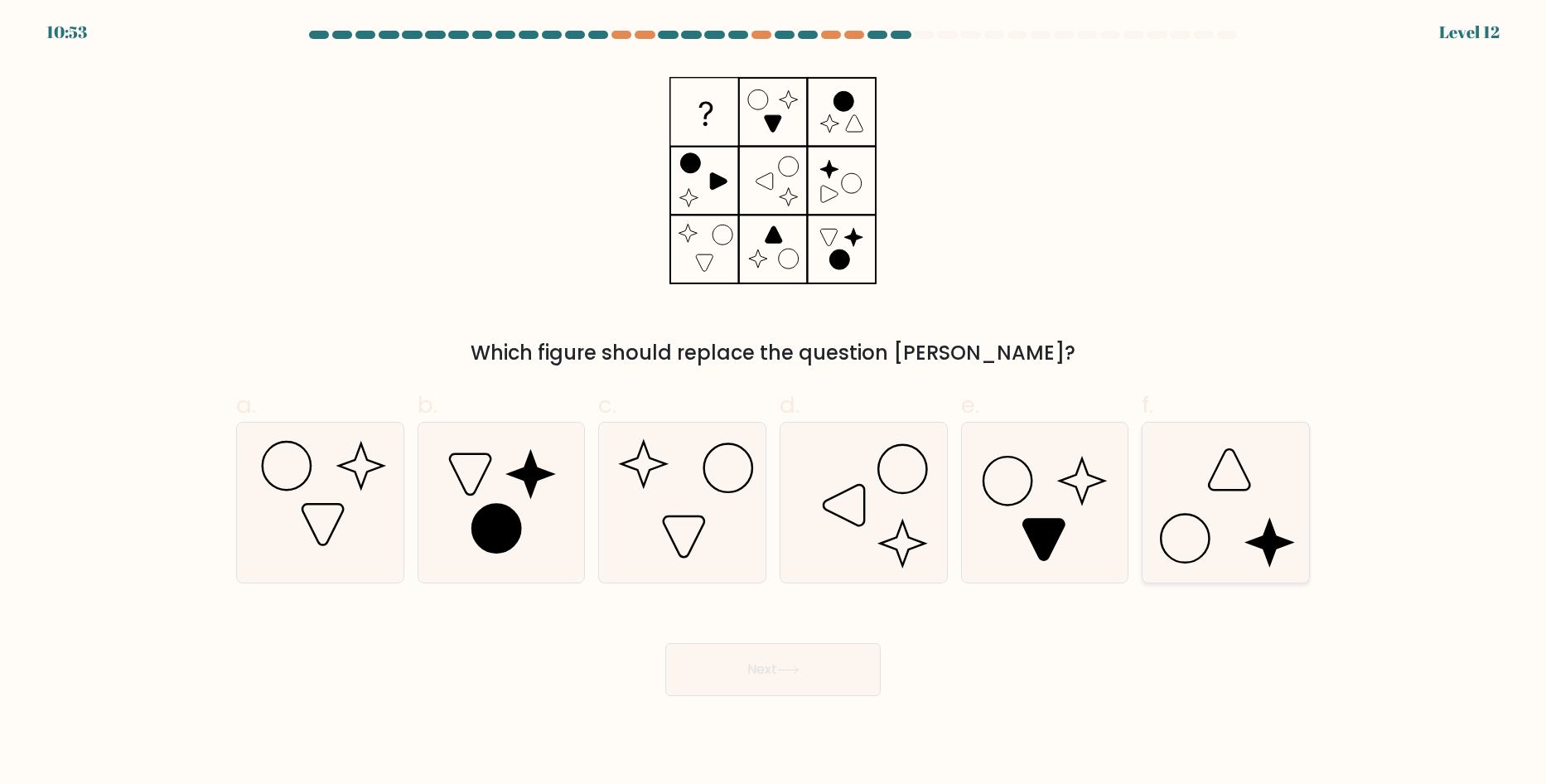
click at [1229, 543] on icon at bounding box center [1225, 501] width 160 height 160
click at [773, 403] on input "f." at bounding box center [773, 397] width 1 height 11
radio input "true"
click at [750, 667] on button "Next" at bounding box center [773, 669] width 215 height 53
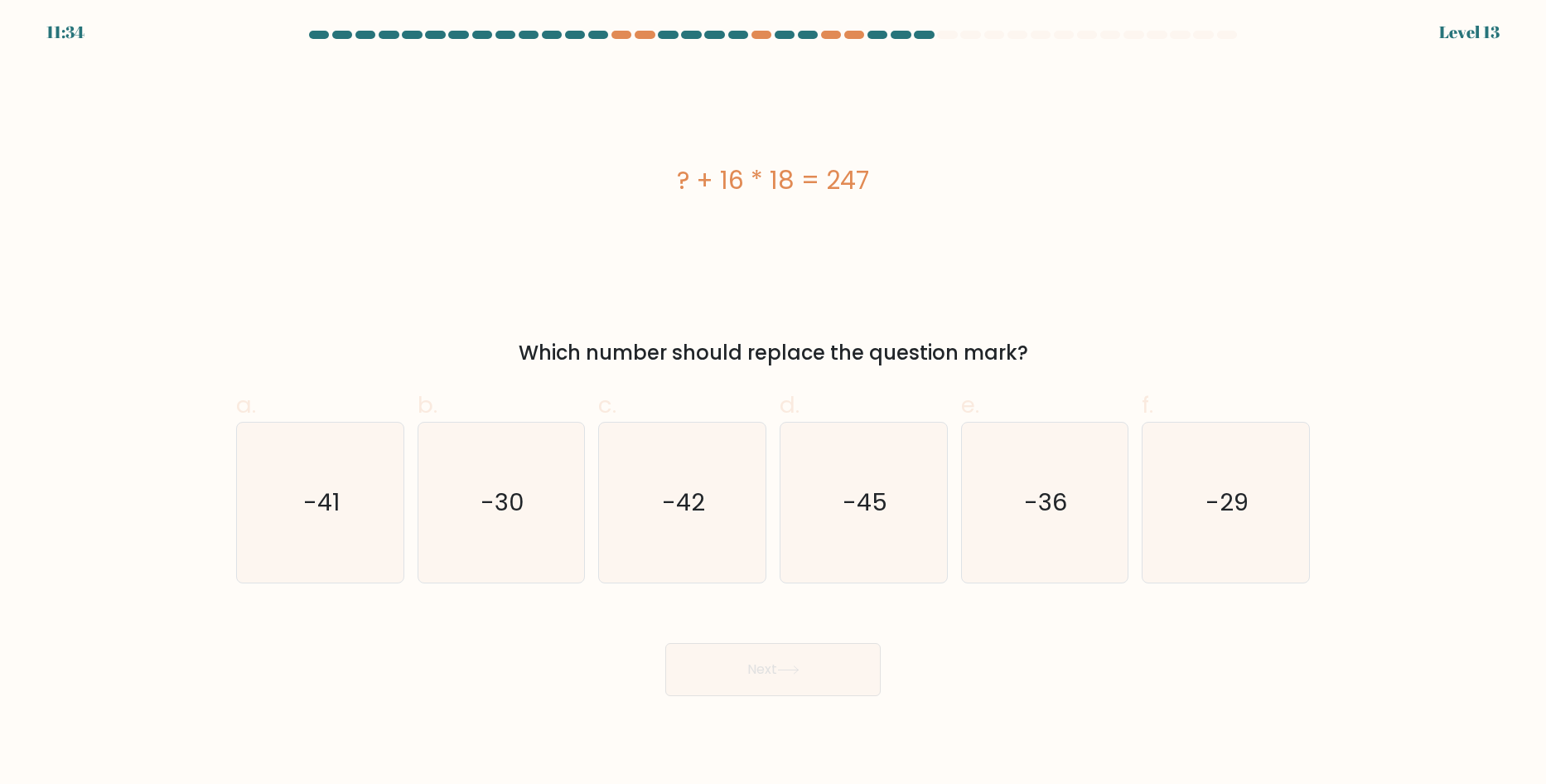
drag, startPoint x: 655, startPoint y: 343, endPoint x: 1032, endPoint y: 359, distance: 377.3
click at [1032, 359] on div "Which number should replace the question mark?" at bounding box center [773, 353] width 1053 height 30
click at [1050, 358] on div "Which number should replace the question mark?" at bounding box center [773, 353] width 1053 height 30
click at [834, 166] on div "? + 16 * 18 = 247" at bounding box center [773, 180] width 1074 height 37
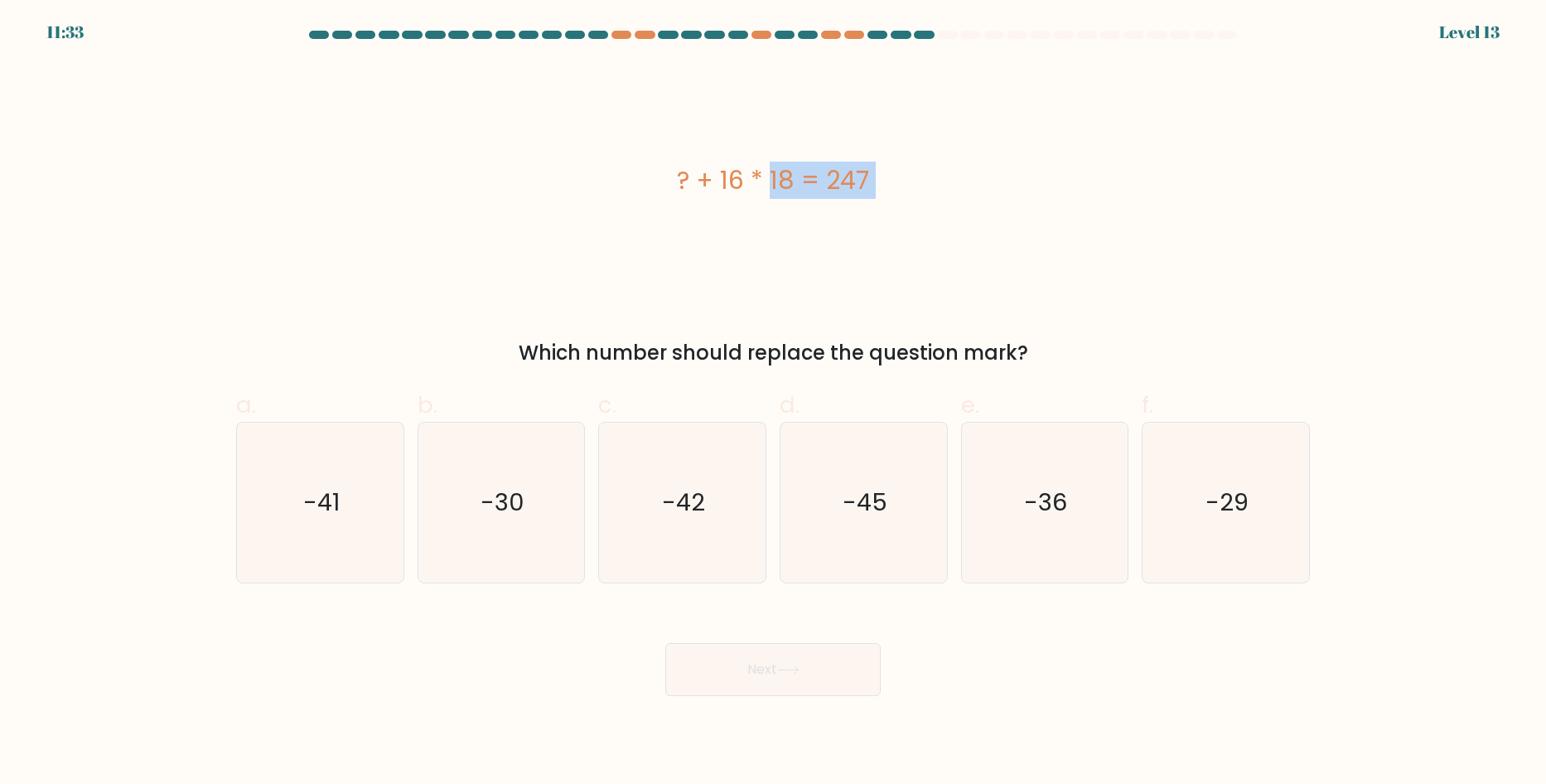
click at [834, 166] on div "? + 16 * 18 = 247" at bounding box center [773, 180] width 1074 height 37
click at [892, 223] on div "? + 16 * 18 = 247" at bounding box center [773, 180] width 1074 height 235
click at [306, 495] on text "-41" at bounding box center [321, 502] width 36 height 34
click at [773, 403] on input "a. -41" at bounding box center [773, 397] width 1 height 11
radio input "true"
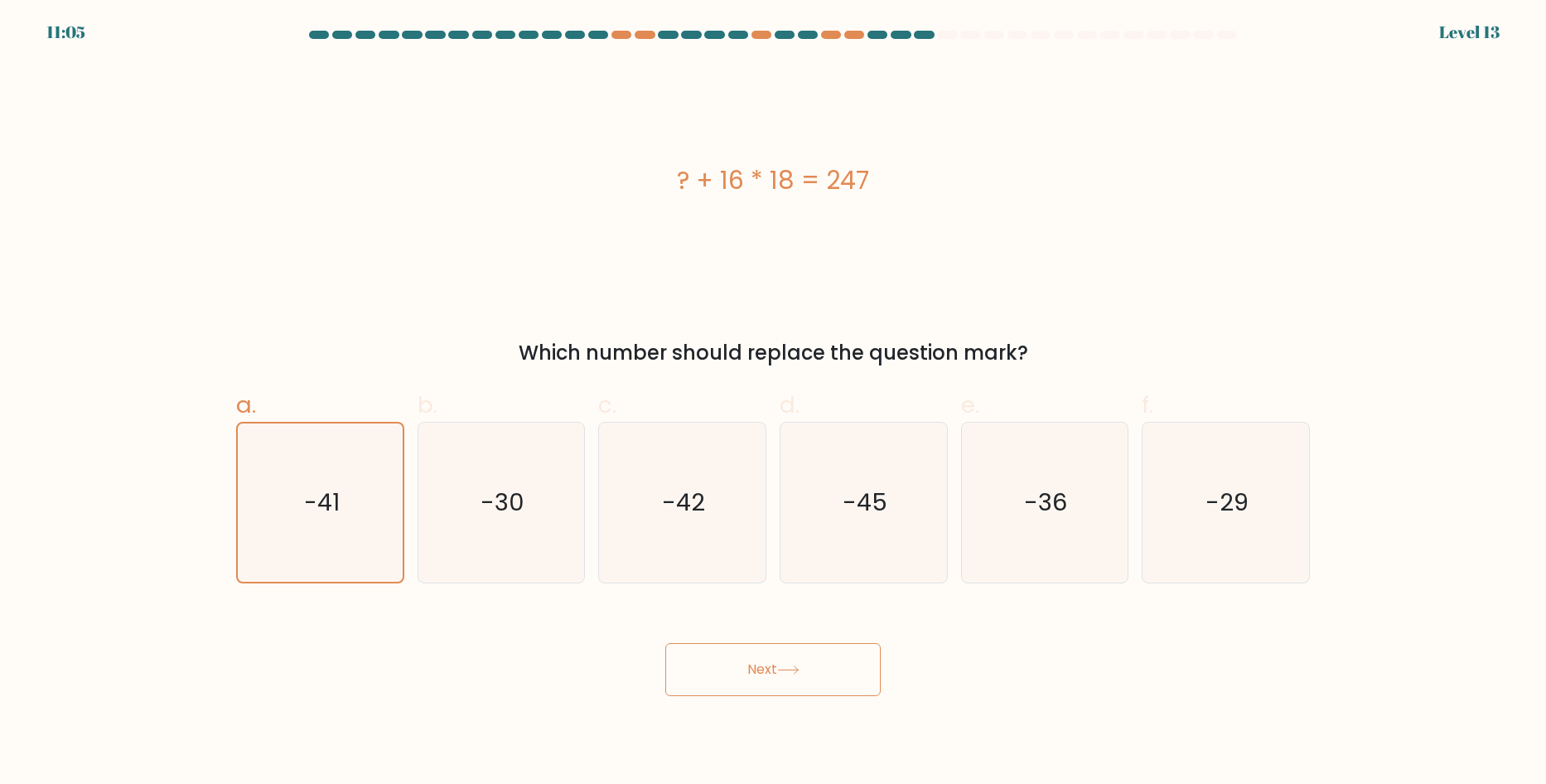
click at [743, 676] on button "Next" at bounding box center [773, 669] width 215 height 53
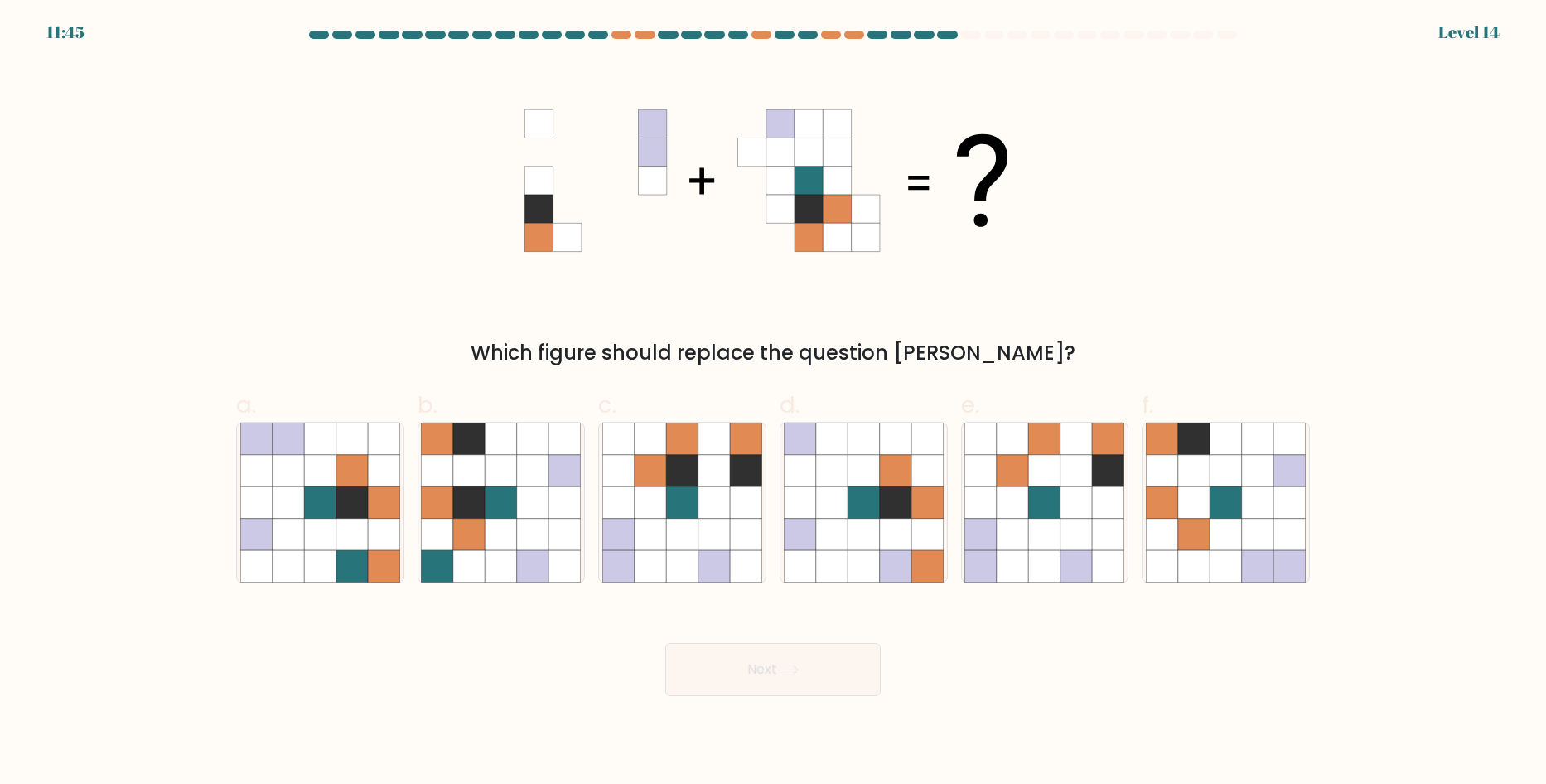
drag, startPoint x: 1134, startPoint y: 21, endPoint x: 1253, endPoint y: 25, distance: 119.1
click at [1253, 25] on div "11:45 Level 14" at bounding box center [773, 22] width 1546 height 45
click at [704, 470] on icon at bounding box center [714, 471] width 32 height 32
click at [773, 403] on input "c." at bounding box center [773, 397] width 1 height 11
radio input "true"
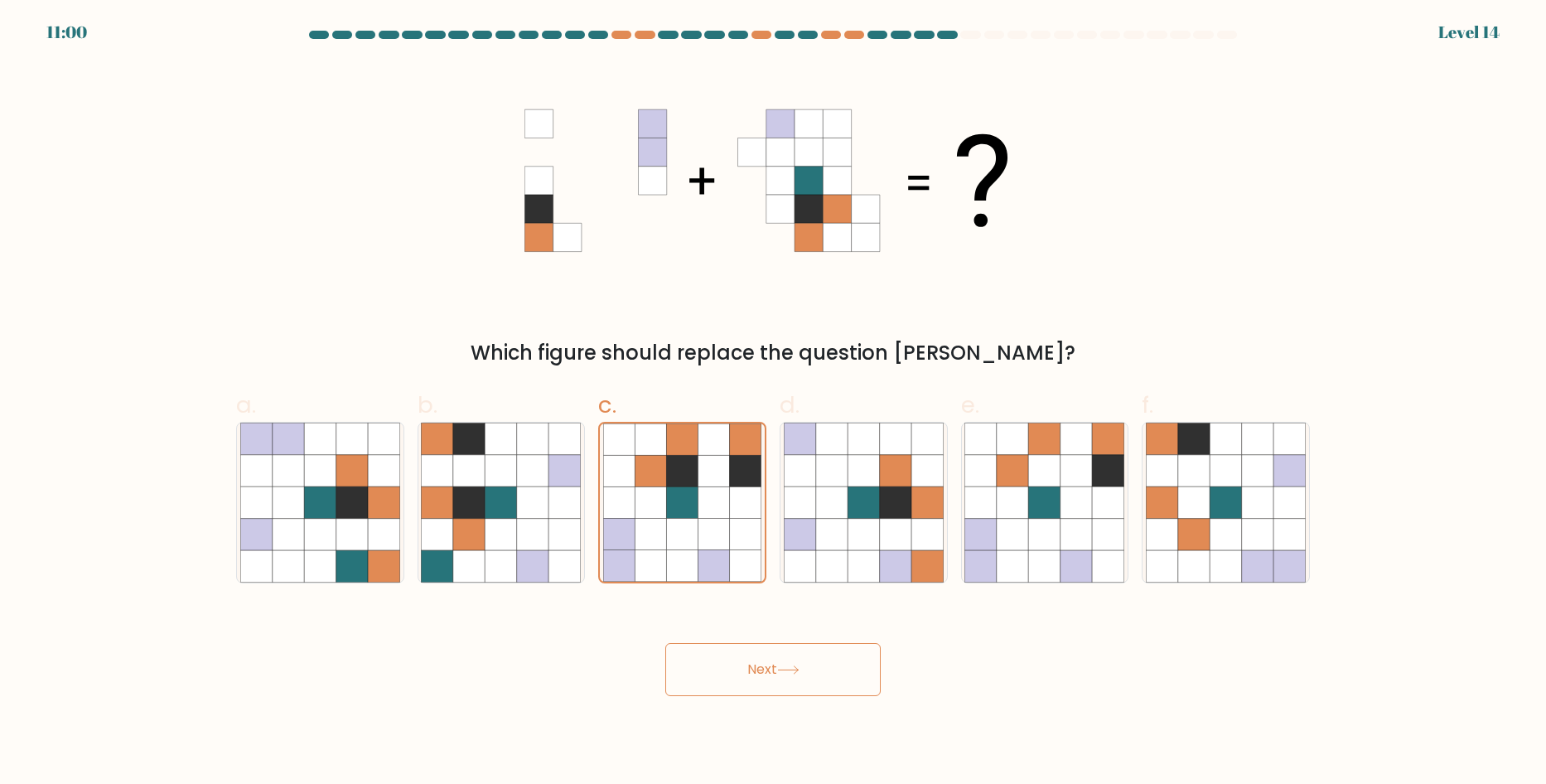
click at [722, 665] on button "Next" at bounding box center [773, 669] width 215 height 53
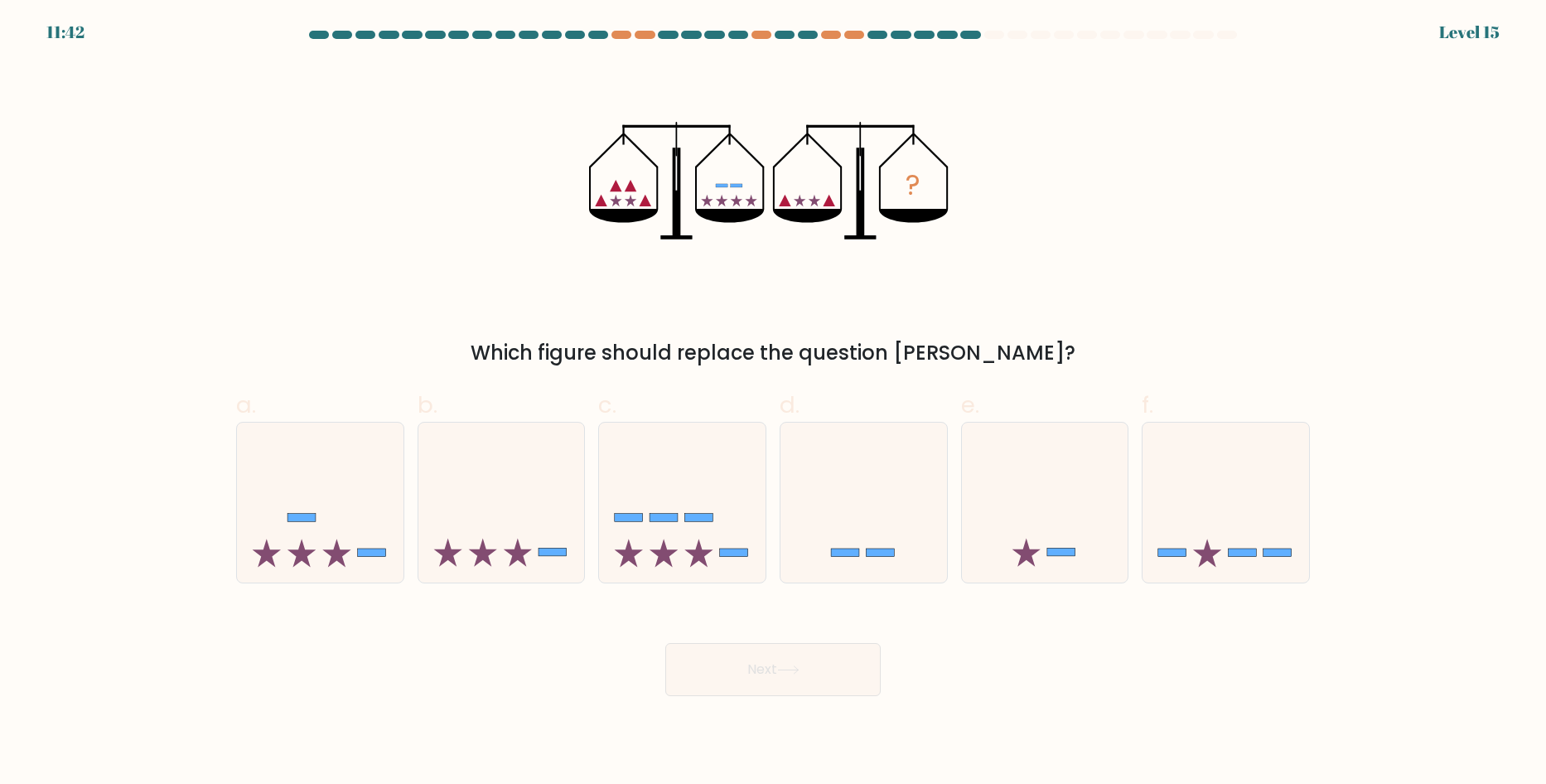
drag, startPoint x: 596, startPoint y: 187, endPoint x: 620, endPoint y: 200, distance: 27.3
click at [620, 200] on icon "?" at bounding box center [773, 180] width 367 height 235
click at [529, 504] on icon at bounding box center [502, 502] width 167 height 138
click at [773, 403] on input "b." at bounding box center [773, 397] width 1 height 11
radio input "true"
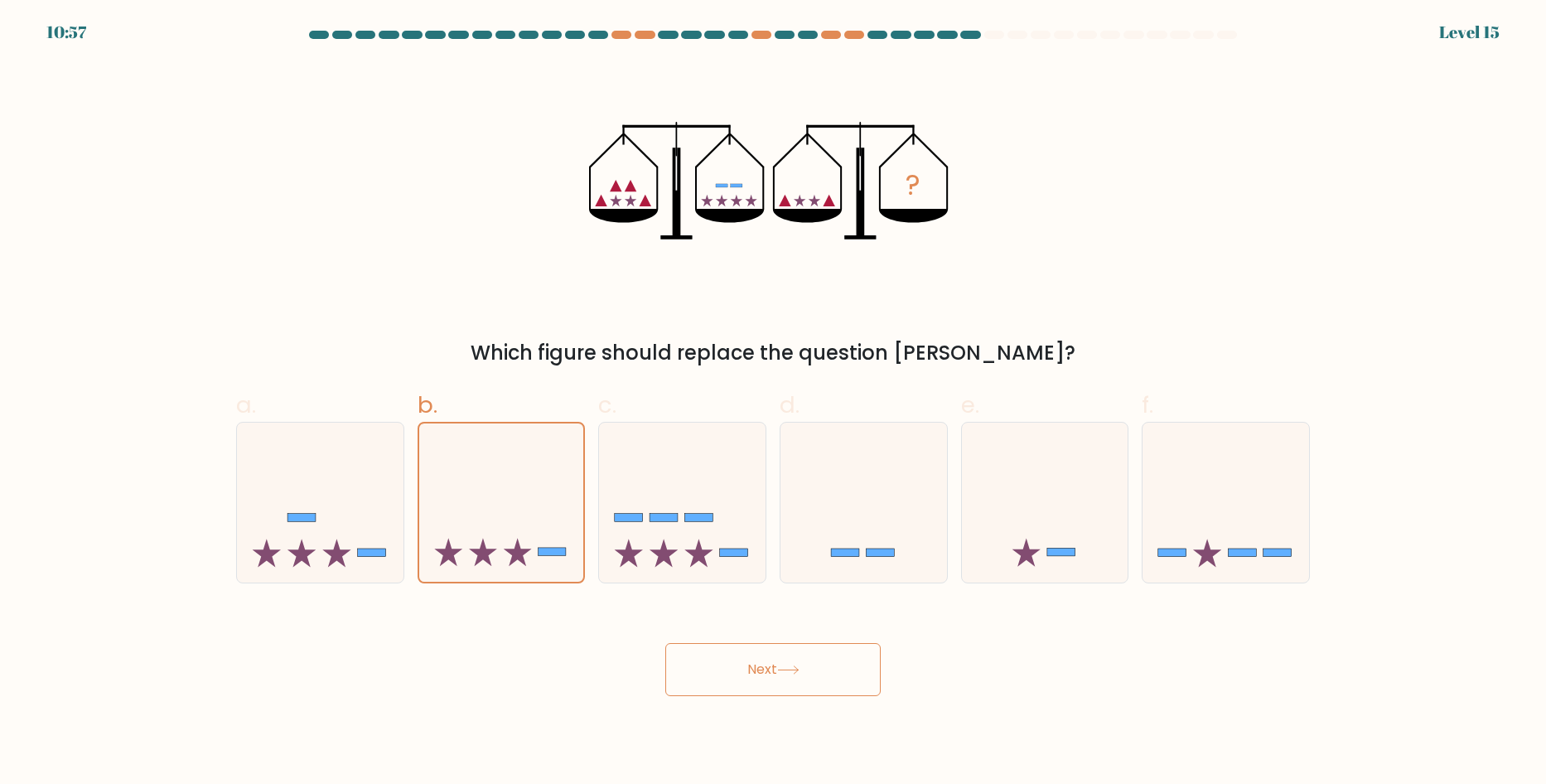
click at [754, 646] on button "Next" at bounding box center [773, 669] width 215 height 53
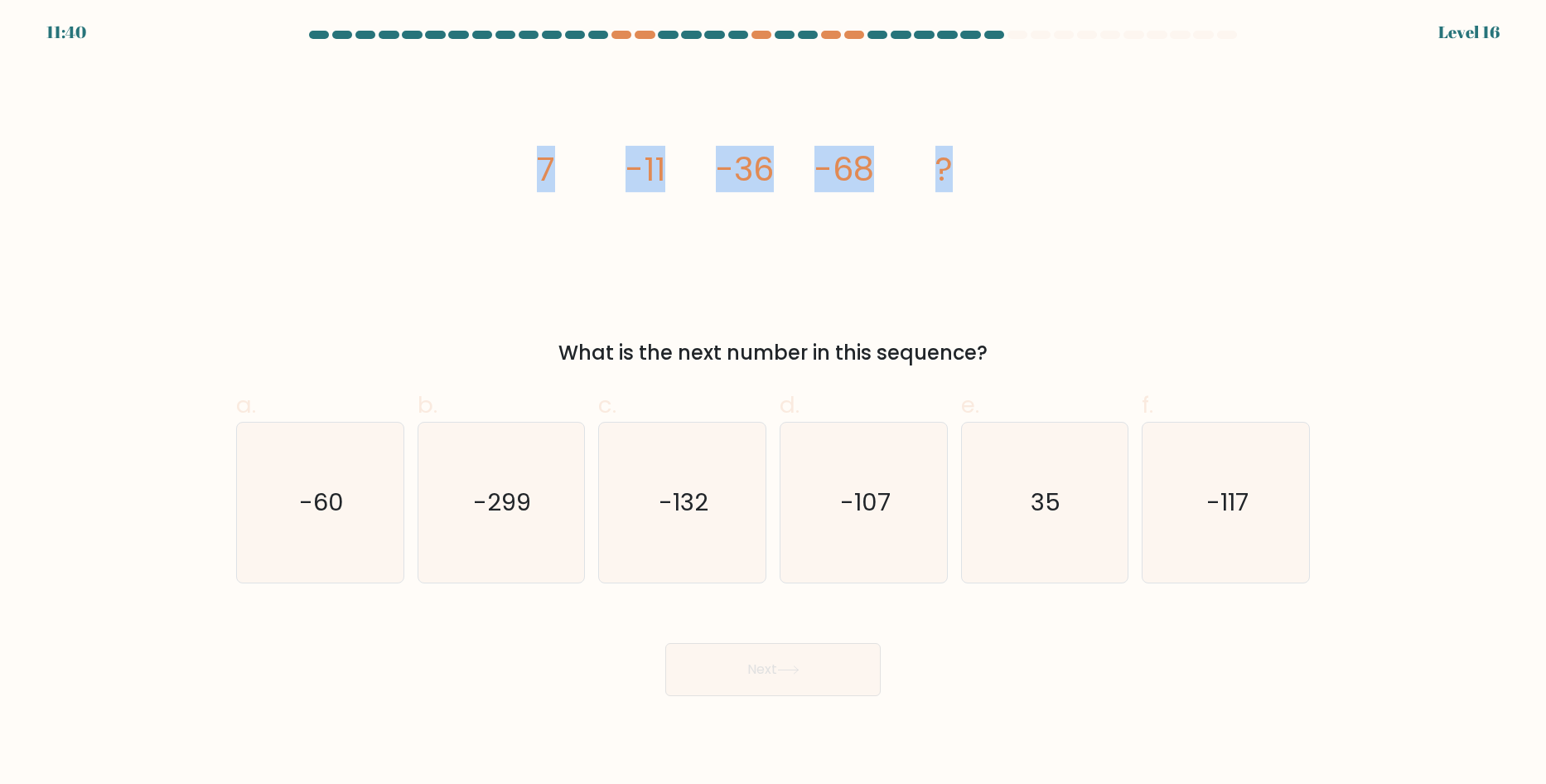
drag, startPoint x: 516, startPoint y: 155, endPoint x: 1009, endPoint y: 187, distance: 494.0
click at [1009, 187] on div "image/svg+xml 7 -11 -36 -68 ? What is the next number in this sequence?" at bounding box center [773, 215] width 1093 height 305
click at [1009, 187] on icon "image/svg+xml 7 -11 -36 -68 ?" at bounding box center [773, 180] width 497 height 235
click at [999, 178] on icon "image/svg+xml 7 -11 -36 -68 ?" at bounding box center [773, 180] width 497 height 235
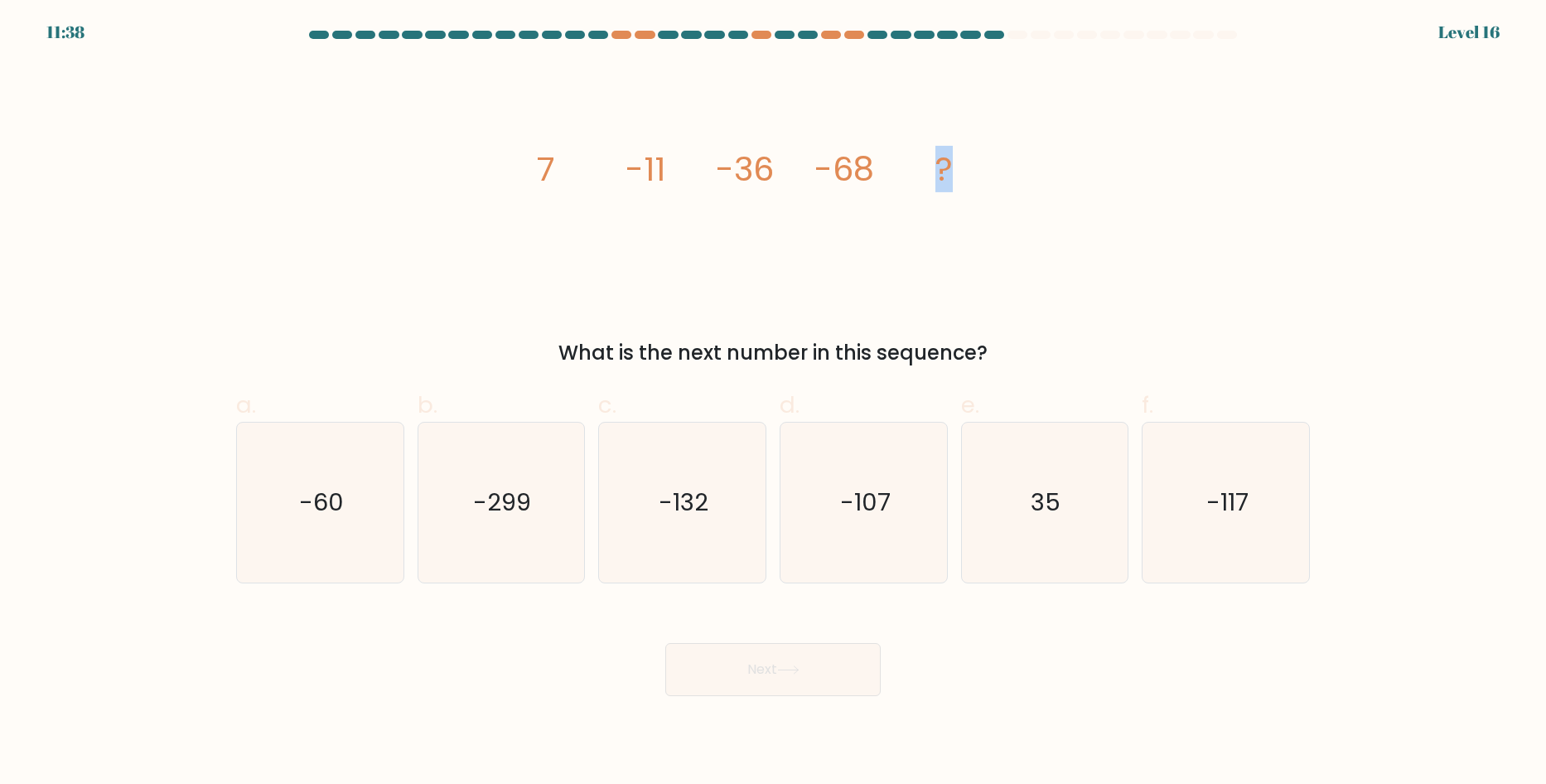
click at [999, 178] on icon "image/svg+xml 7 -11 -36 -68 ?" at bounding box center [773, 180] width 497 height 235
click at [962, 170] on icon "image/svg+xml 7 -11 -36 -68 ?" at bounding box center [773, 180] width 497 height 235
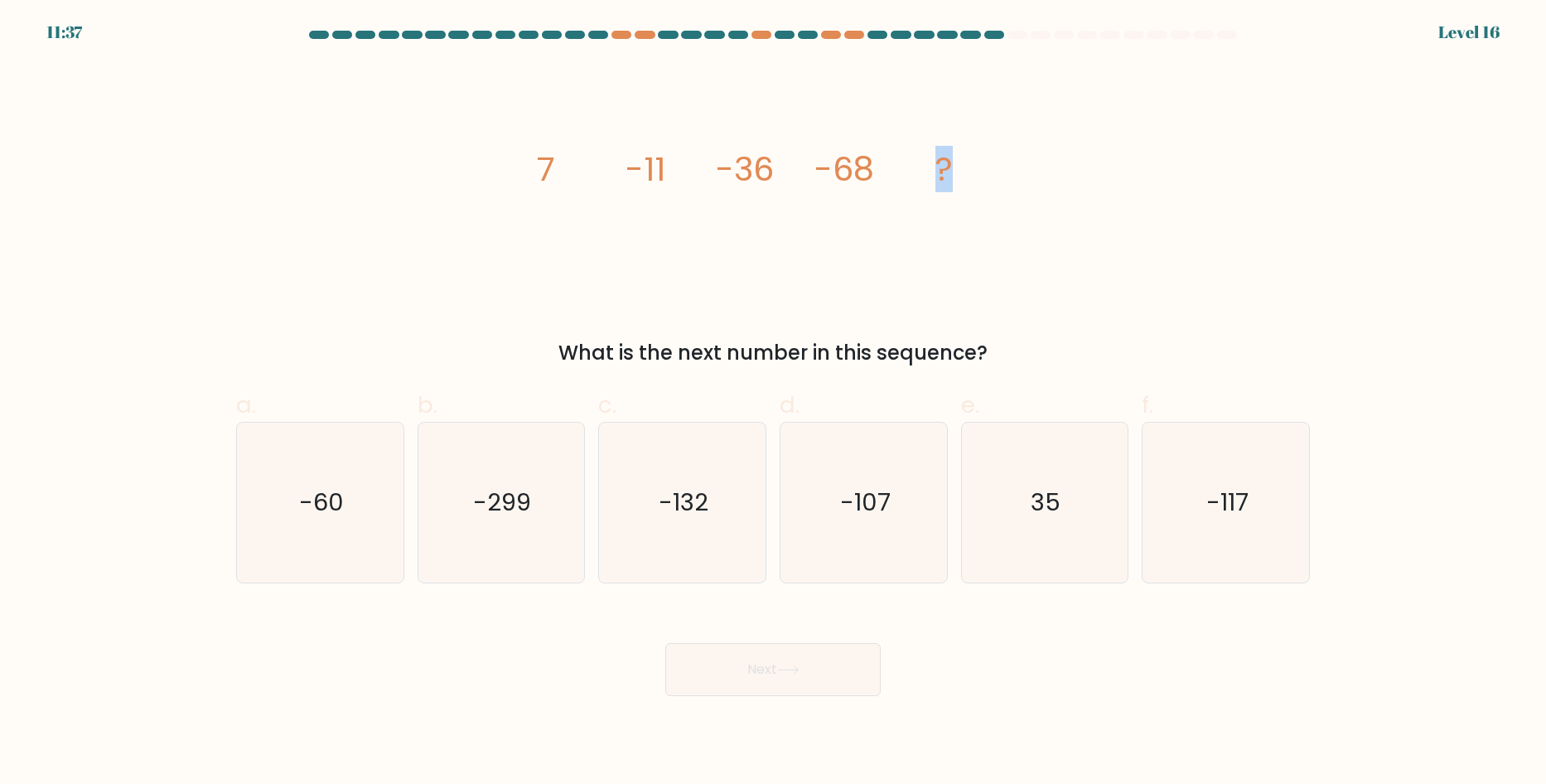
click at [962, 170] on icon "image/svg+xml 7 -11 -36 -68 ?" at bounding box center [773, 180] width 497 height 235
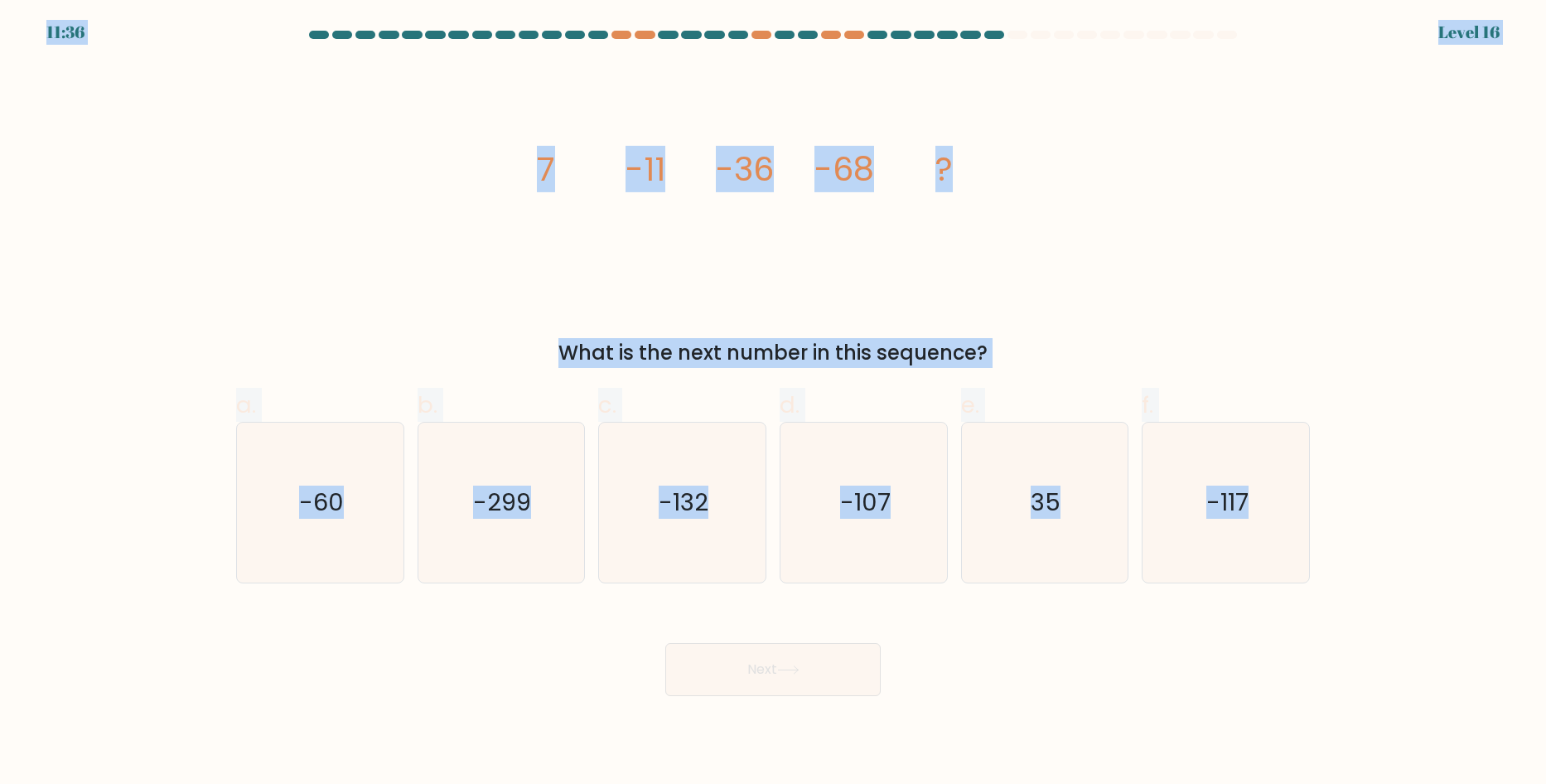
click at [962, 170] on icon "image/svg+xml 7 -11 -36 -68 ?" at bounding box center [773, 180] width 497 height 235
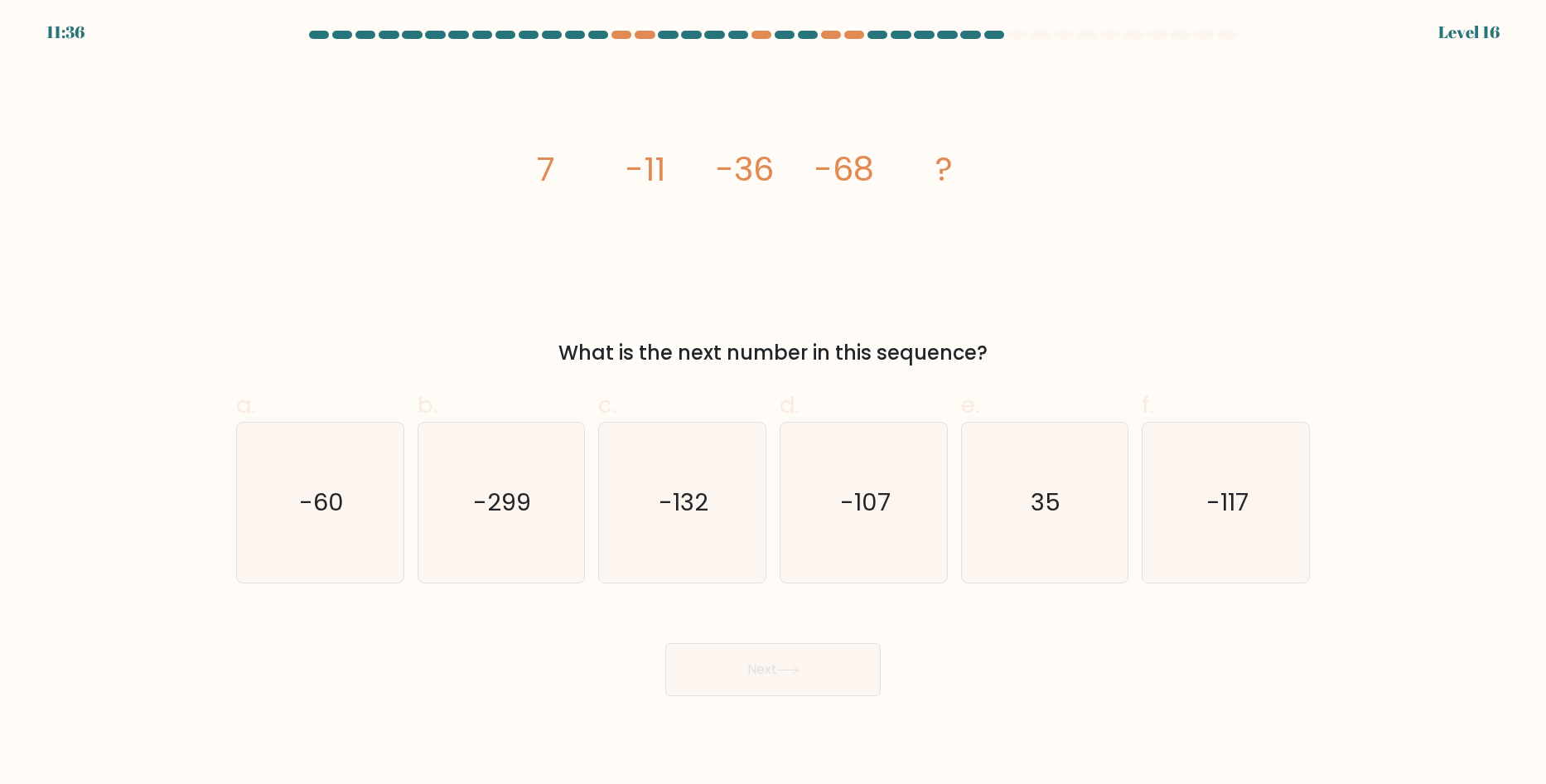
click at [962, 170] on icon "image/svg+xml 7 -11 -36 -68 ?" at bounding box center [773, 180] width 497 height 235
drag, startPoint x: 962, startPoint y: 170, endPoint x: 495, endPoint y: 180, distance: 467.1
click at [481, 185] on div "image/svg+xml 7 -11 -36 -68 ? What is the next number in this sequence?" at bounding box center [773, 215] width 1093 height 305
click at [877, 517] on text "-107" at bounding box center [864, 502] width 50 height 34
click at [773, 403] on input "d. -107" at bounding box center [773, 397] width 1 height 11
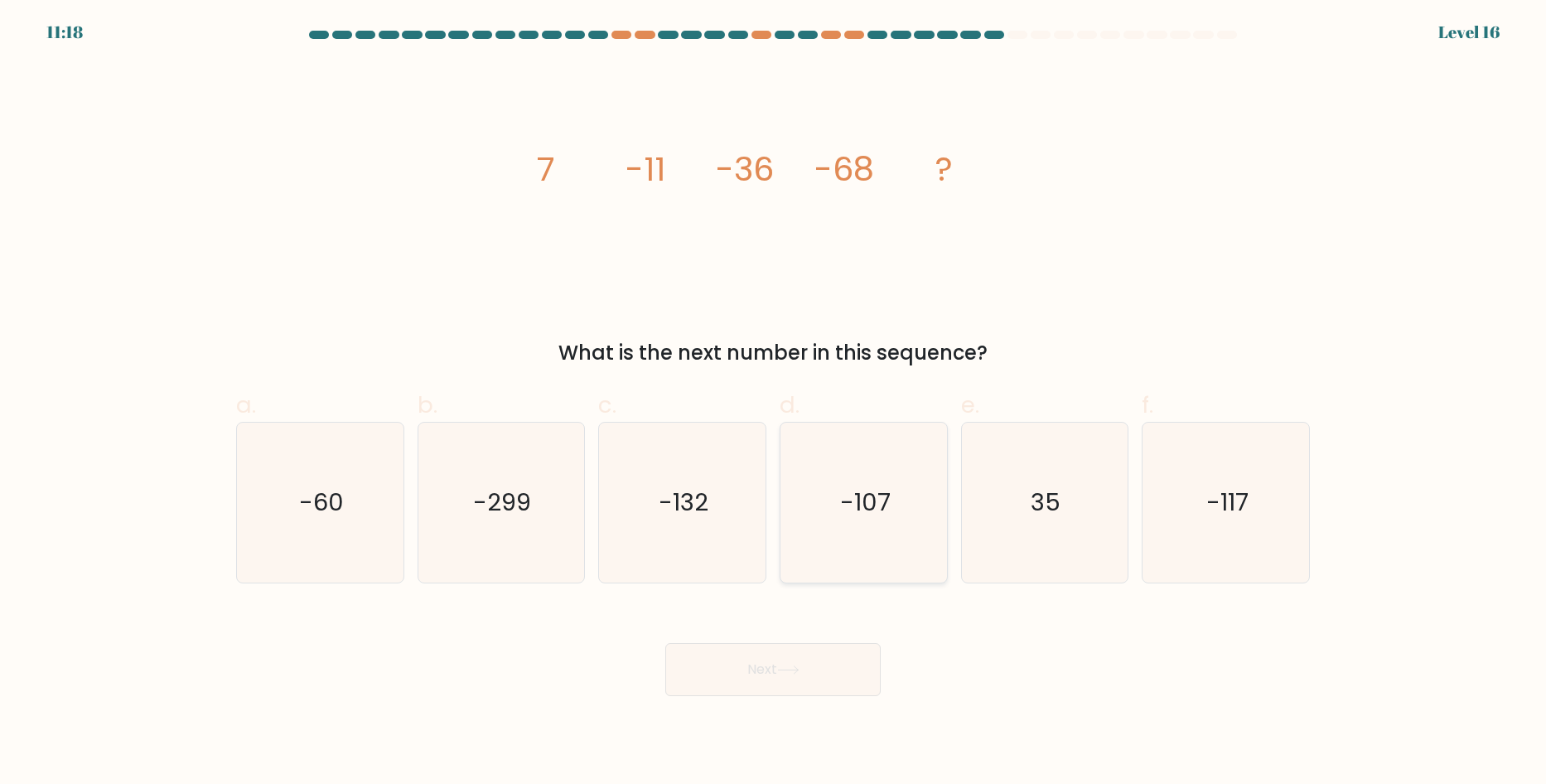
radio input "true"
click at [824, 661] on button "Next" at bounding box center [773, 669] width 215 height 53
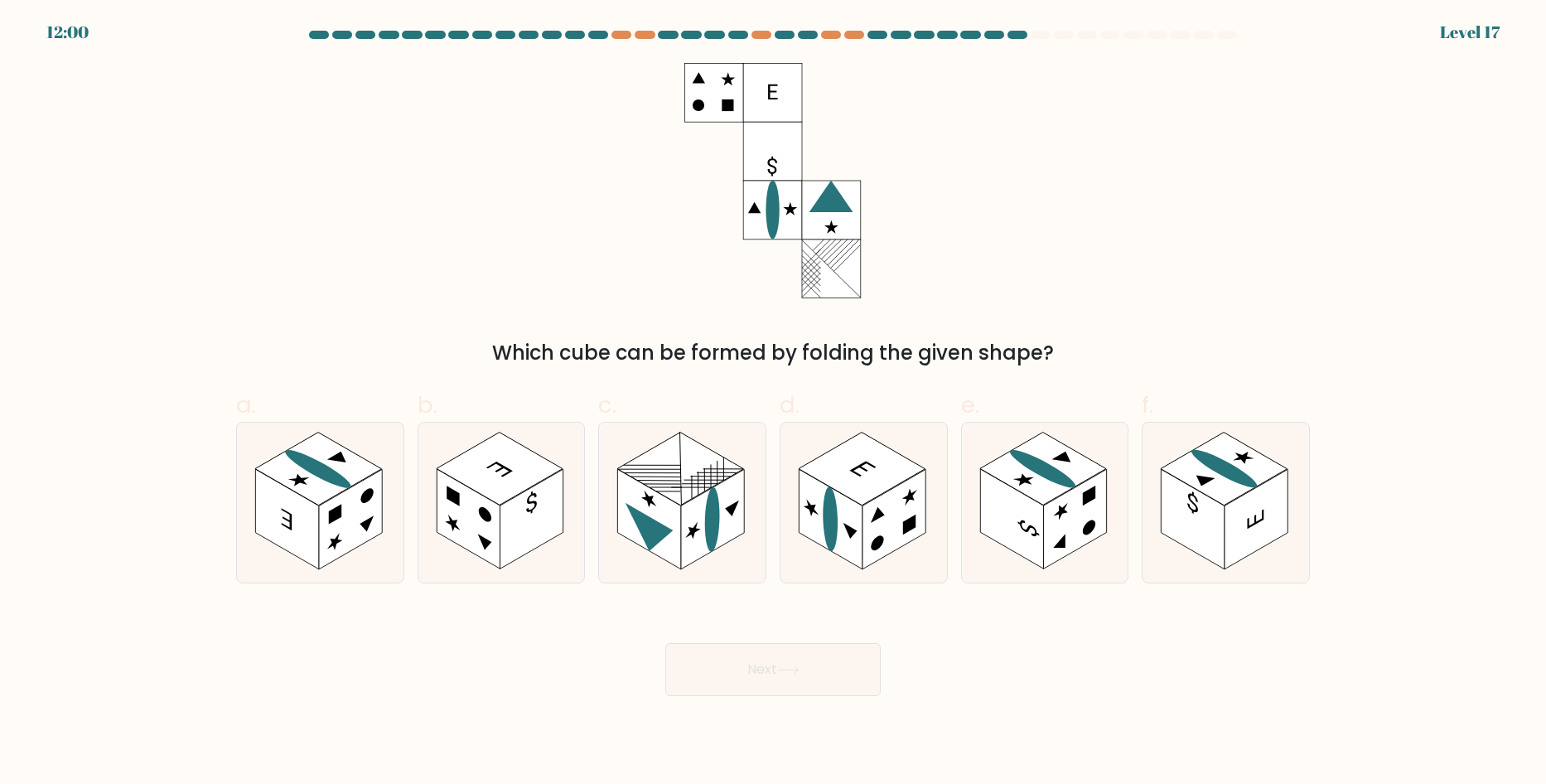
drag, startPoint x: 1038, startPoint y: 35, endPoint x: 1208, endPoint y: 37, distance: 170.0
click at [1205, 37] on at bounding box center [773, 34] width 931 height 8
click at [1026, 551] on rect at bounding box center [1011, 519] width 63 height 101
click at [773, 403] on input "e." at bounding box center [773, 397] width 1 height 11
radio input "true"
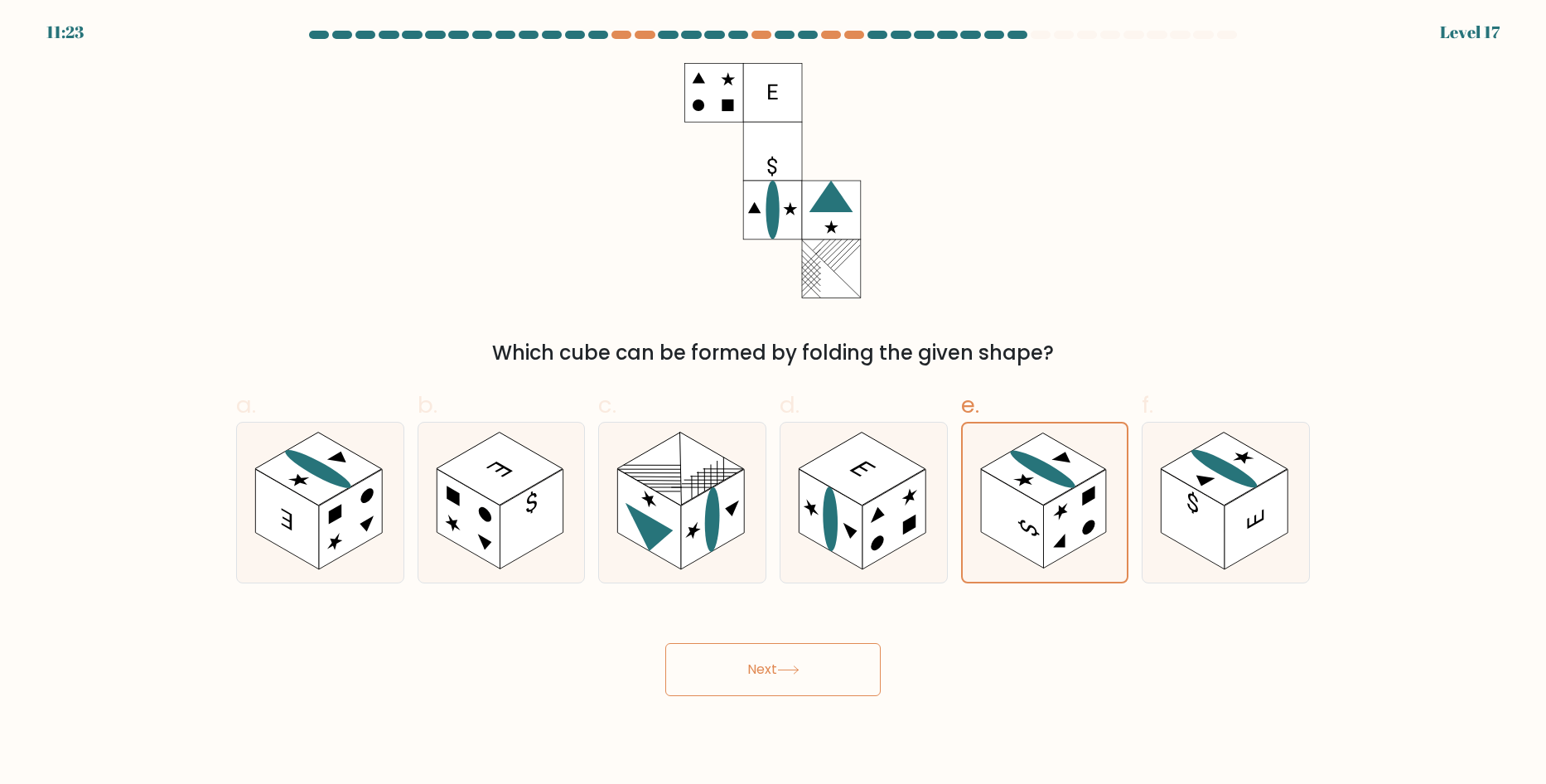
click at [819, 662] on button "Next" at bounding box center [773, 669] width 215 height 53
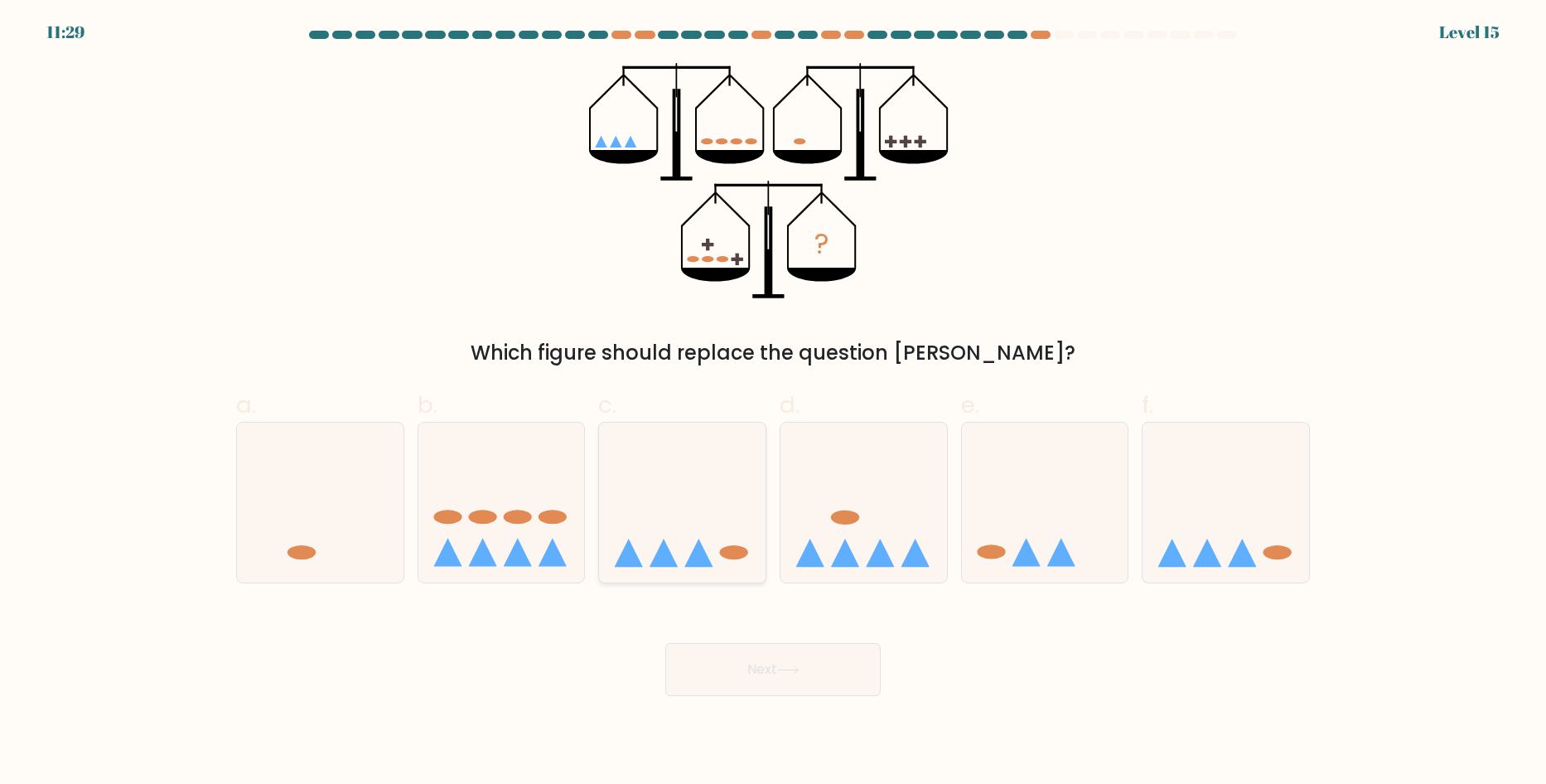
click at [675, 550] on icon at bounding box center [682, 502] width 167 height 138
click at [773, 403] on input "c." at bounding box center [773, 397] width 1 height 11
radio input "true"
click at [770, 666] on button "Next" at bounding box center [773, 669] width 215 height 53
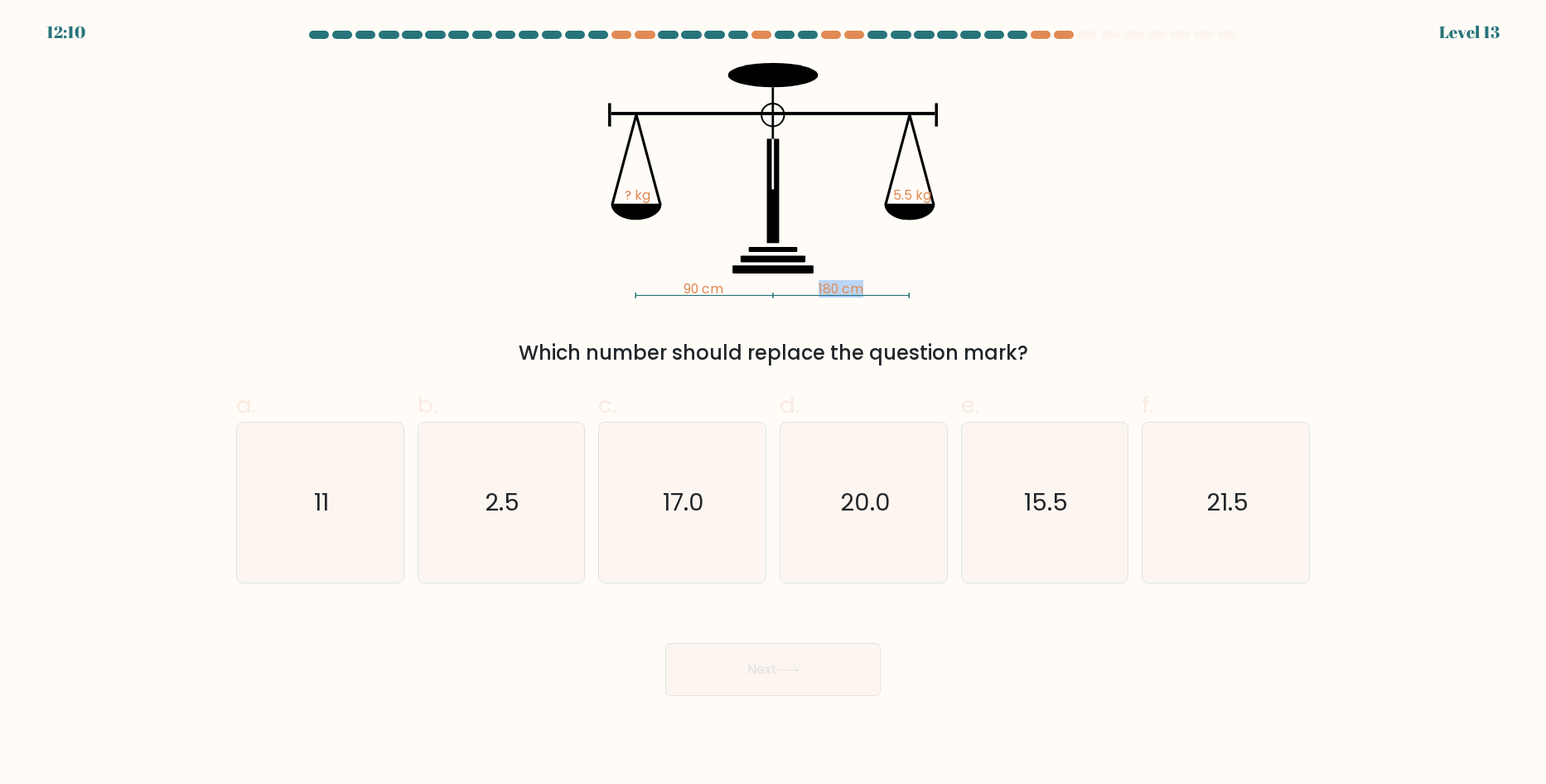
drag, startPoint x: 727, startPoint y: 271, endPoint x: 865, endPoint y: 287, distance: 138.9
click at [865, 287] on icon "90 cm 180 cm ? kg 5.5 kg" at bounding box center [773, 180] width 497 height 235
drag, startPoint x: 566, startPoint y: 83, endPoint x: 903, endPoint y: 284, distance: 392.4
click at [901, 283] on icon "90 cm 180 cm ? kg 5.5 kg" at bounding box center [773, 180] width 497 height 235
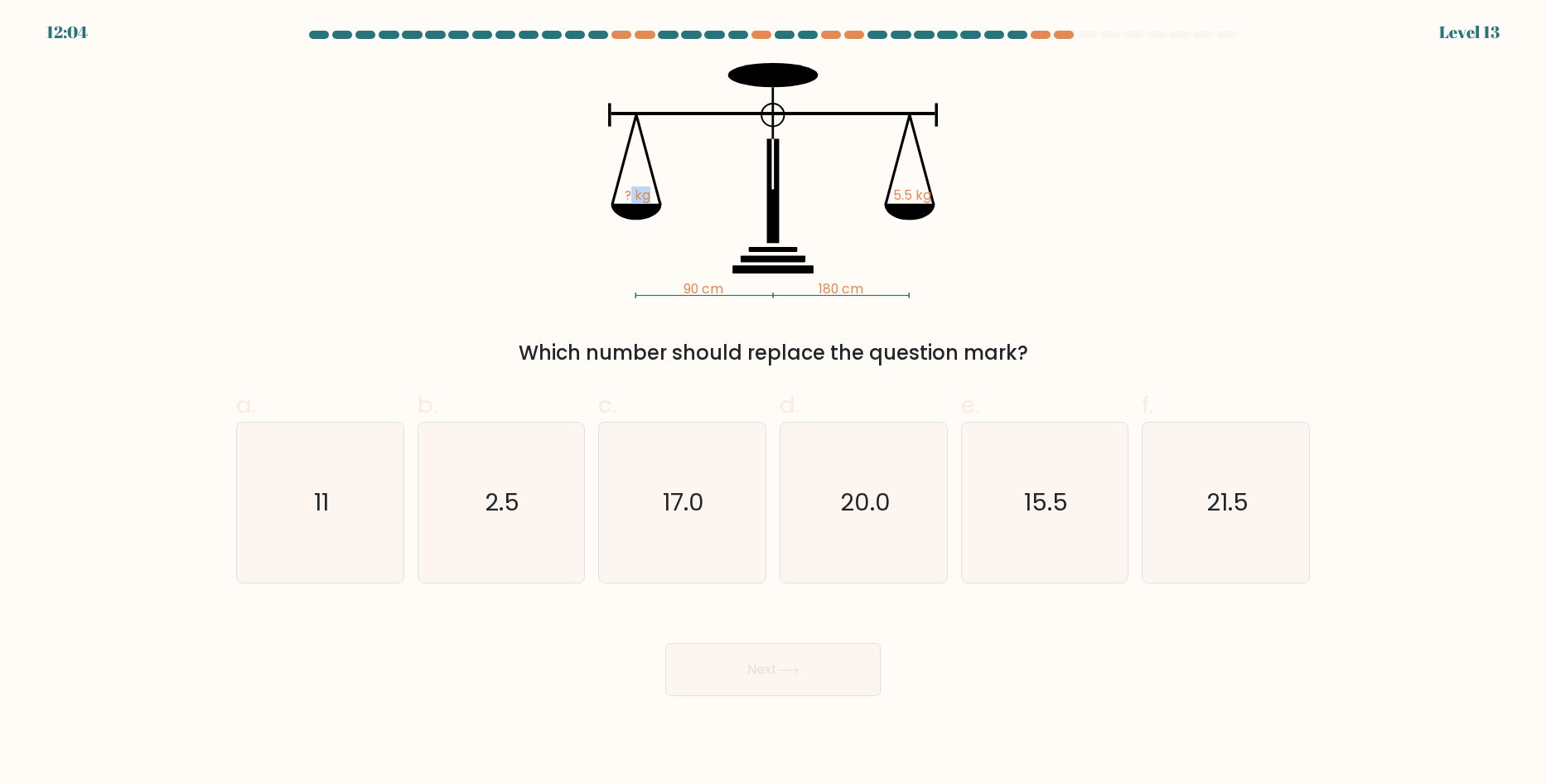
drag, startPoint x: 632, startPoint y: 192, endPoint x: 662, endPoint y: 200, distance: 31.0
click at [662, 200] on icon "90 cm 180 cm ? kg 5.5 kg" at bounding box center [773, 180] width 497 height 235
click at [626, 194] on tspan "? kg" at bounding box center [637, 195] width 26 height 18
drag, startPoint x: 625, startPoint y: 194, endPoint x: 543, endPoint y: 136, distance: 100.4
click at [527, 128] on icon "90 cm 180 cm ? kg 5.5 kg" at bounding box center [773, 180] width 497 height 235
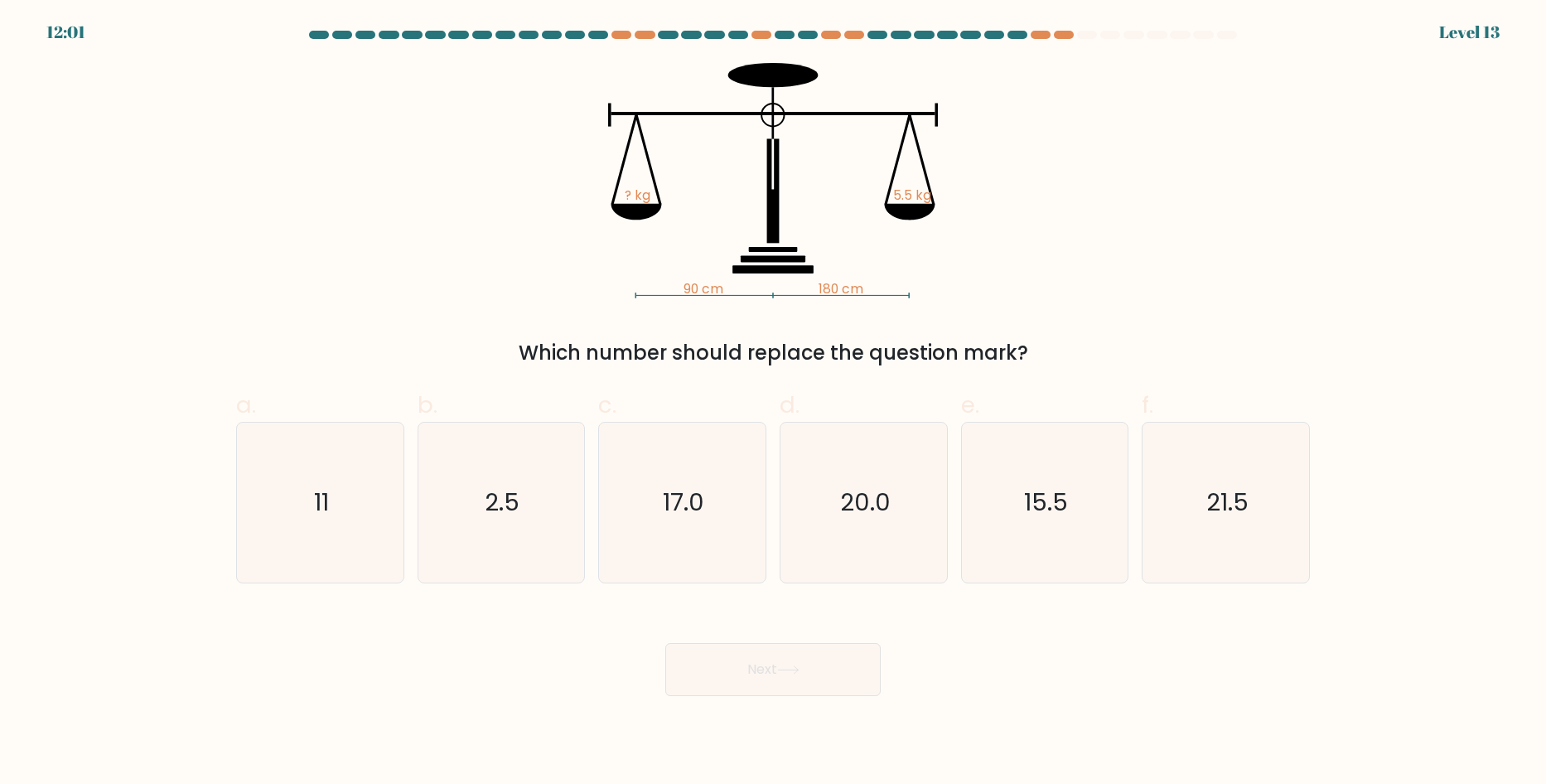
click at [918, 195] on tspan "5.5 kg" at bounding box center [911, 195] width 38 height 18
click at [253, 475] on icon "11" at bounding box center [320, 501] width 160 height 160
click at [773, 403] on input "a. 11" at bounding box center [773, 397] width 1 height 11
radio input "true"
click at [775, 710] on body "10:57 Level 13" at bounding box center [773, 392] width 1546 height 784
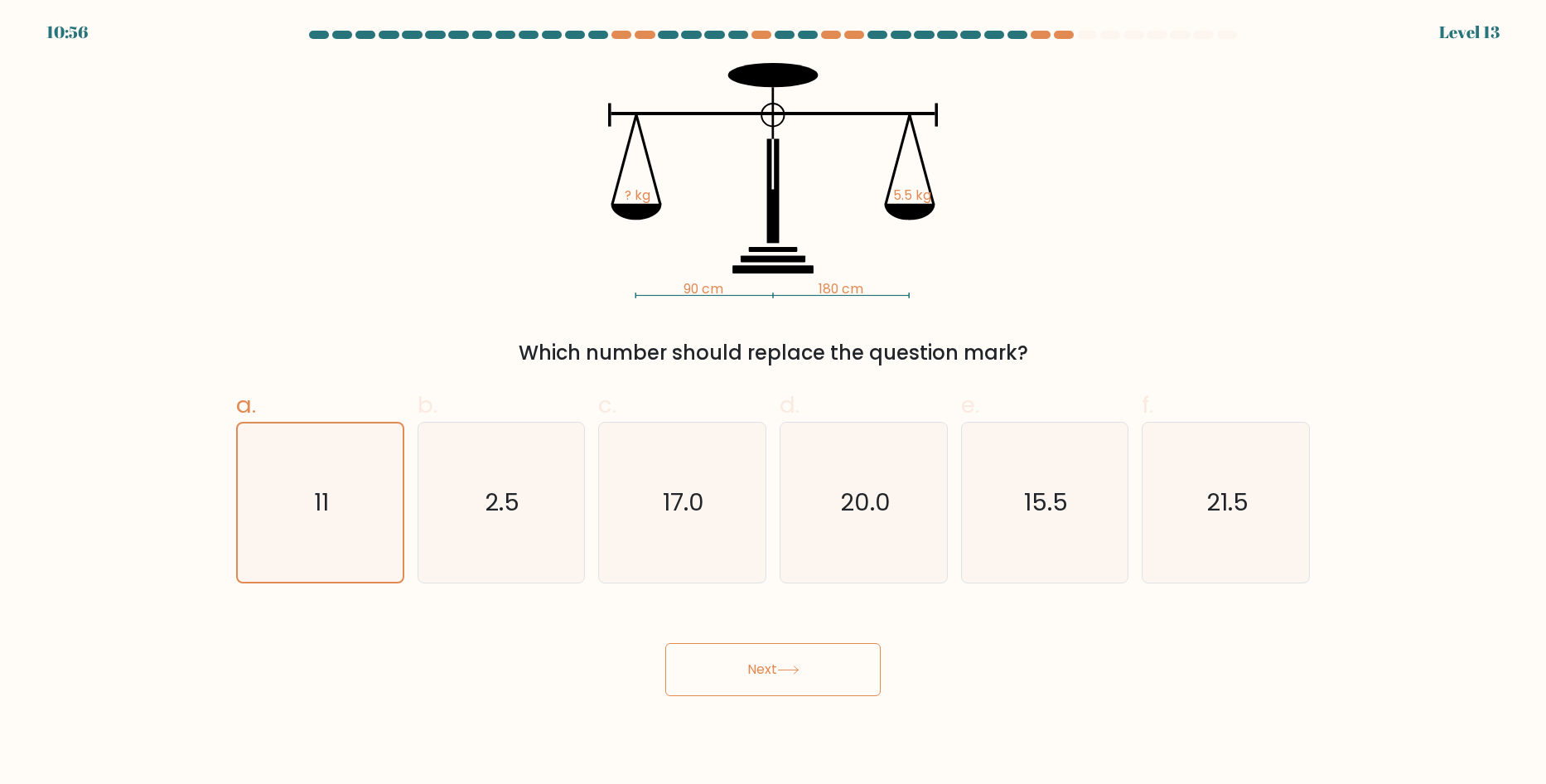
click at [750, 678] on button "Next" at bounding box center [773, 669] width 215 height 53
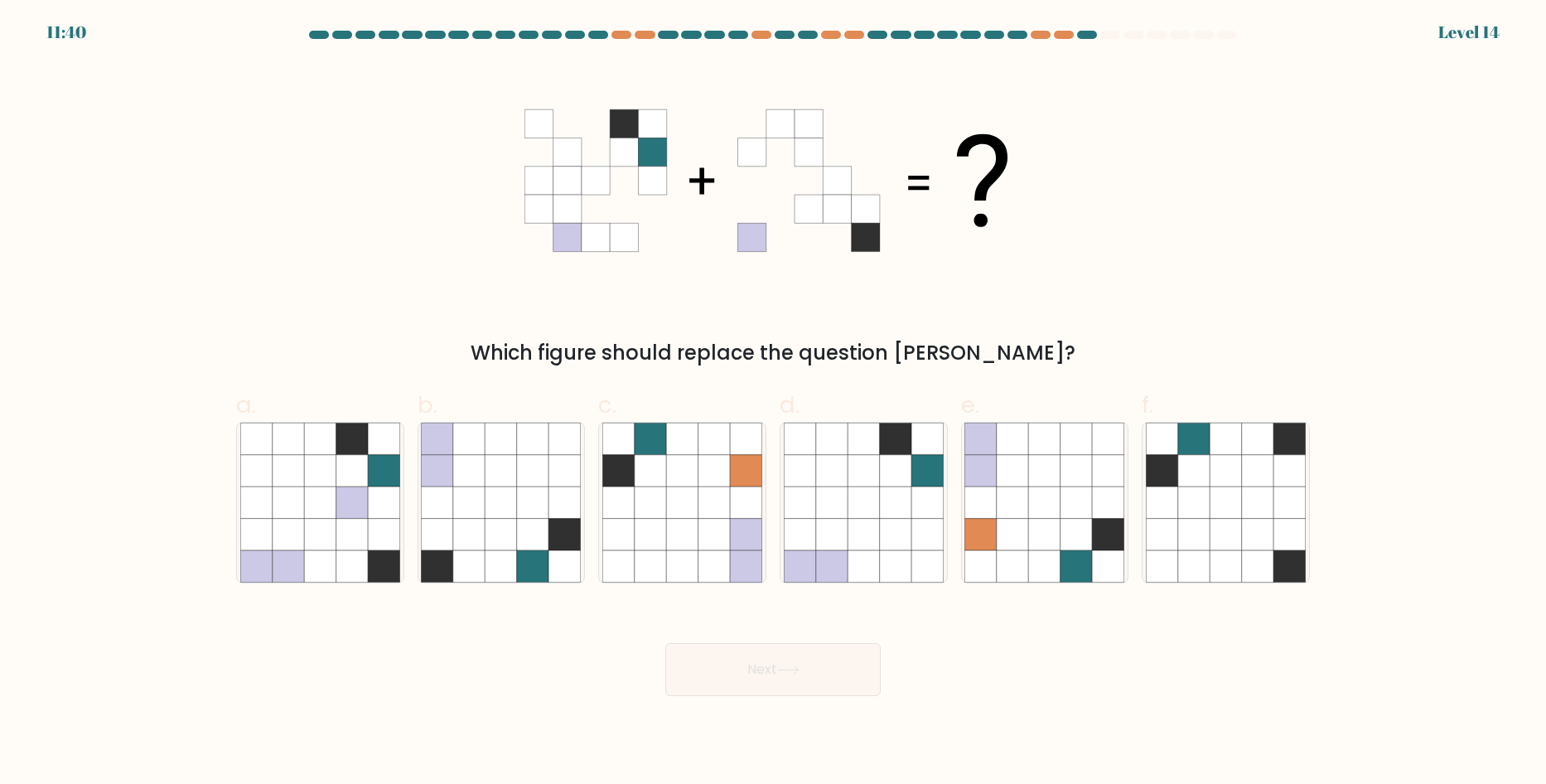
drag, startPoint x: 820, startPoint y: 367, endPoint x: 1013, endPoint y: 367, distance: 193.0
click at [1013, 367] on div "Which figure should replace the question mark?" at bounding box center [773, 353] width 1053 height 30
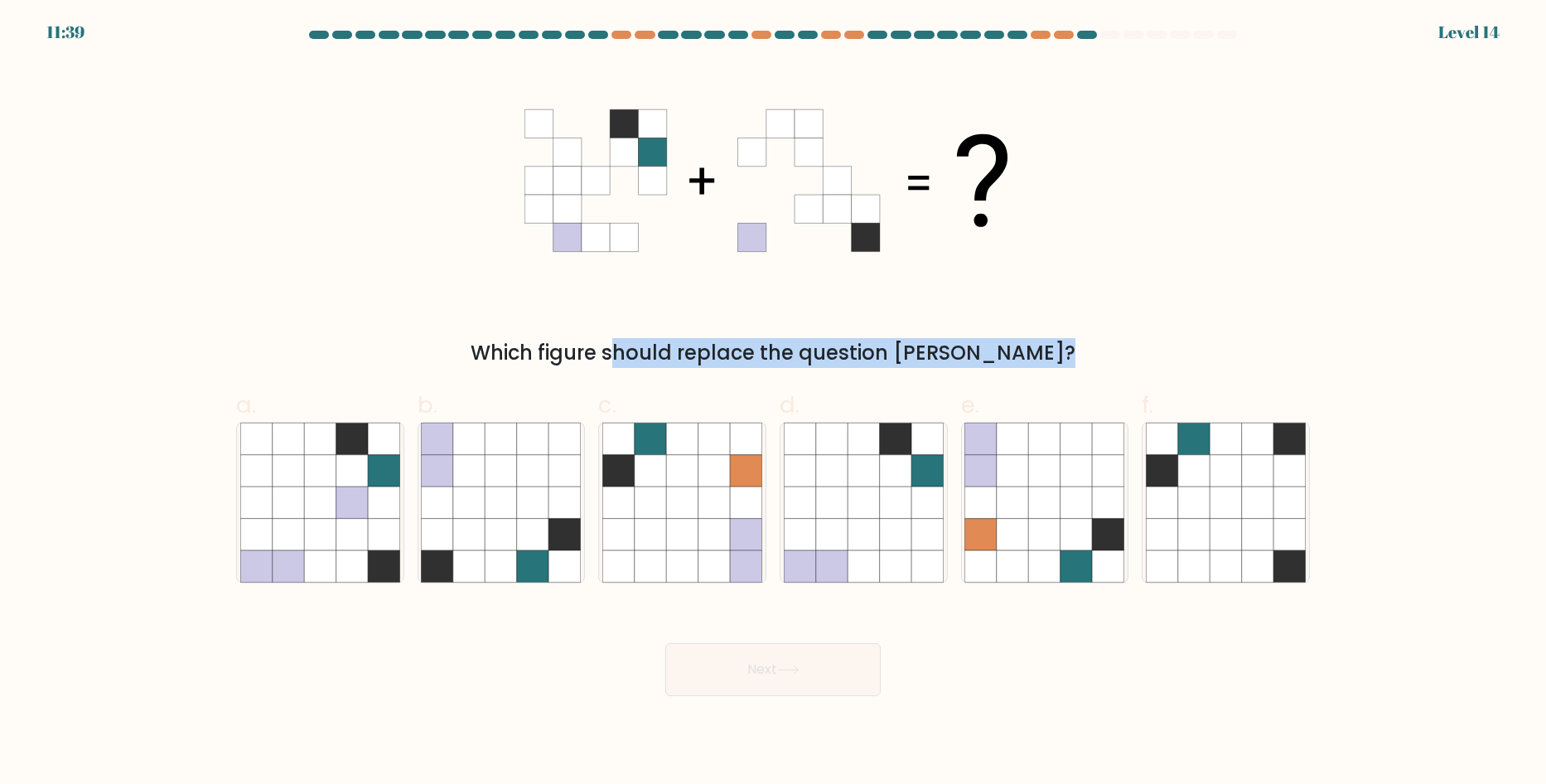
click at [1013, 367] on div "Which figure should replace the question mark?" at bounding box center [773, 353] width 1053 height 30
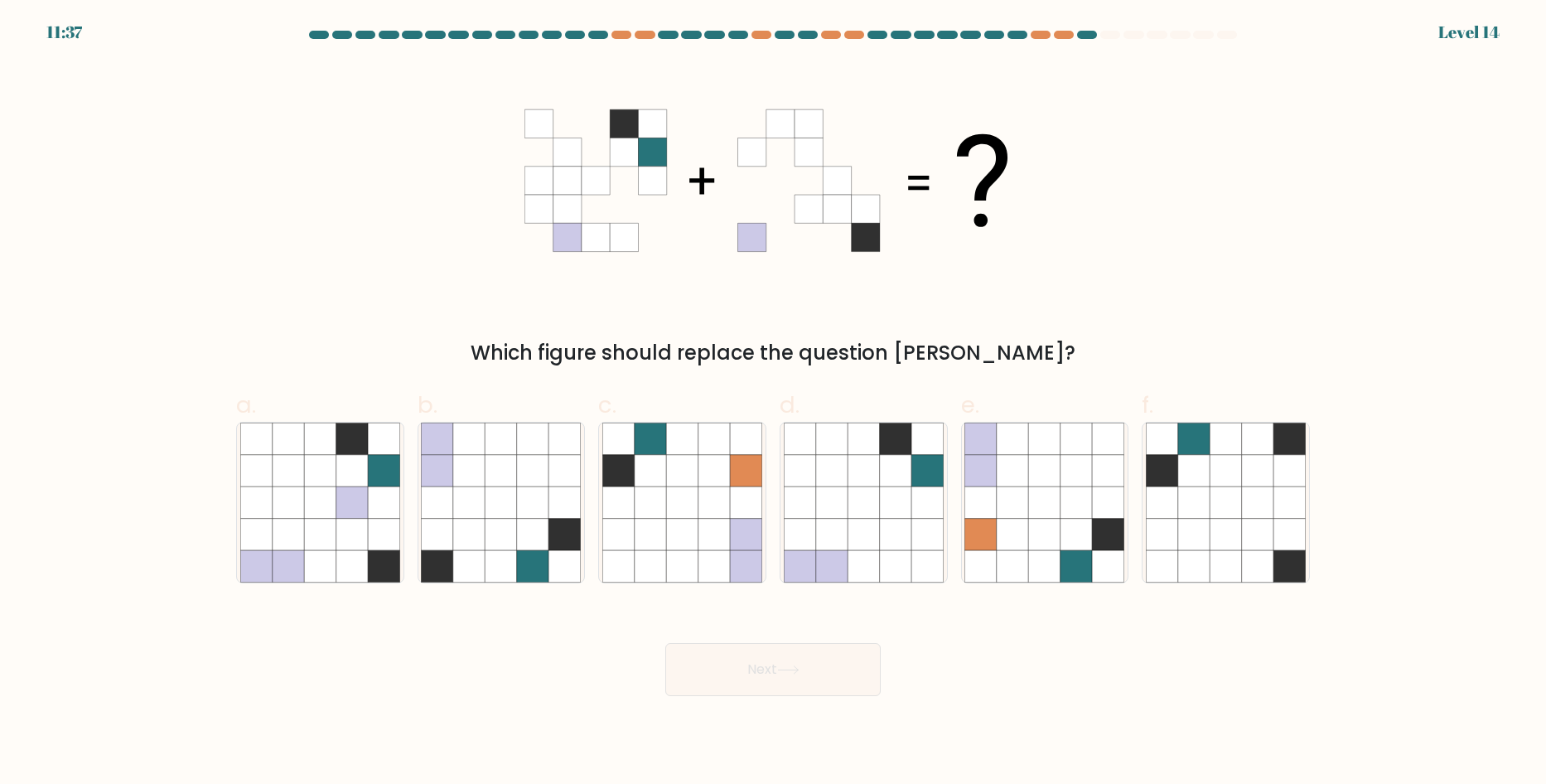
click at [676, 248] on icon at bounding box center [773, 180] width 497 height 235
click at [344, 526] on icon at bounding box center [352, 534] width 32 height 32
click at [773, 403] on input "a." at bounding box center [773, 397] width 1 height 11
radio input "true"
click at [721, 656] on button "Next" at bounding box center [773, 669] width 215 height 53
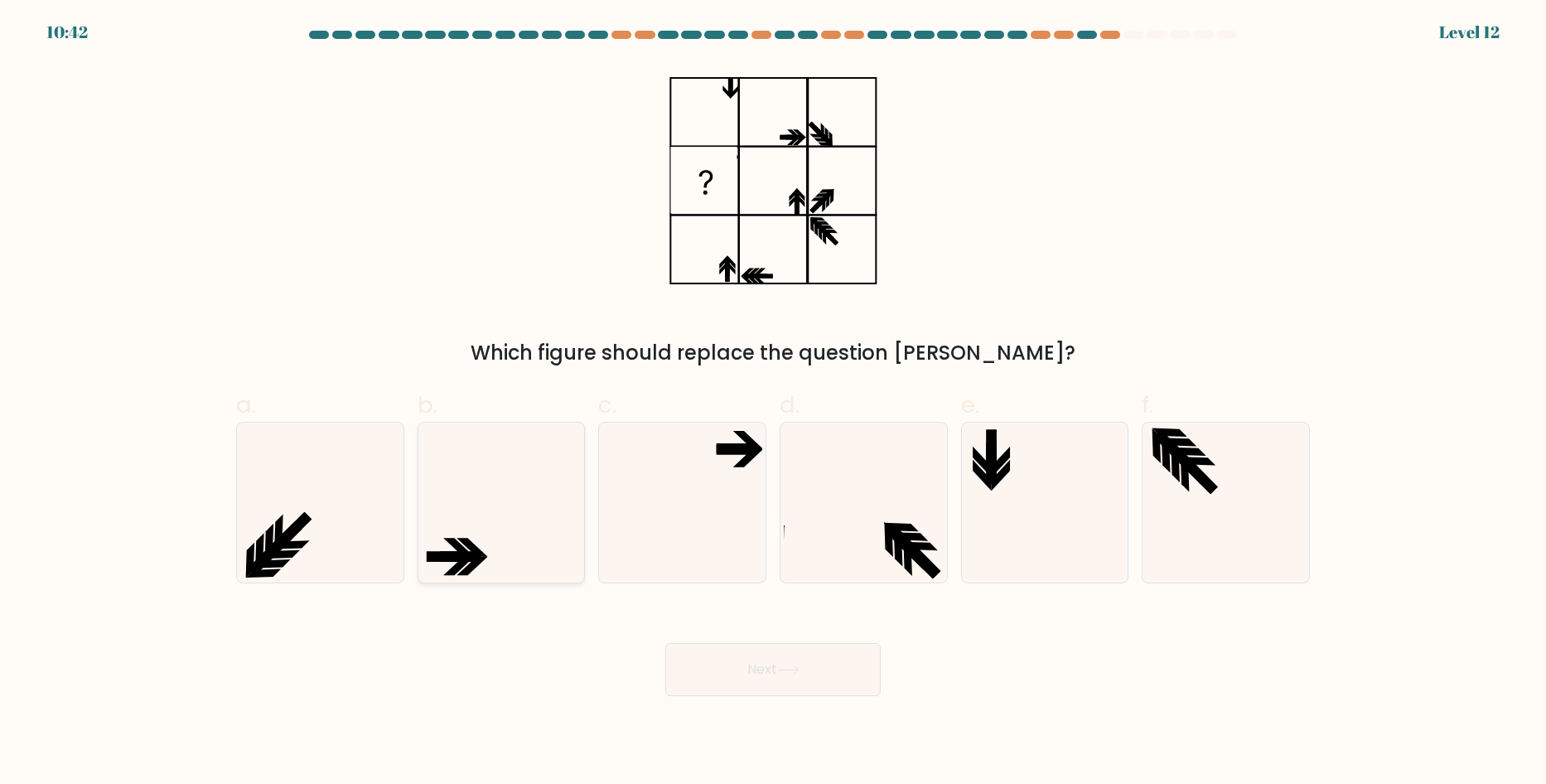
click at [465, 475] on icon at bounding box center [501, 501] width 160 height 160
click at [773, 403] on input "b." at bounding box center [773, 397] width 1 height 11
radio input "true"
click at [758, 646] on button "Next" at bounding box center [773, 669] width 215 height 53
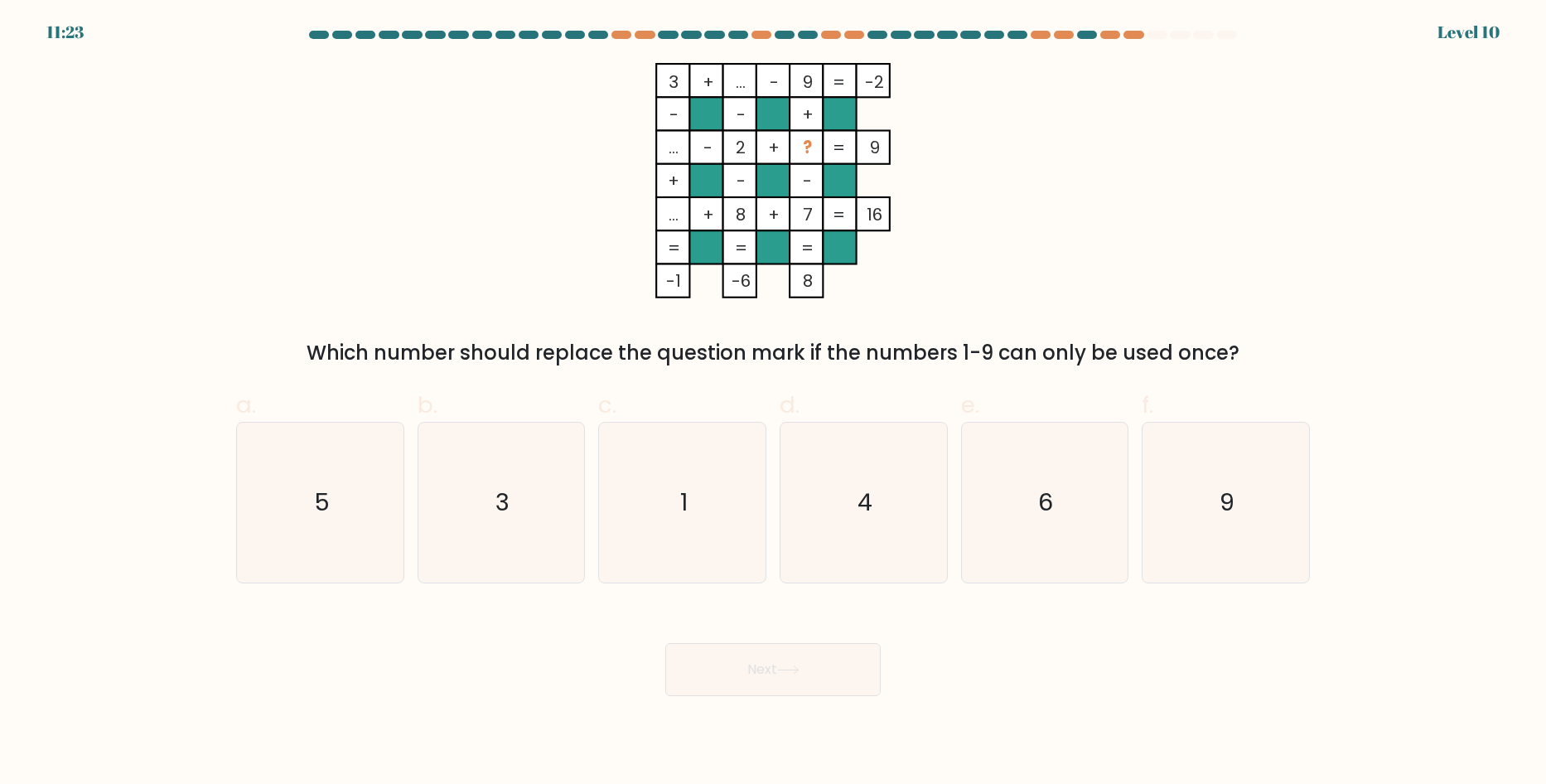
drag, startPoint x: 811, startPoint y: 161, endPoint x: 905, endPoint y: 161, distance: 94.0
click at [908, 161] on icon "3 + ... - 9 -2 - - + ... - 2 + ? 9 + - - ... + 8 + 7 = 16 = = = = -1 -6 8 =" at bounding box center [773, 180] width 497 height 235
click at [905, 163] on icon "3 + ... - 9 -2 - - + ... - 2 + ? 9 + - - ... + 8 + 7 = 16 = = = = -1 -6 8 =" at bounding box center [773, 180] width 497 height 235
click at [663, 215] on rect at bounding box center [673, 214] width 34 height 34
drag, startPoint x: 674, startPoint y: 214, endPoint x: 685, endPoint y: 216, distance: 11.2
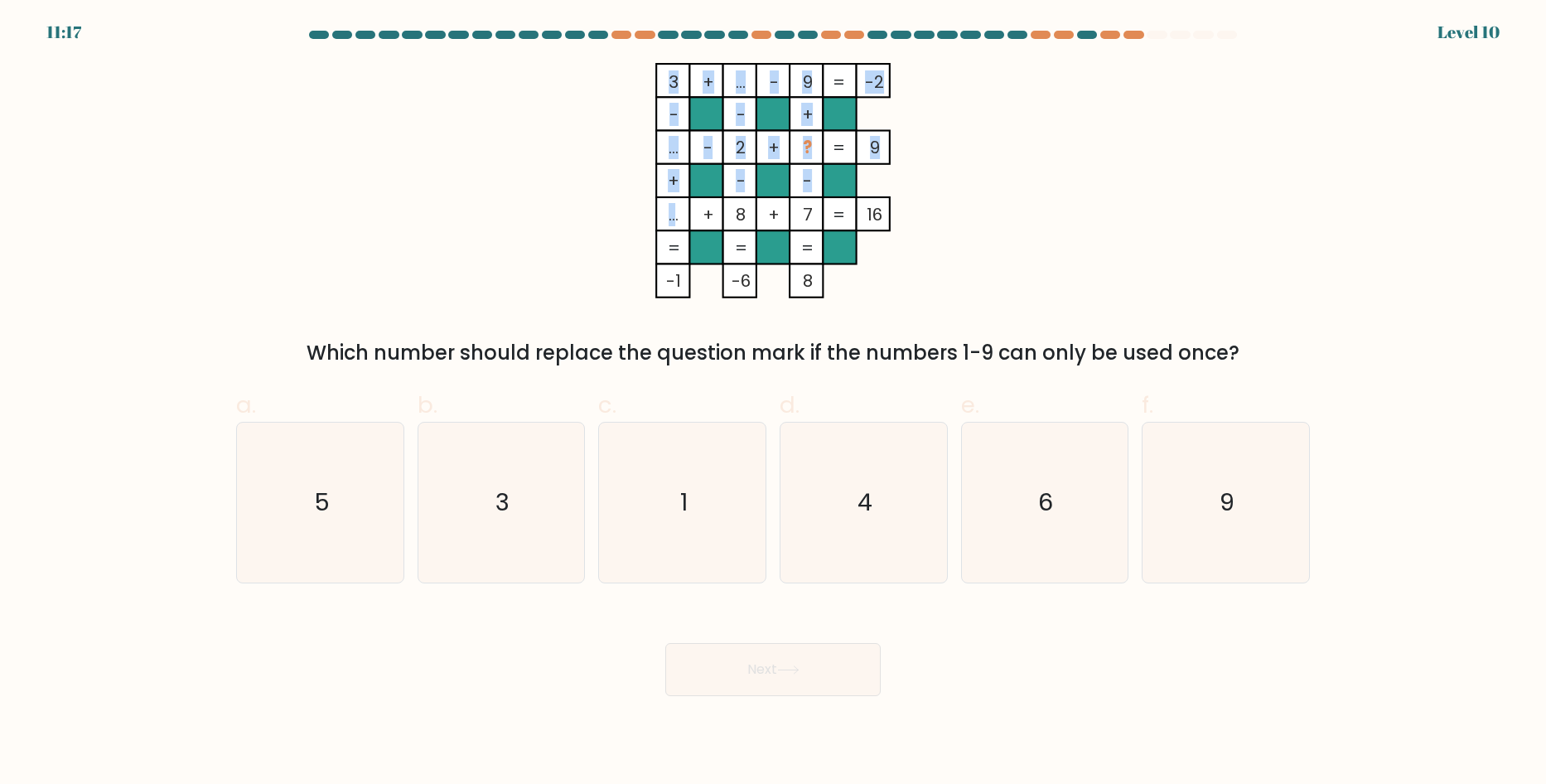
click at [685, 216] on icon "3 + ... - 9 -2 - - + ... - 2 + ? 9 + - - ... + 8 + 7 = 16 = = = = -1 -6 8 =" at bounding box center [773, 180] width 497 height 235
click at [685, 216] on rect at bounding box center [673, 214] width 34 height 34
drag, startPoint x: 661, startPoint y: 146, endPoint x: 673, endPoint y: 146, distance: 12.0
click at [673, 146] on icon "3 + ... - 9 -2 - - + ... - 2 + ? 9 + - - ... + 8 + 7 = 16 = = = = -1 -6 8 =" at bounding box center [773, 180] width 497 height 235
click at [673, 146] on tspan "..." at bounding box center [673, 147] width 10 height 23
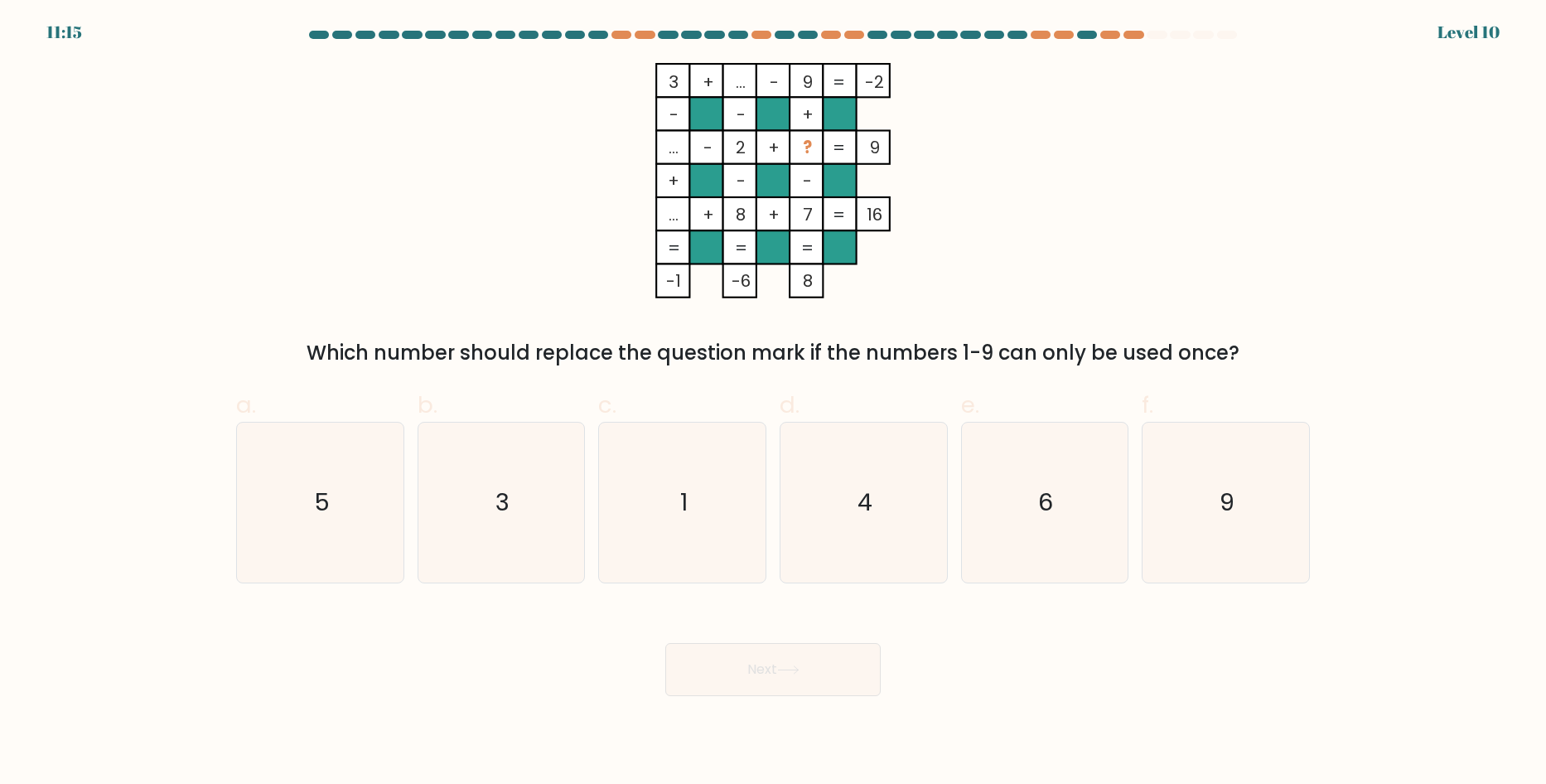
click at [673, 146] on tspan "..." at bounding box center [673, 147] width 10 height 23
click at [1069, 486] on icon "6" at bounding box center [1044, 501] width 160 height 160
click at [773, 403] on input "e. 6" at bounding box center [773, 397] width 1 height 11
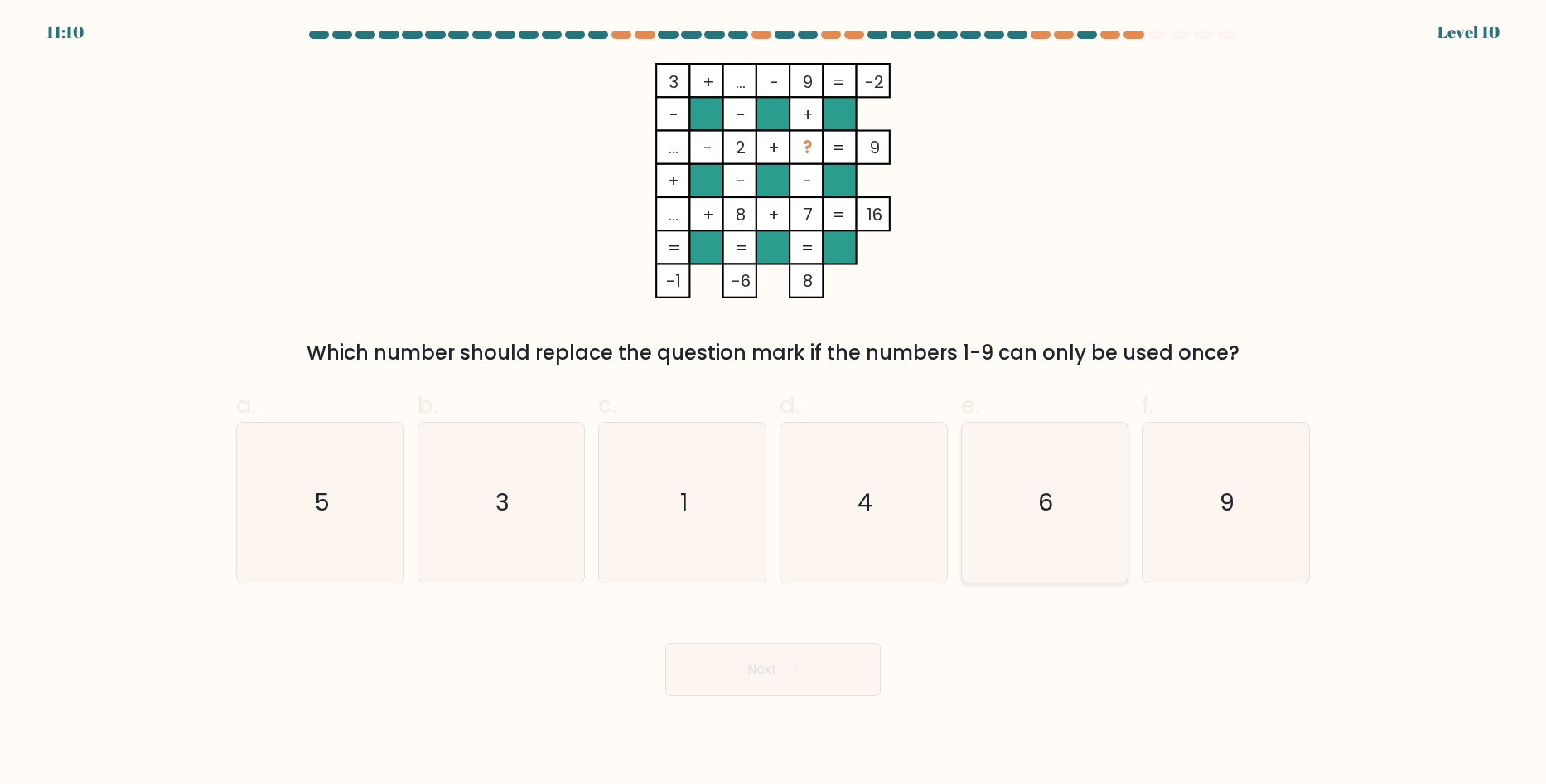
radio input "true"
click at [798, 647] on button "Next" at bounding box center [773, 669] width 215 height 53
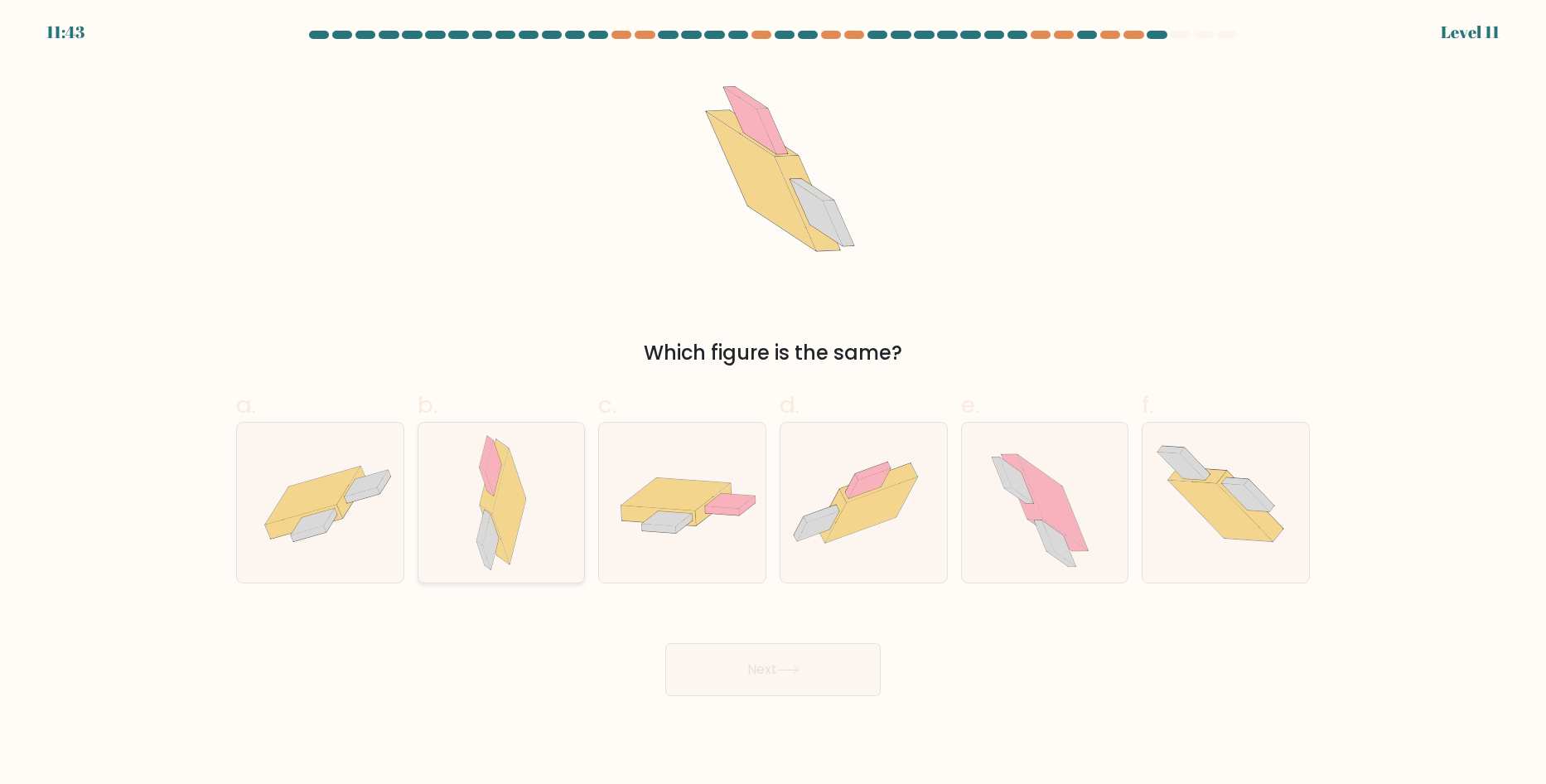
click at [517, 507] on icon at bounding box center [509, 507] width 34 height 116
click at [773, 403] on input "b." at bounding box center [773, 397] width 1 height 11
radio input "true"
click at [739, 668] on button "Next" at bounding box center [773, 669] width 215 height 53
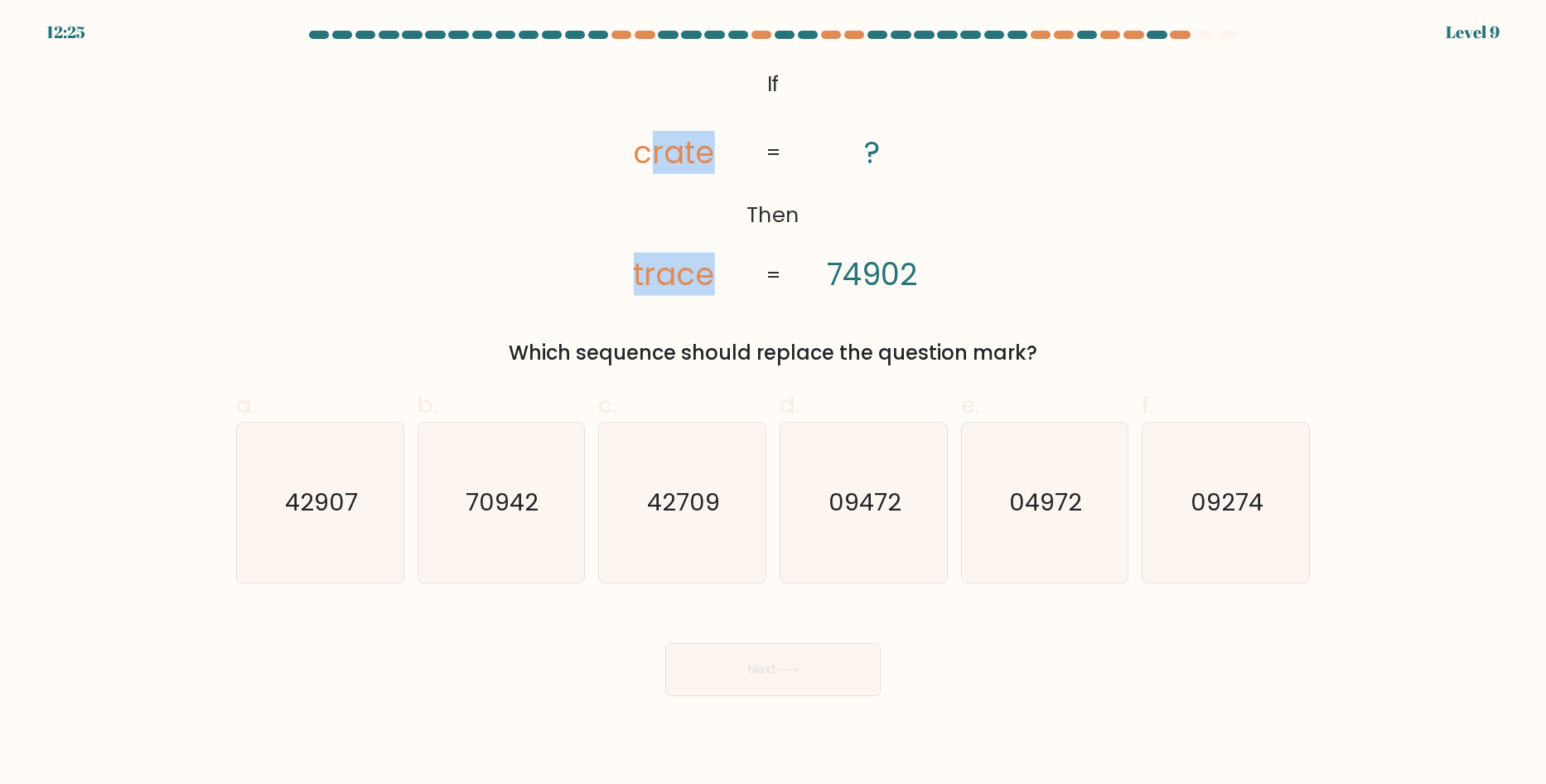
drag, startPoint x: 649, startPoint y: 147, endPoint x: 870, endPoint y: 181, distance: 223.6
click at [870, 181] on icon "@import url('https://fonts.googleapis.com/css?family=Abril+Fatface:400,100,100i…" at bounding box center [773, 180] width 382 height 235
click at [873, 151] on tspan "?" at bounding box center [872, 152] width 16 height 43
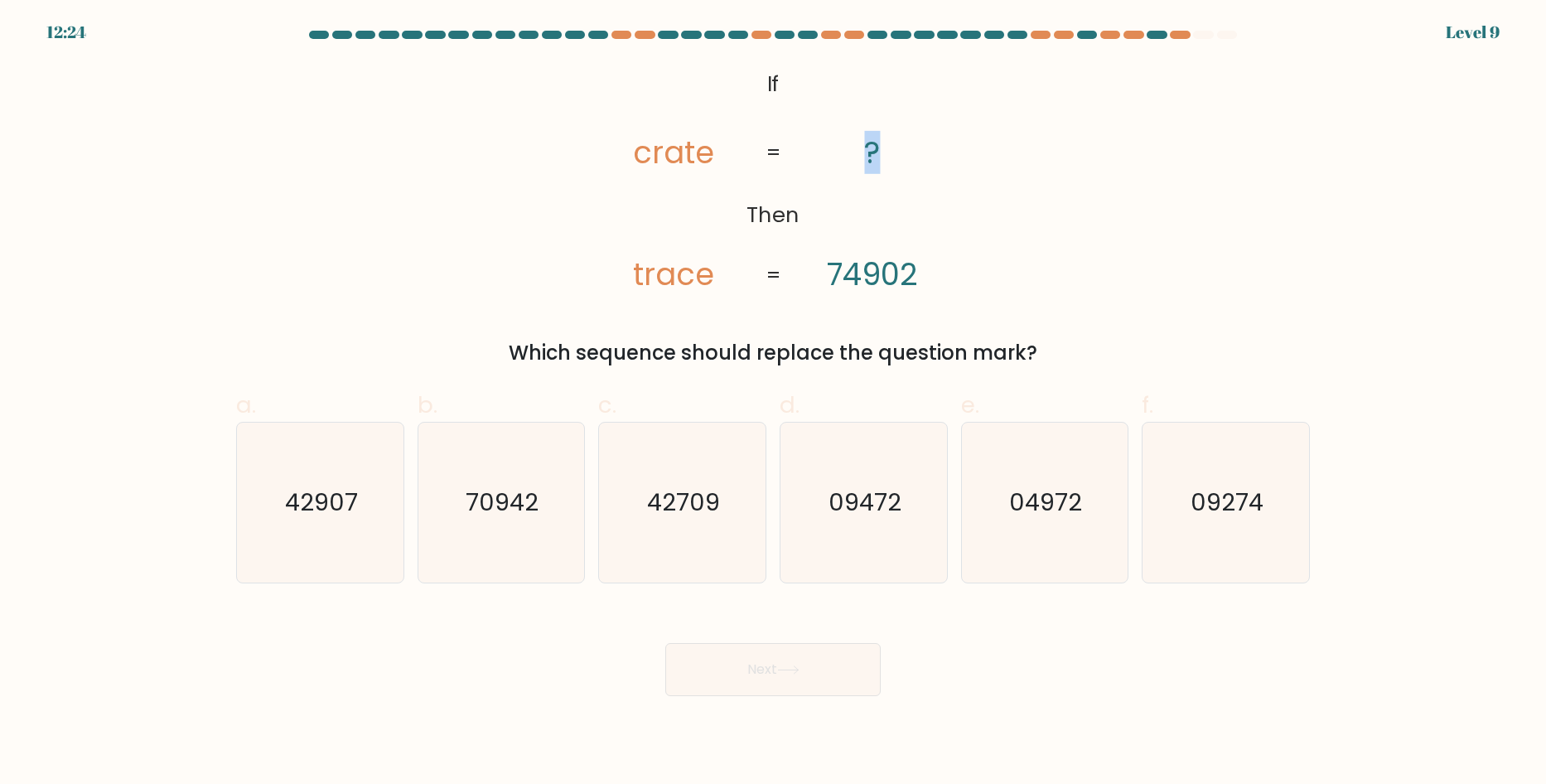
click at [873, 151] on tspan "?" at bounding box center [872, 152] width 16 height 43
click at [1034, 315] on div "@import url('https://fonts.googleapis.com/css?family=Abril+Fatface:400,100,100i…" at bounding box center [773, 215] width 1093 height 305
drag, startPoint x: 632, startPoint y: 147, endPoint x: 719, endPoint y: 158, distance: 87.7
click at [719, 158] on icon "@import url('https://fonts.googleapis.com/css?family=Abril+Fatface:400,100,100i…" at bounding box center [773, 180] width 382 height 235
click at [682, 274] on tspan "trace" at bounding box center [674, 274] width 81 height 43
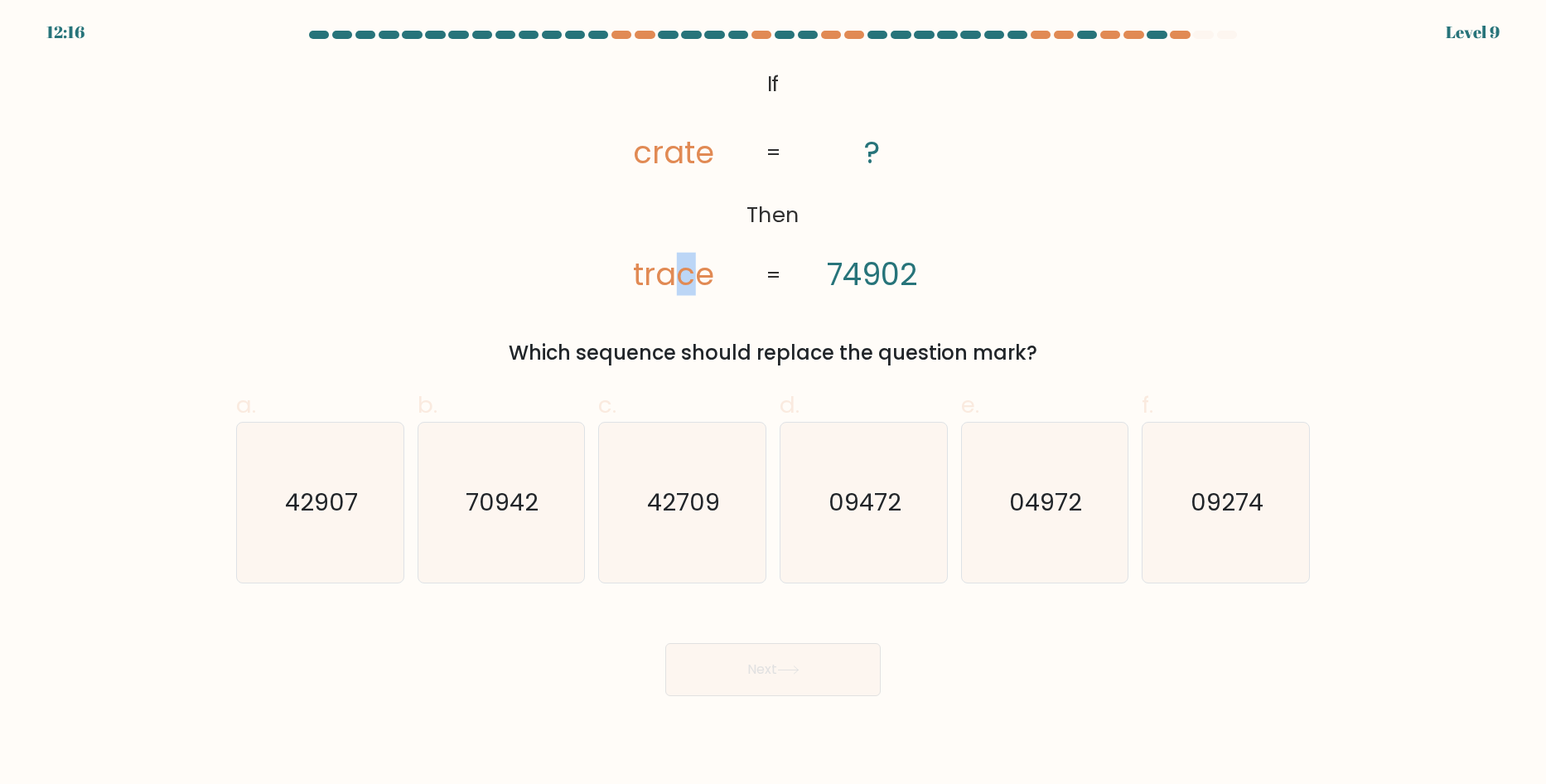
click at [682, 274] on tspan "trace" at bounding box center [674, 274] width 81 height 43
drag, startPoint x: 682, startPoint y: 274, endPoint x: 833, endPoint y: 274, distance: 151.0
click at [682, 274] on tspan "trace" at bounding box center [674, 274] width 81 height 43
click at [984, 282] on div "@import url('https://fonts.googleapis.com/css?family=Abril+Fatface:400,100,100i…" at bounding box center [773, 215] width 1093 height 305
drag, startPoint x: 984, startPoint y: 282, endPoint x: 680, endPoint y: 152, distance: 330.6
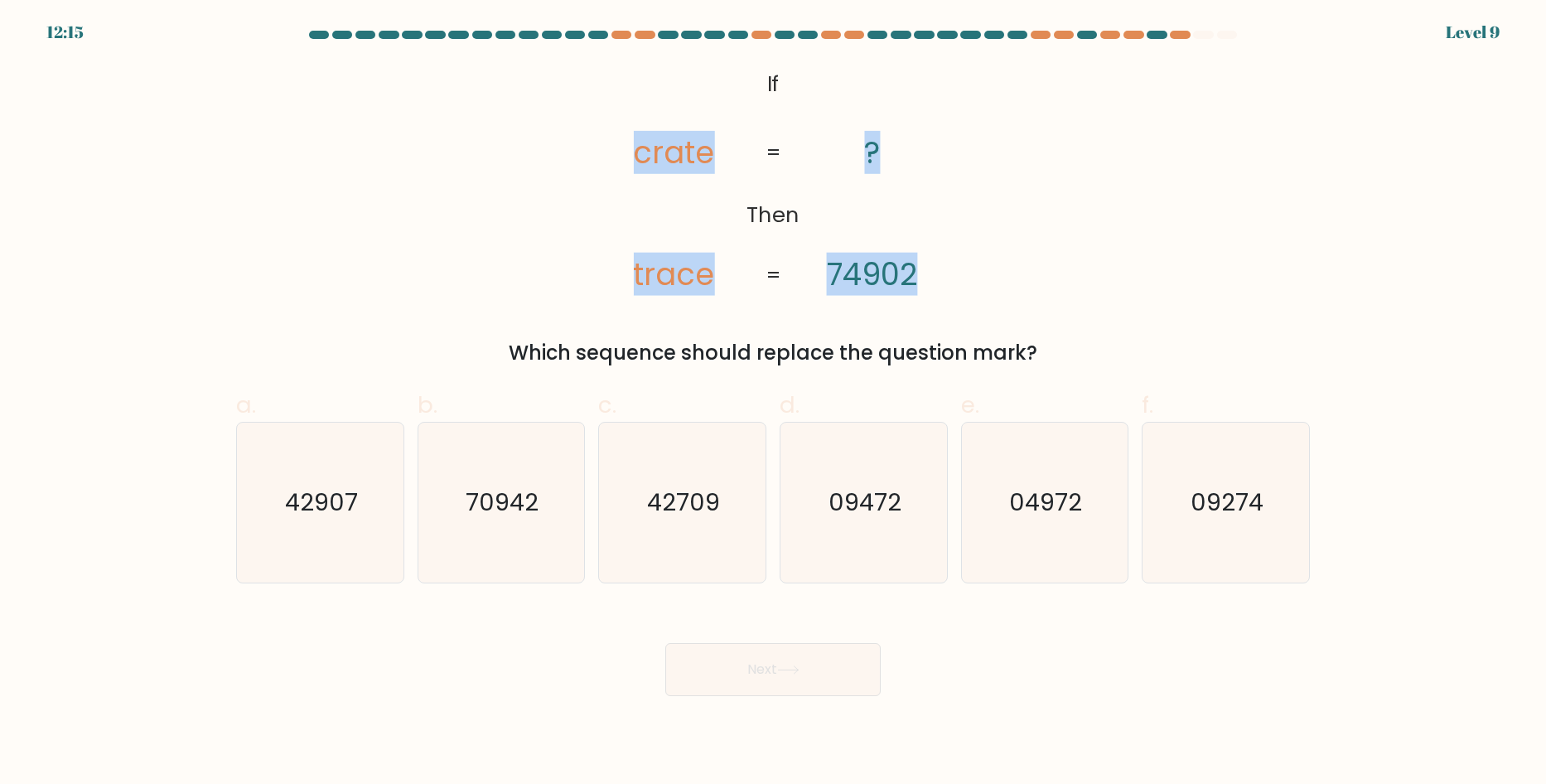
click at [680, 152] on div "@import url('https://fonts.googleapis.com/css?family=Abril+Fatface:400,100,100i…" at bounding box center [773, 215] width 1093 height 305
click at [985, 285] on div "@import url('https://fonts.googleapis.com/css?family=Abril+Fatface:400,100,100i…" at bounding box center [773, 215] width 1093 height 305
click at [817, 243] on icon "@import url('https://fonts.googleapis.com/css?family=Abril+Fatface:400,100,100i…" at bounding box center [773, 180] width 382 height 235
drag, startPoint x: 942, startPoint y: 283, endPoint x: 748, endPoint y: 74, distance: 285.2
click at [748, 74] on div "@import url('https://fonts.googleapis.com/css?family=Abril+Fatface:400,100,100i…" at bounding box center [773, 215] width 1093 height 305
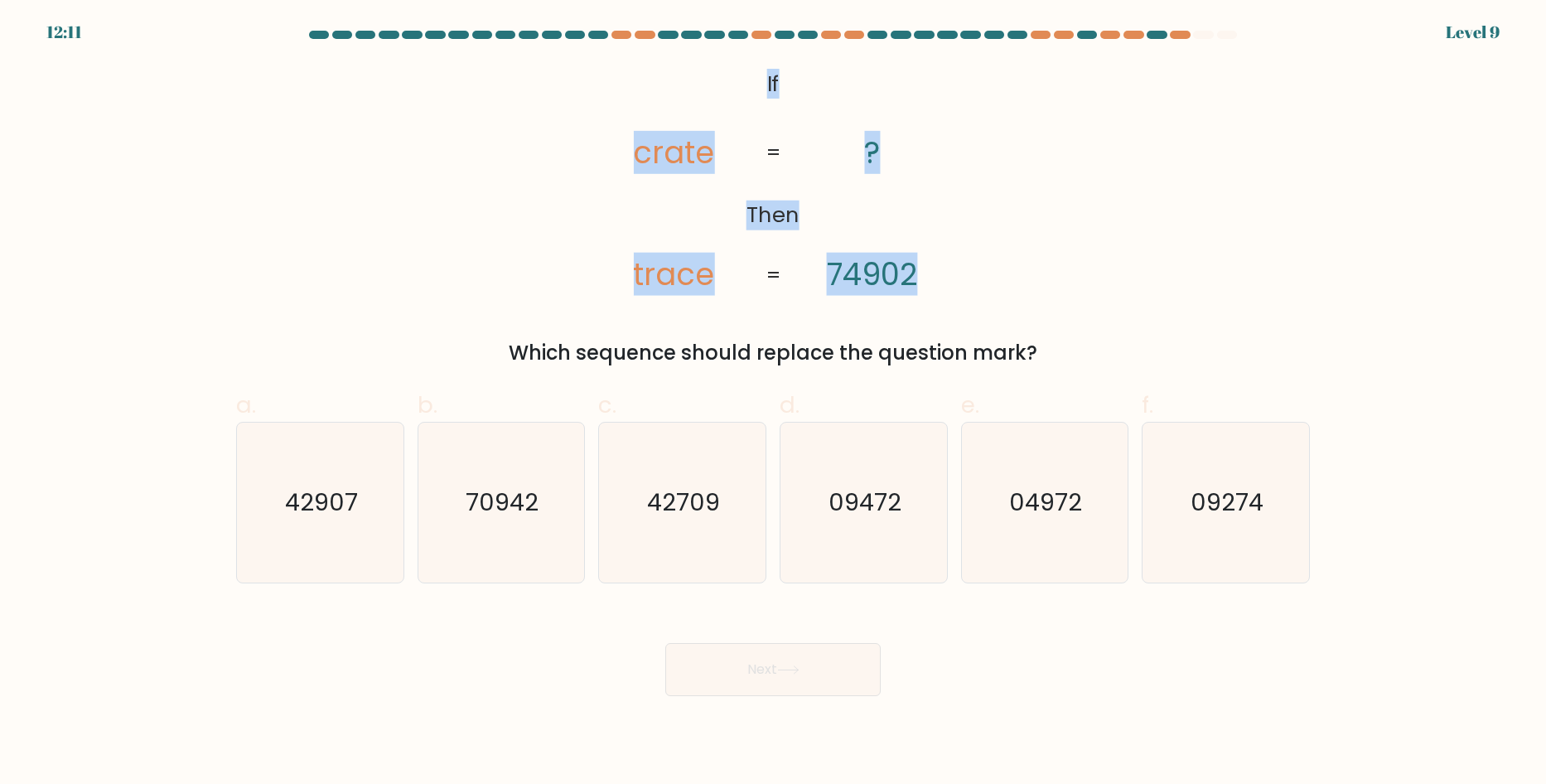
copy icon "If Then crate trace ? 74902"
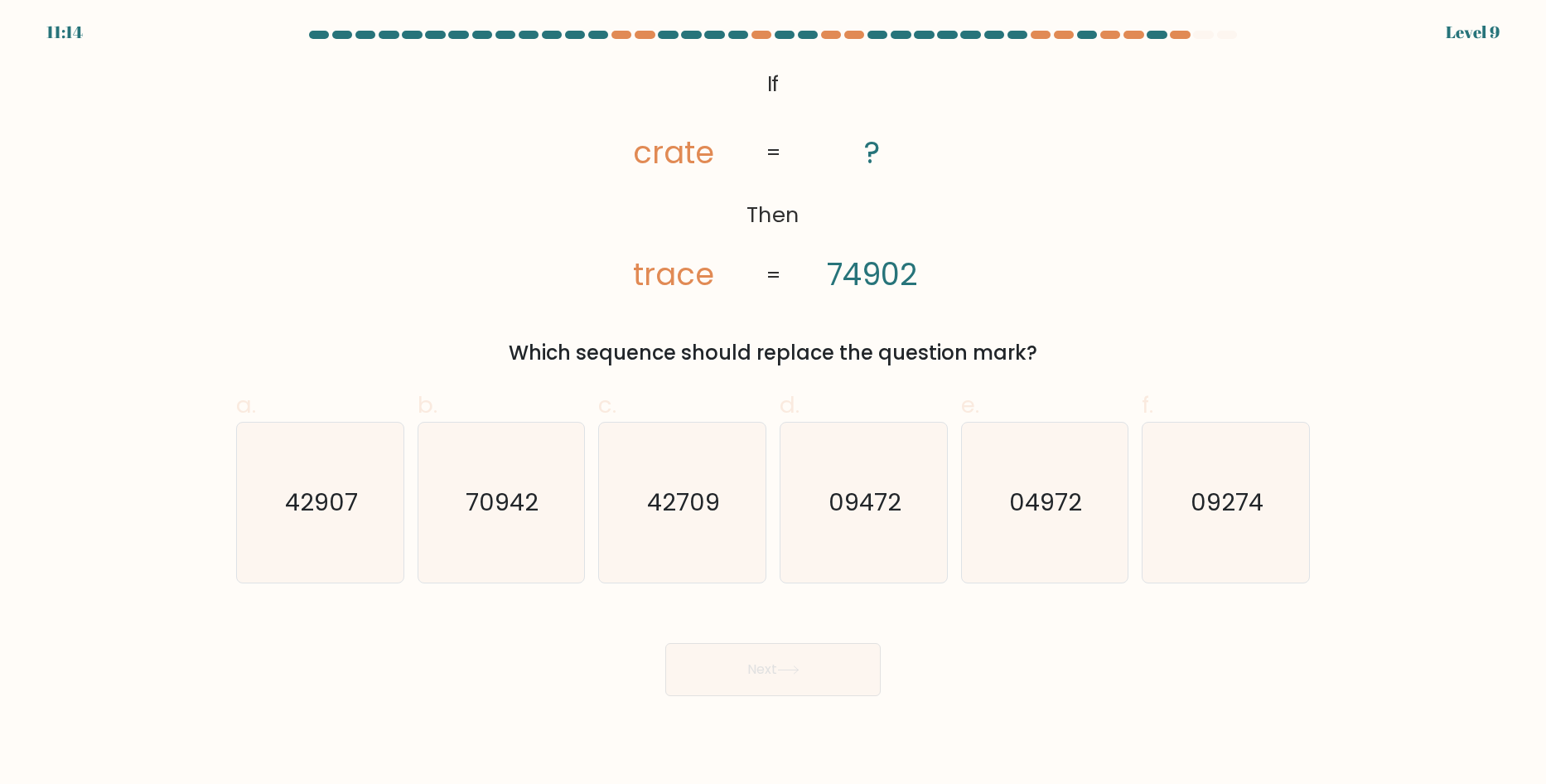
click at [835, 369] on form "If ?" at bounding box center [773, 363] width 1546 height 665
click at [865, 271] on tspan "74902" at bounding box center [871, 274] width 91 height 43
copy icon "74902"
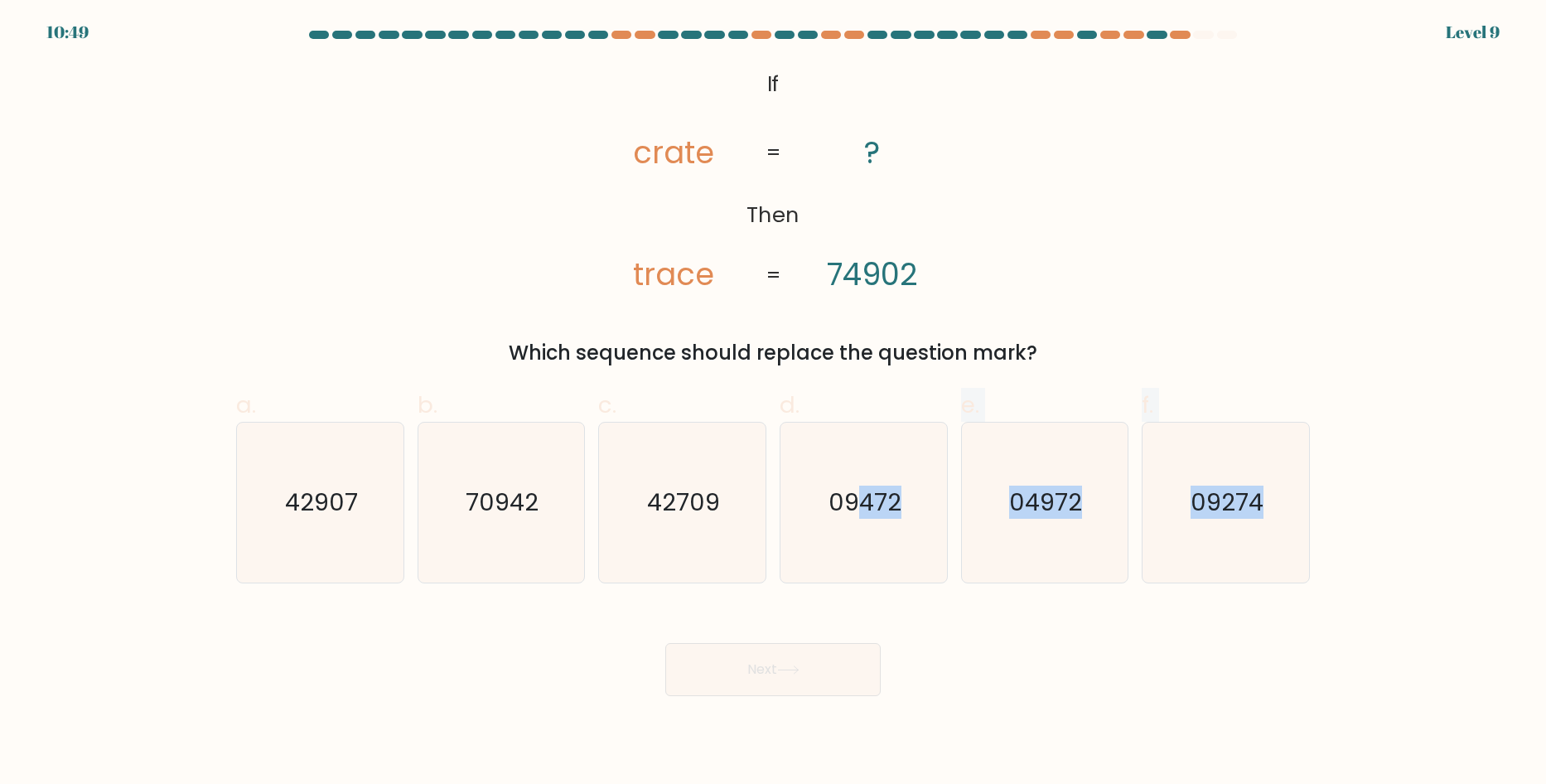
drag, startPoint x: 862, startPoint y: 521, endPoint x: 1081, endPoint y: 619, distance: 239.9
click at [1088, 637] on form "If ?" at bounding box center [773, 363] width 1546 height 665
click at [1039, 528] on icon "04972" at bounding box center [1044, 501] width 160 height 160
click at [773, 403] on input "e. 04972" at bounding box center [773, 397] width 1 height 11
radio input "true"
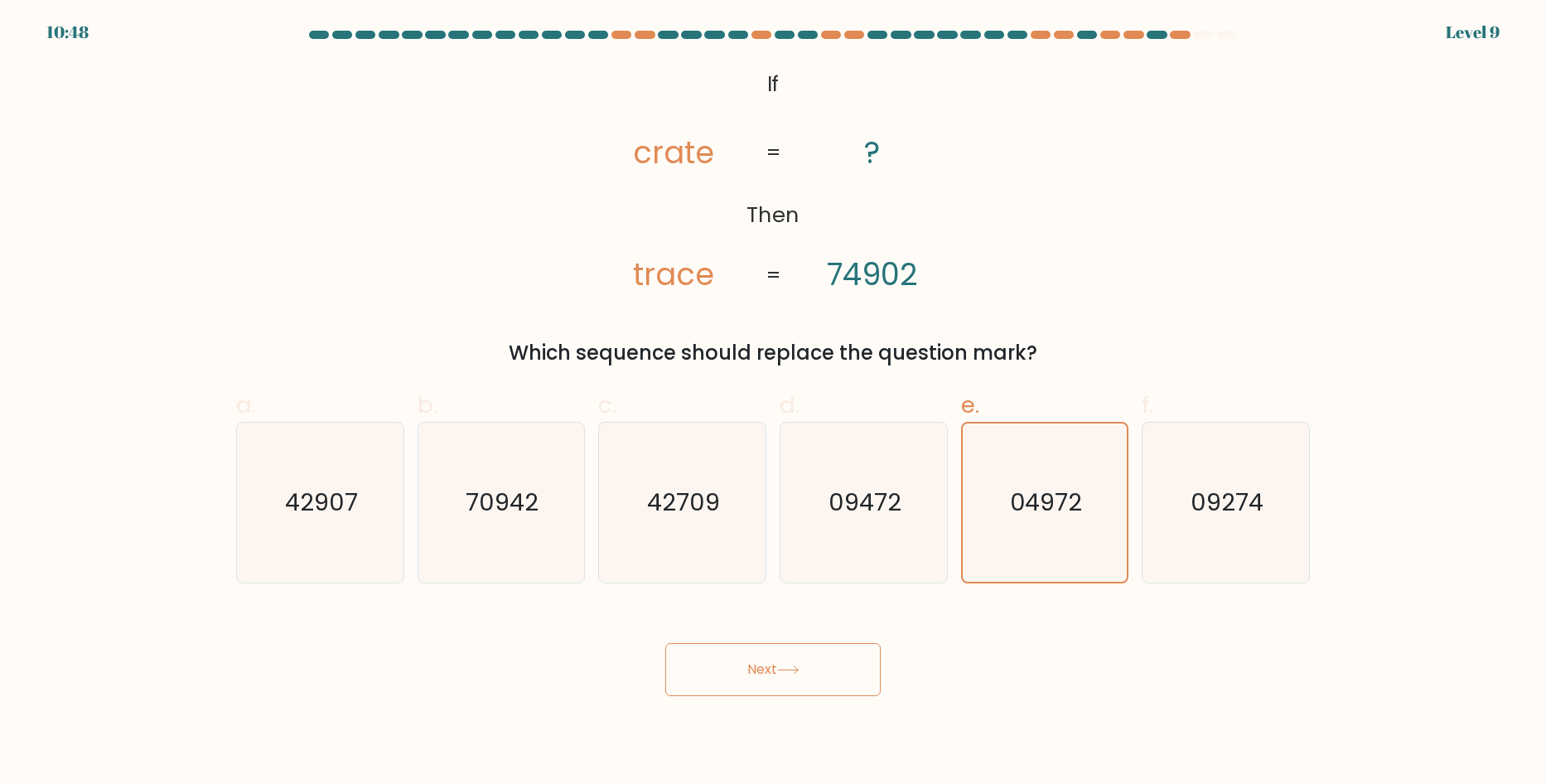
click at [796, 692] on button "Next" at bounding box center [773, 669] width 215 height 53
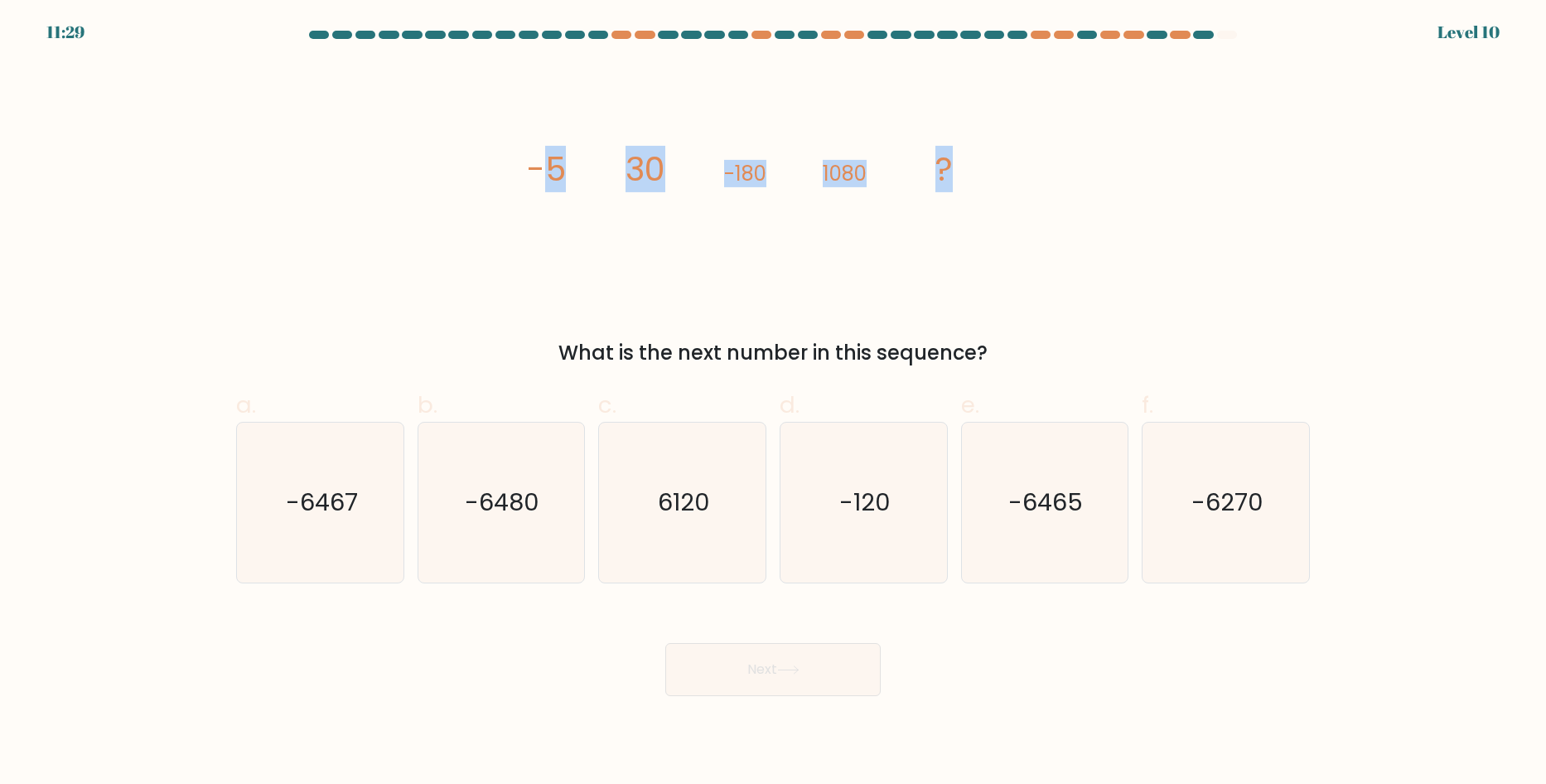
drag, startPoint x: 552, startPoint y: 174, endPoint x: 1022, endPoint y: 163, distance: 470.1
click at [1022, 163] on div "image/svg+xml -5 30 -180 1080 ? What is the next number in this sequence?" at bounding box center [773, 215] width 1093 height 305
drag, startPoint x: 528, startPoint y: 165, endPoint x: 1011, endPoint y: 165, distance: 483.0
click at [1011, 165] on icon "image/svg+xml -5 30 -180 1080 ?" at bounding box center [773, 180] width 497 height 235
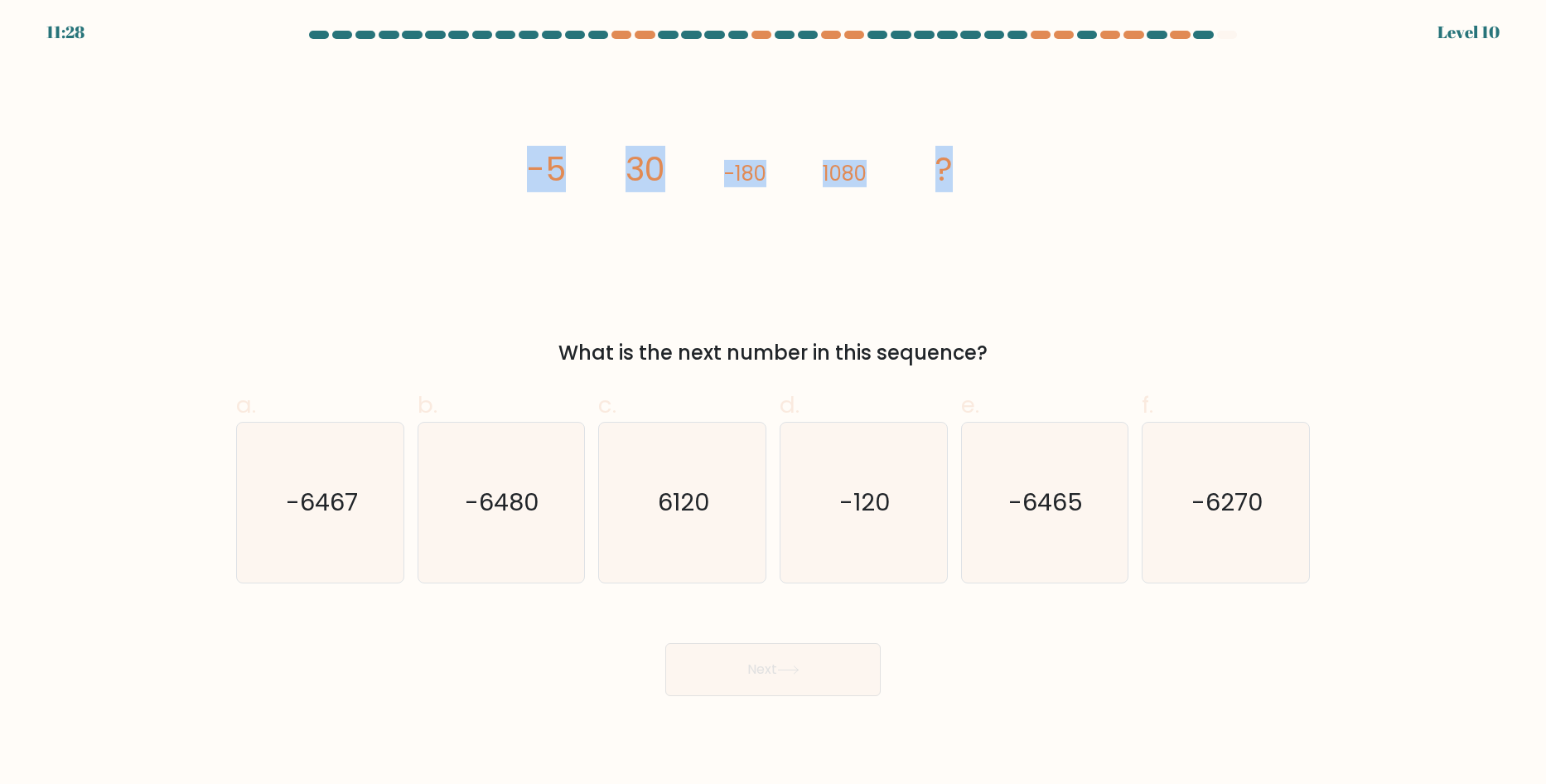
click at [1011, 165] on icon "image/svg+xml -5 30 -180 1080 ?" at bounding box center [773, 180] width 497 height 235
drag, startPoint x: 525, startPoint y: 163, endPoint x: 989, endPoint y: 168, distance: 464.0
click at [965, 166] on div "image/svg+xml -5 30 -180 1080 ? What is the next number in this sequence?" at bounding box center [773, 215] width 1093 height 305
click at [989, 168] on icon "image/svg+xml -5 30 -180 1080 ?" at bounding box center [773, 180] width 497 height 235
drag, startPoint x: 753, startPoint y: 169, endPoint x: 1025, endPoint y: 181, distance: 272.3
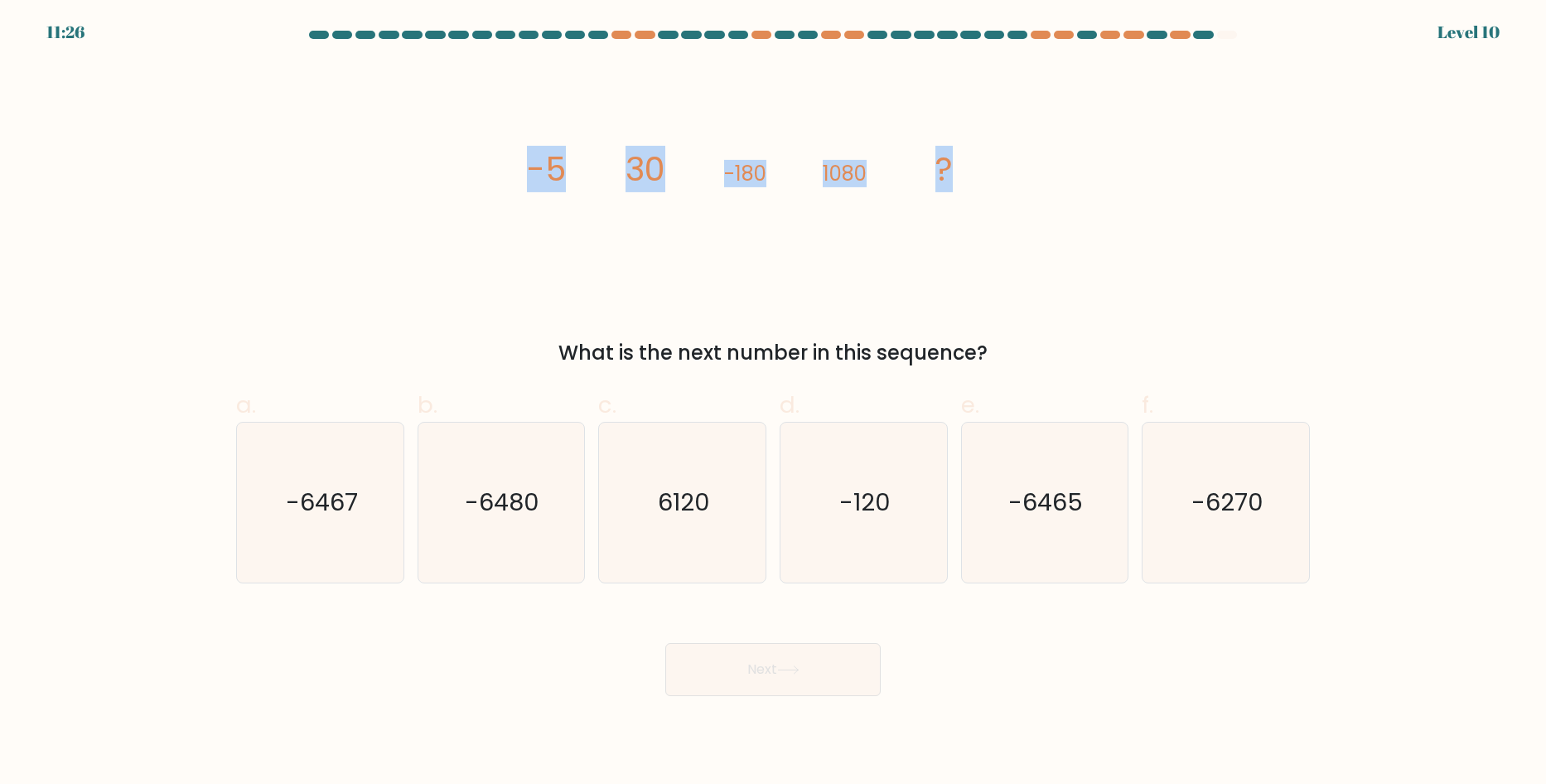
click at [1018, 181] on div "image/svg+xml -5 30 -180 1080 ? What is the next number in this sequence?" at bounding box center [773, 215] width 1093 height 305
click at [1026, 181] on div "image/svg+xml -5 30 -180 1080 ? What is the next number in this sequence?" at bounding box center [773, 215] width 1093 height 305
drag, startPoint x: 1026, startPoint y: 181, endPoint x: 429, endPoint y: 181, distance: 597.0
click at [429, 181] on div "image/svg+xml -5 30 -180 1080 ? What is the next number in this sequence?" at bounding box center [773, 215] width 1093 height 305
click at [506, 491] on text "-6480" at bounding box center [502, 502] width 74 height 34
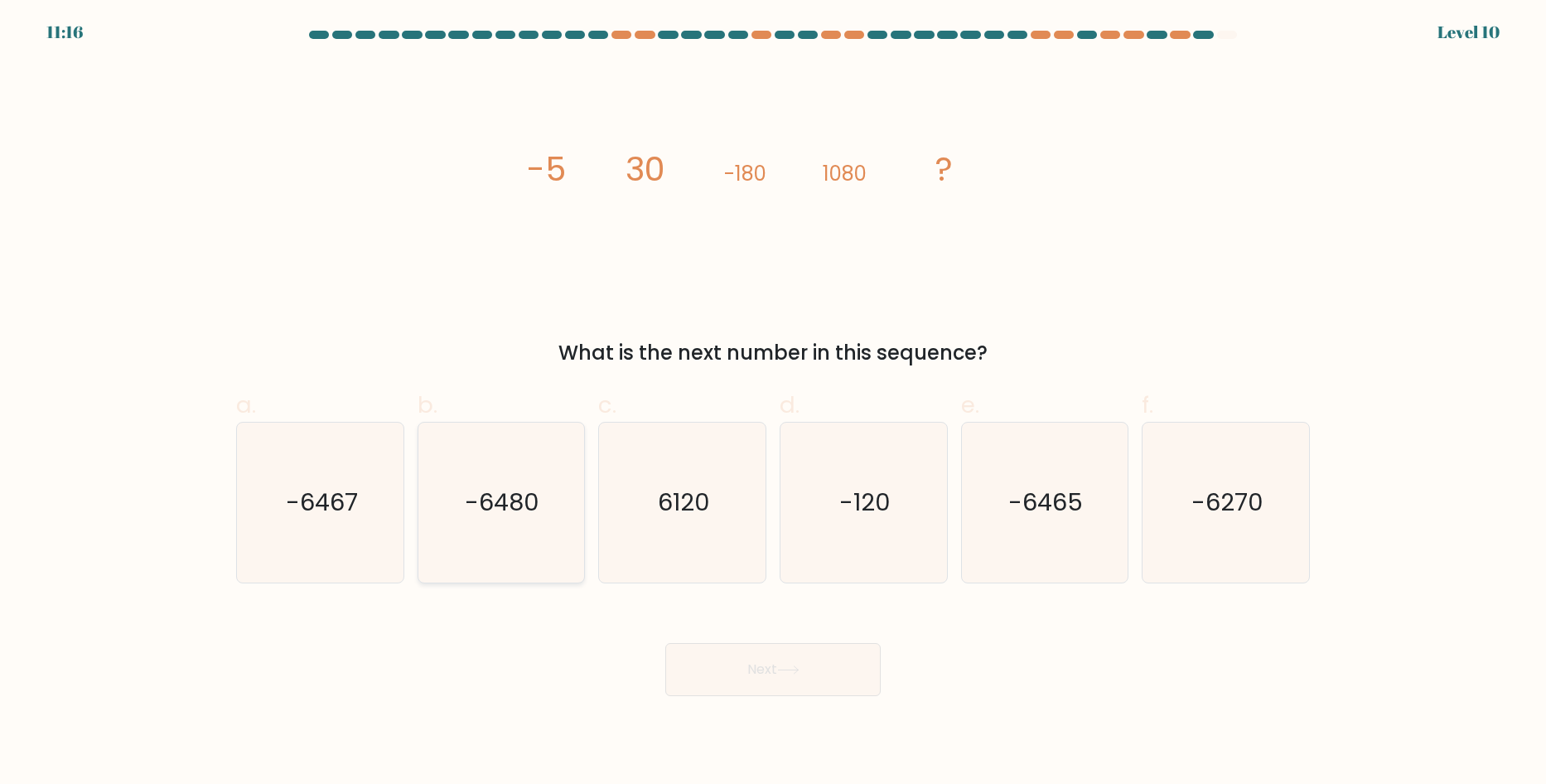
click at [773, 403] on input "b. -6480" at bounding box center [773, 397] width 1 height 11
radio input "true"
click at [741, 662] on button "Next" at bounding box center [773, 669] width 215 height 53
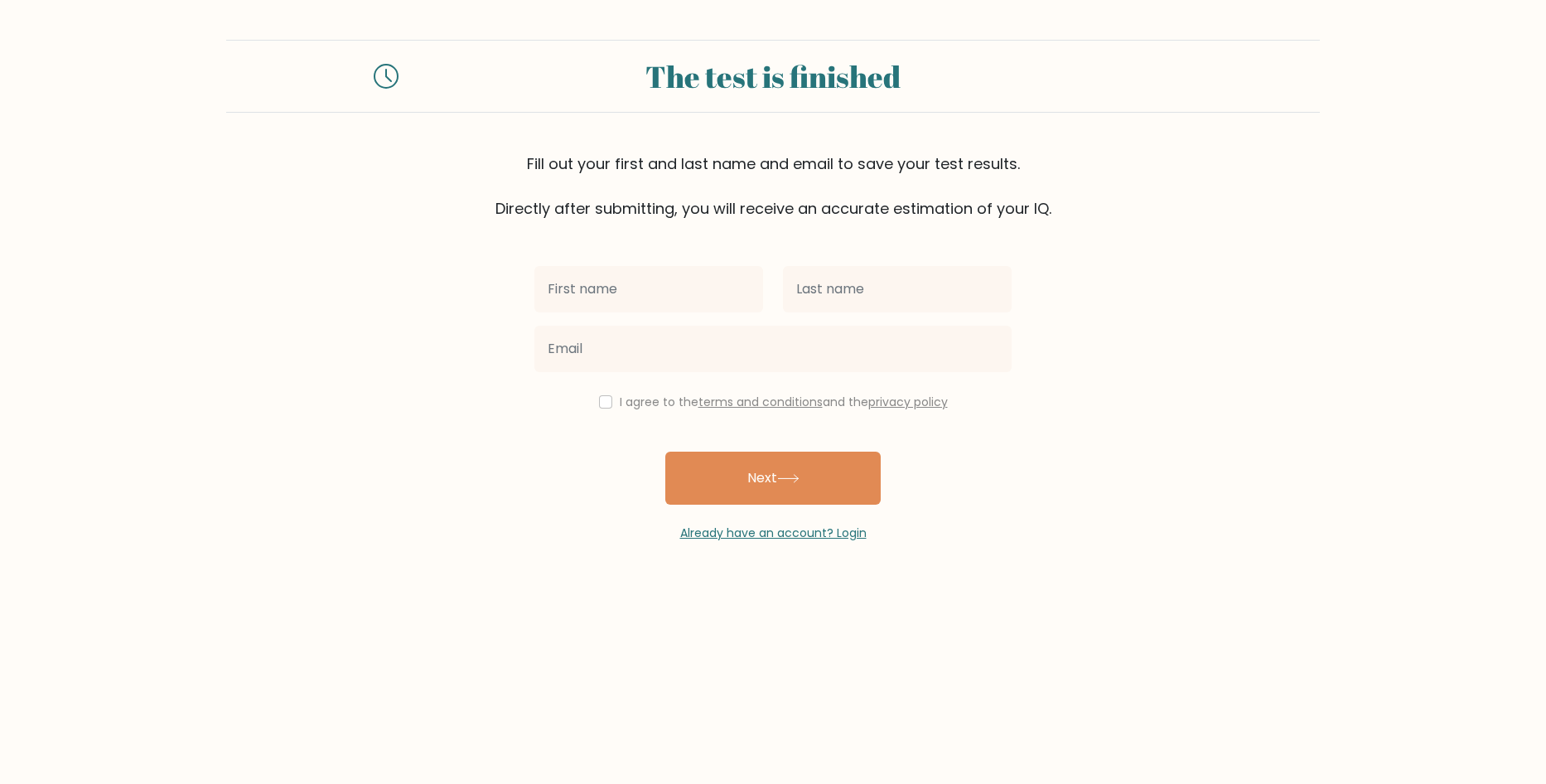
click at [670, 305] on input "text" at bounding box center [648, 289] width 229 height 47
type input "balint"
type input "juhasz"
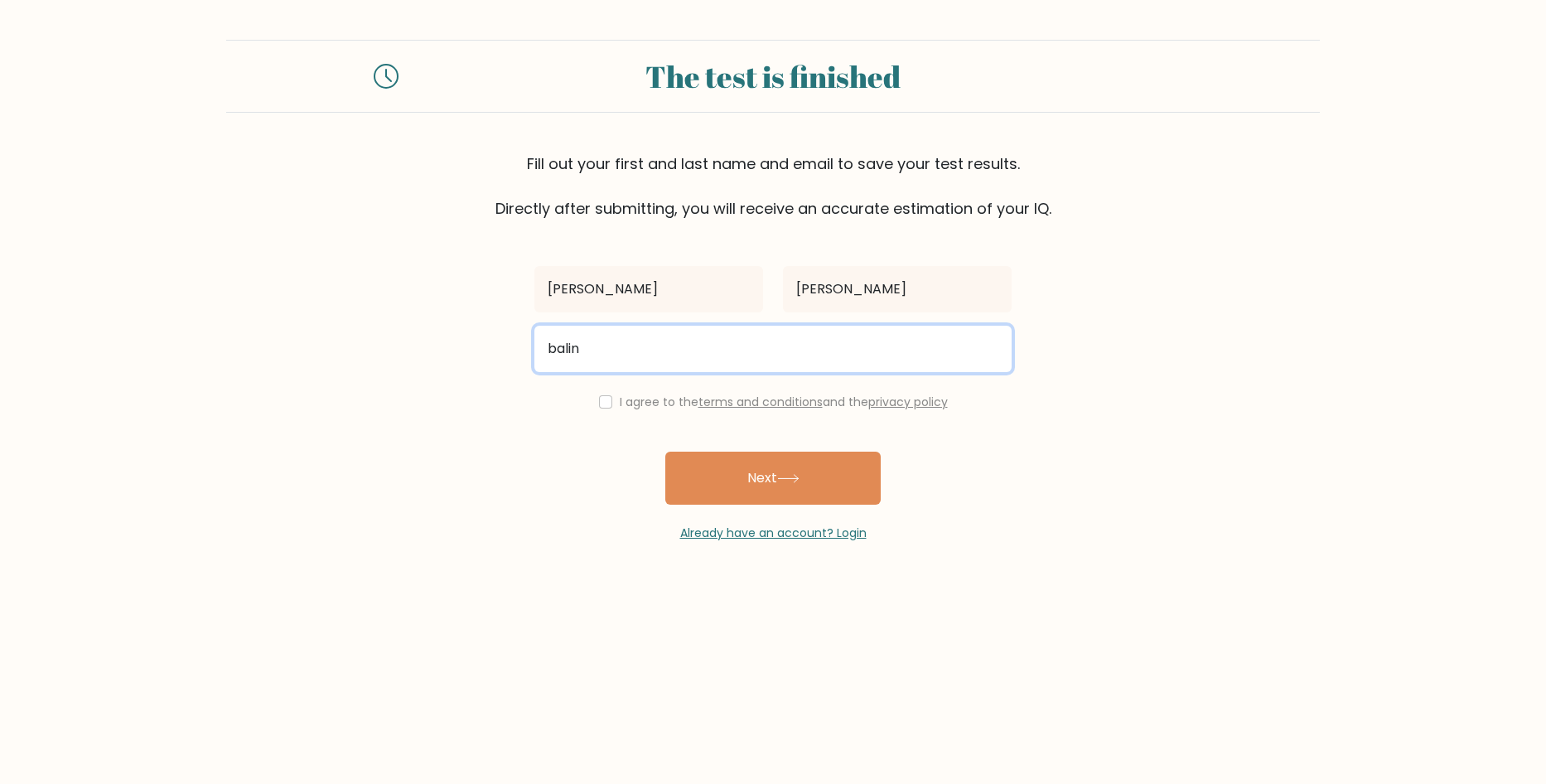
type input "balint00.juhasz@gmail.com"
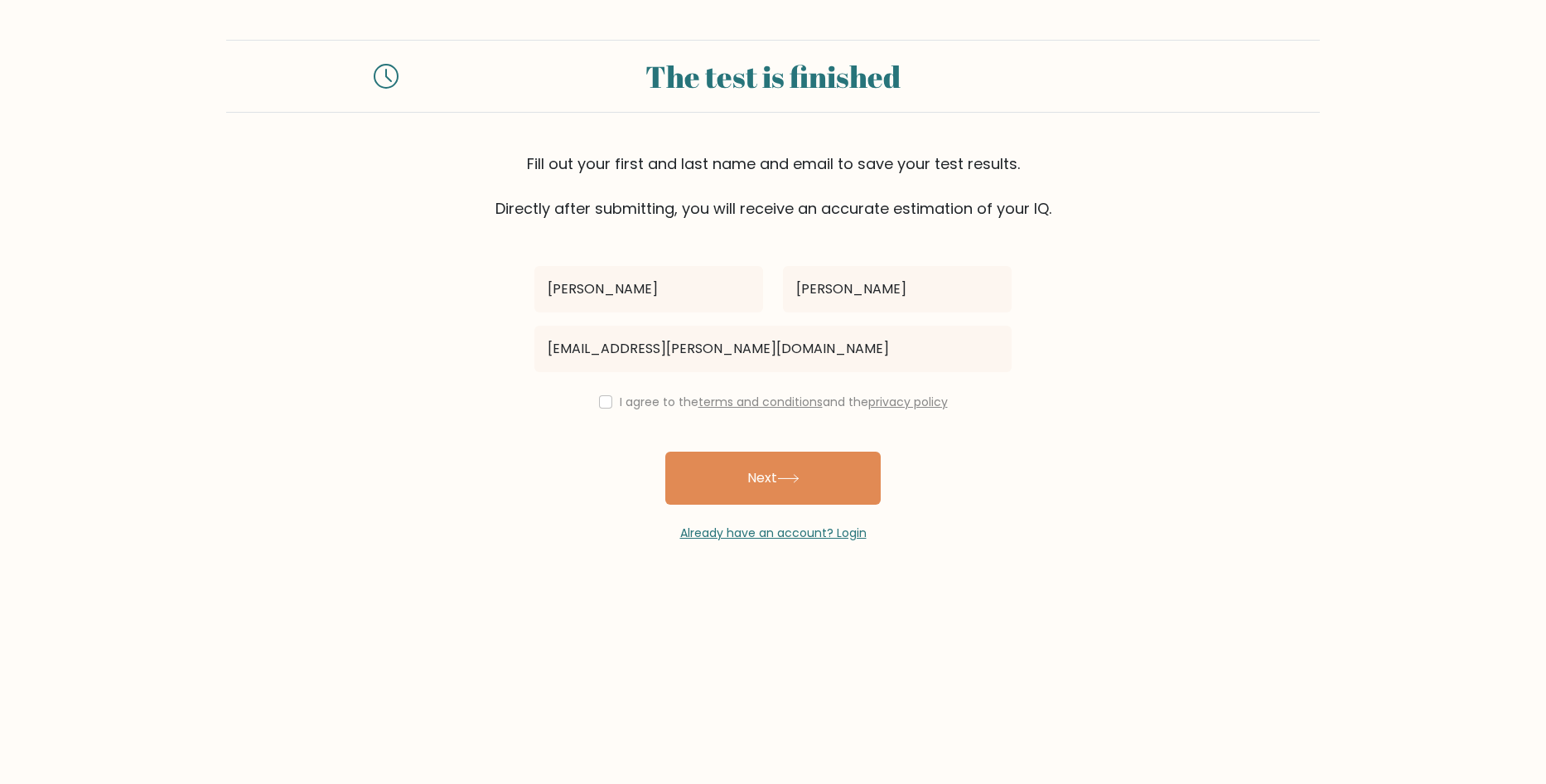
click at [628, 404] on label "I agree to the terms and conditions and the privacy policy" at bounding box center [784, 402] width 328 height 17
click at [604, 403] on input "checkbox" at bounding box center [605, 402] width 13 height 13
checkbox input "true"
click at [704, 485] on button "Next" at bounding box center [773, 478] width 215 height 53
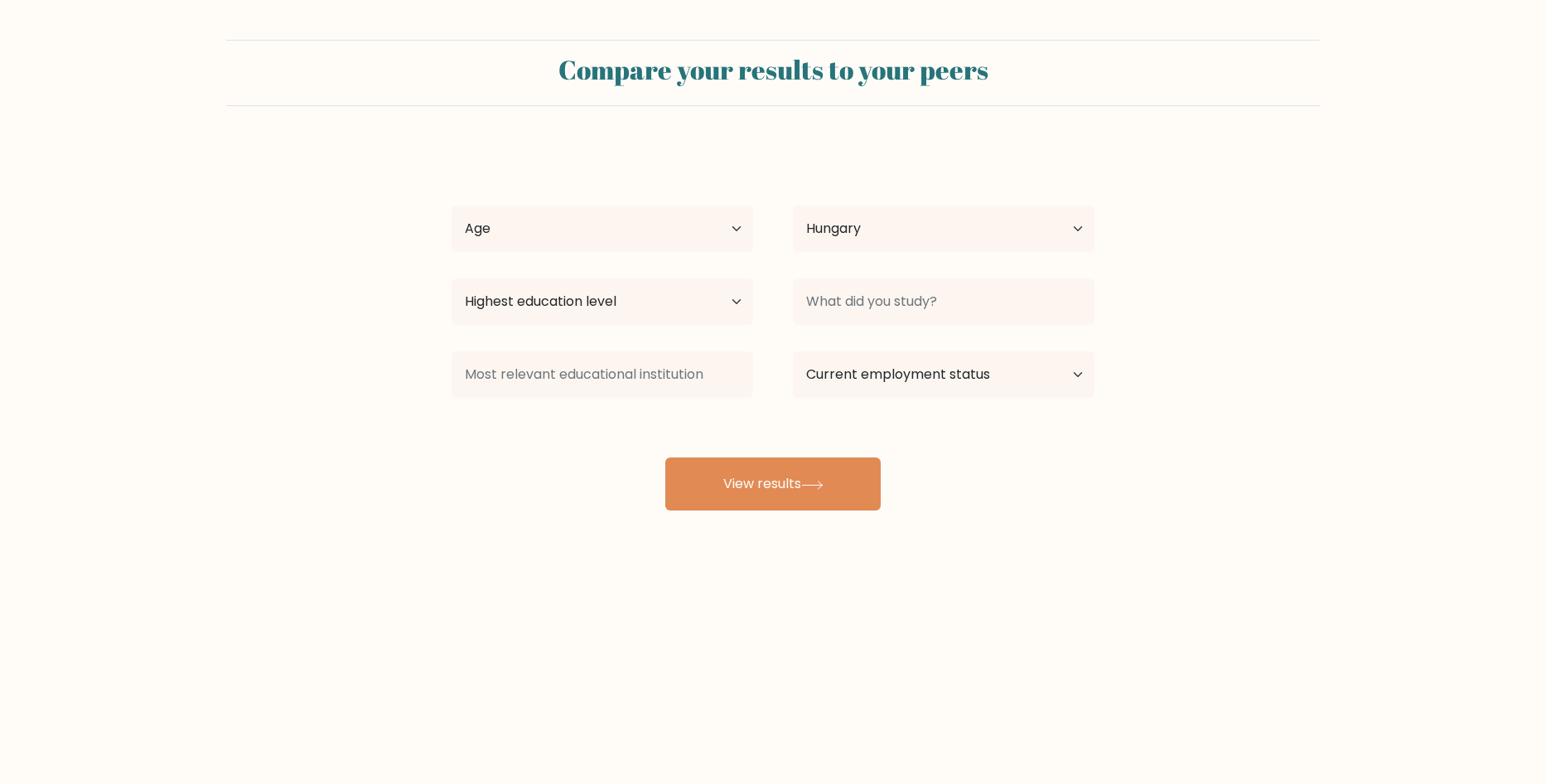
select select "HU"
click at [798, 474] on button "View results" at bounding box center [773, 484] width 215 height 53
click at [715, 215] on select "Age Under 18 years old 18-24 years old 25-34 years old 35-44 years old 45-54 ye…" at bounding box center [602, 229] width 302 height 47
select select "18_24"
click at [451, 206] on select "Age Under 18 years old 18-24 years old 25-34 years old 35-44 years old 45-54 ye…" at bounding box center [602, 229] width 302 height 47
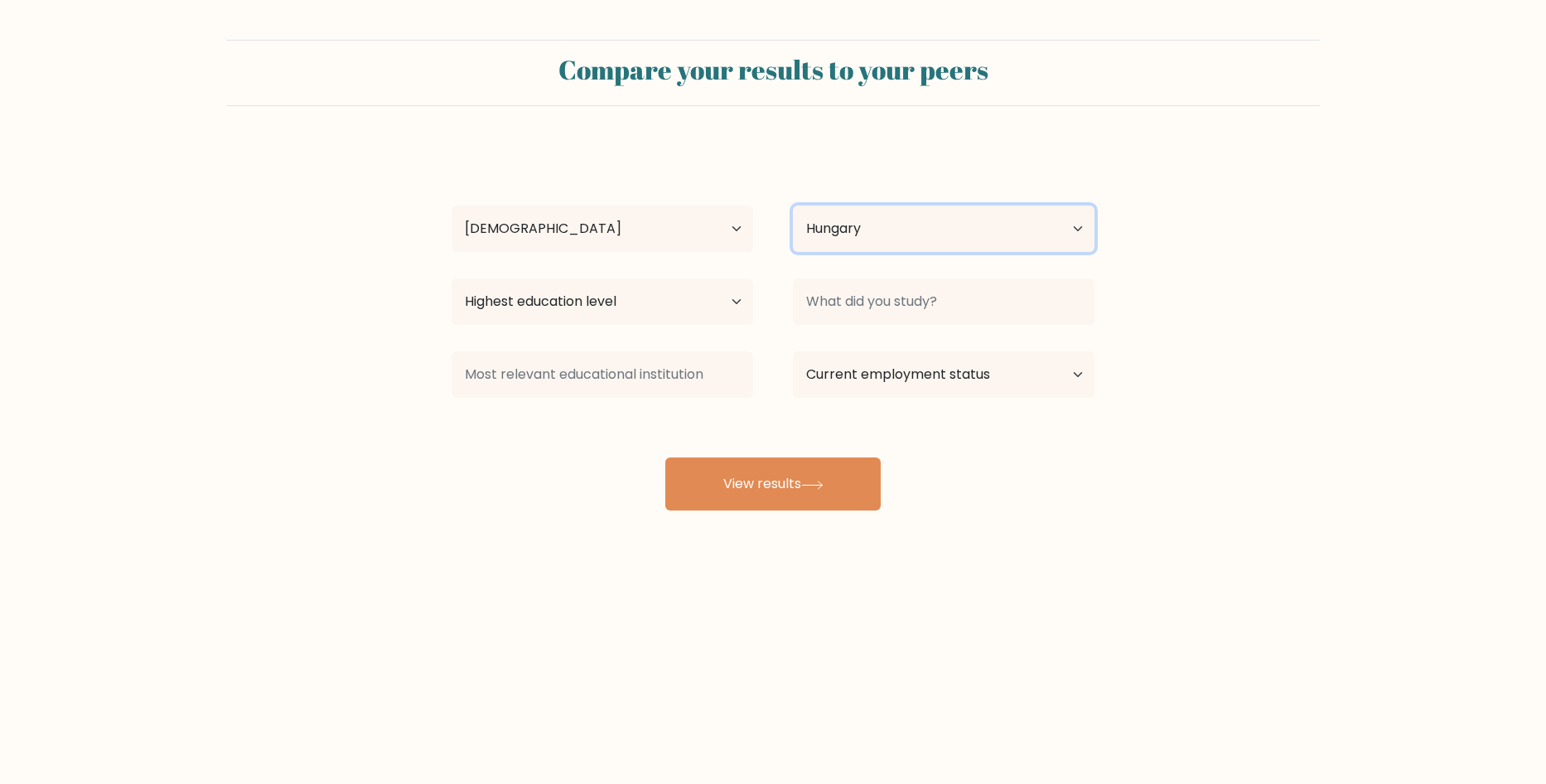
click at [887, 246] on select "Country Afghanistan Albania Algeria American Samoa Andorra Angola Anguilla Anta…" at bounding box center [944, 229] width 302 height 47
click at [704, 297] on select "Highest education level No schooling Primary Lower Secondary Upper Secondary Oc…" at bounding box center [602, 301] width 302 height 47
select select "upper_secondary"
click at [451, 278] on select "Highest education level No schooling Primary Lower Secondary Upper Secondary Oc…" at bounding box center [602, 301] width 302 height 47
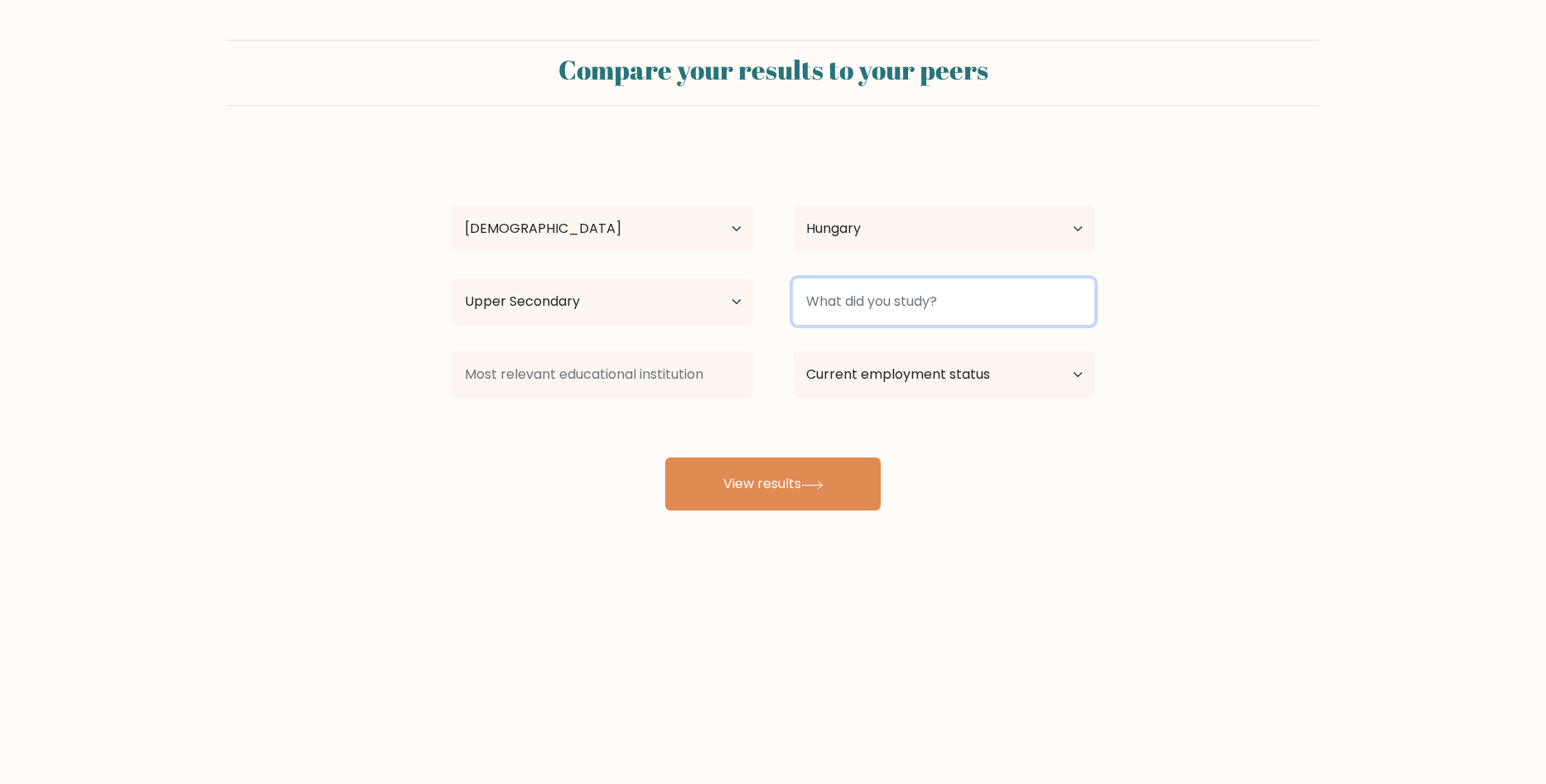
click at [879, 301] on input at bounding box center [944, 301] width 302 height 47
type input "a"
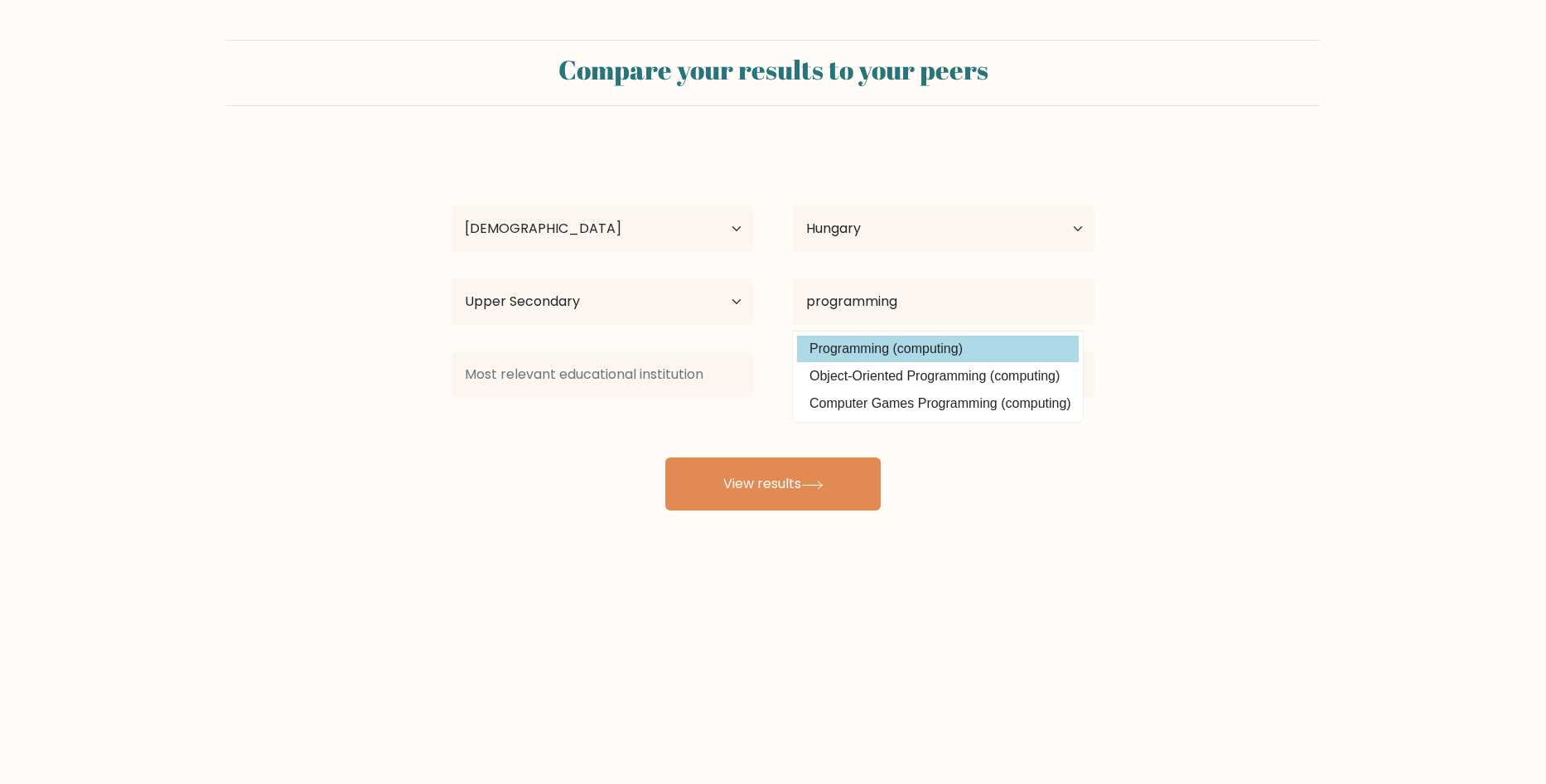
click at [873, 342] on option "Programming (computing)" at bounding box center [938, 349] width 282 height 26
type input "Programming"
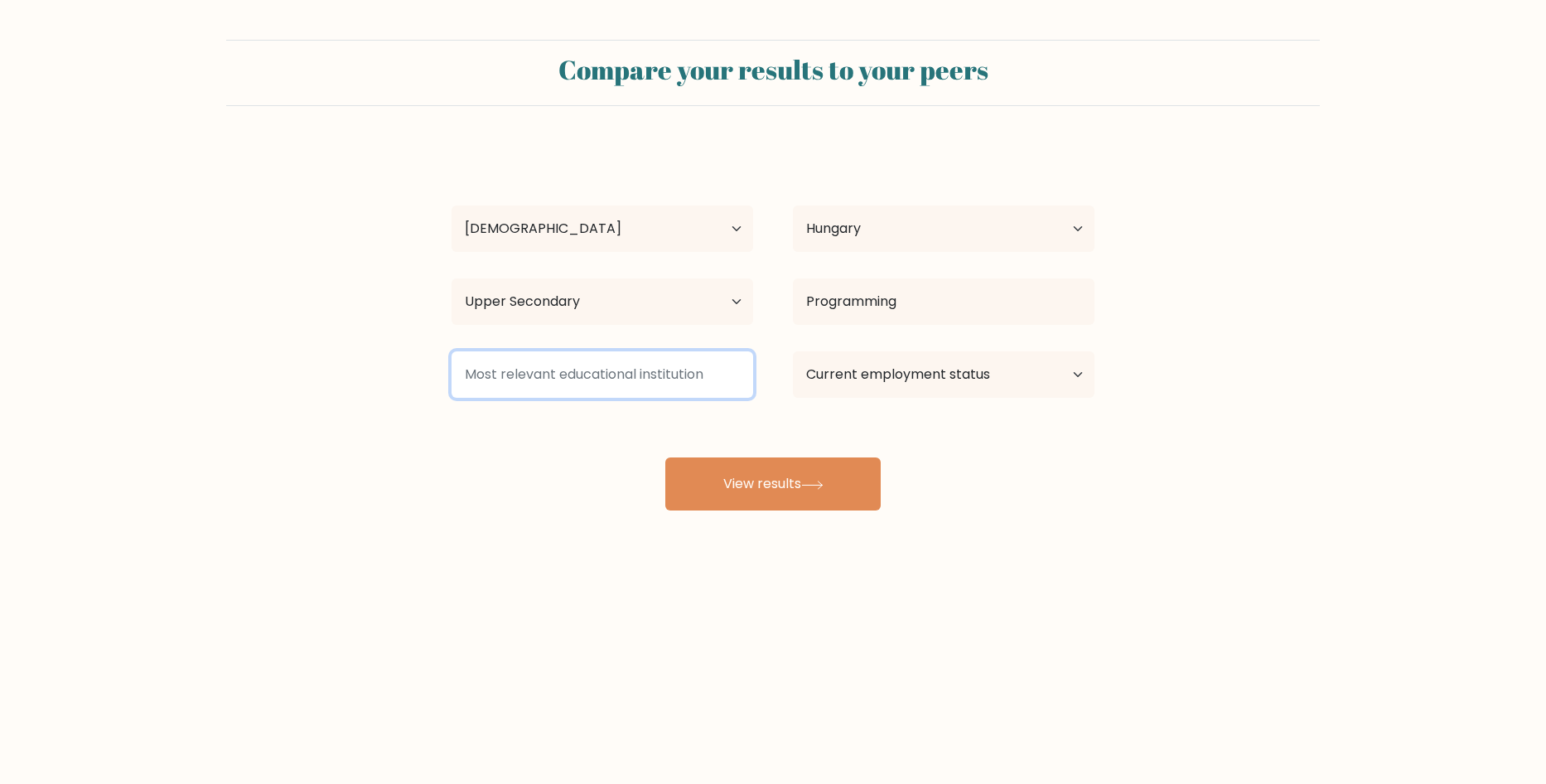
click at [704, 373] on input at bounding box center [602, 374] width 302 height 47
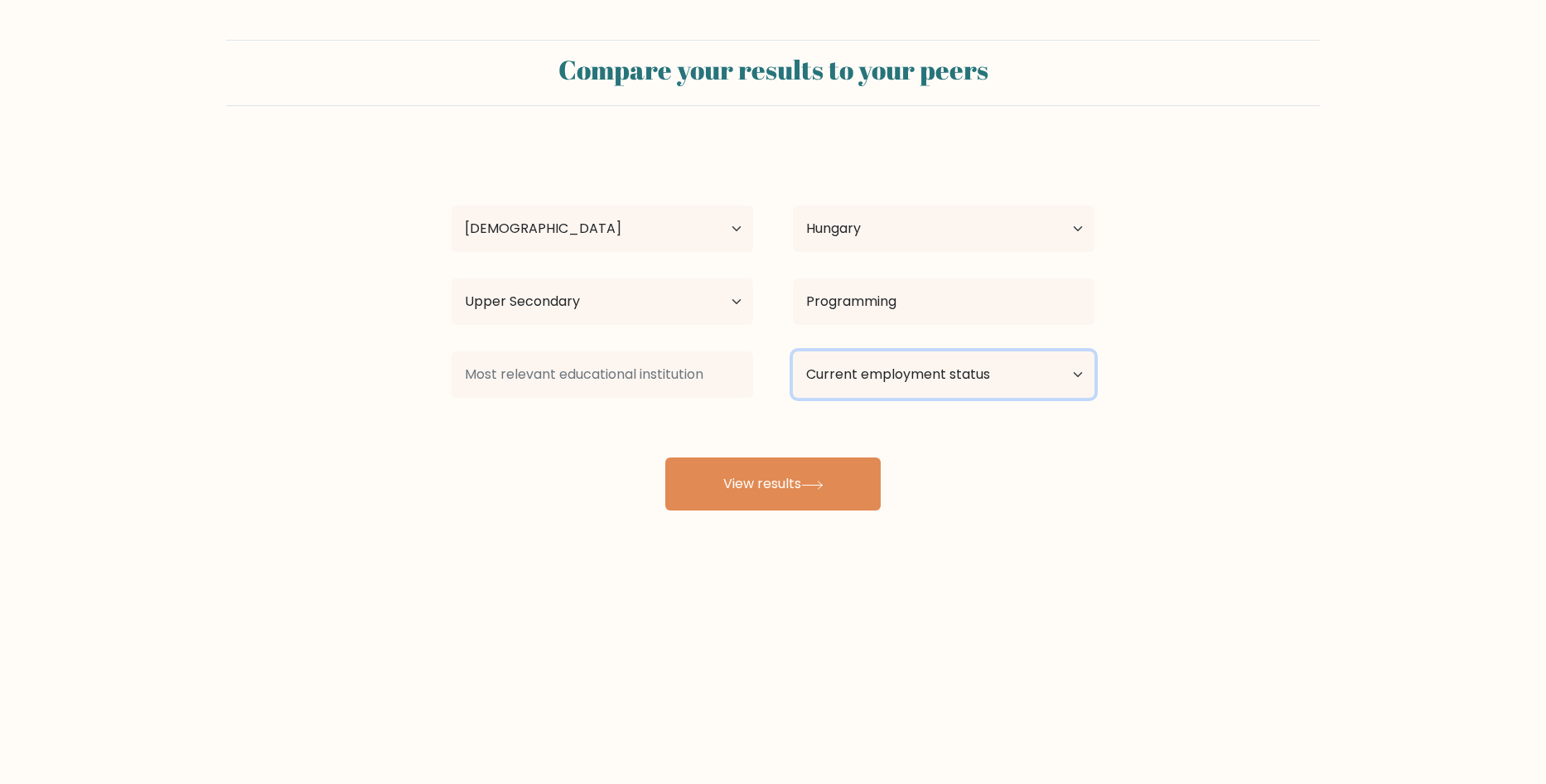
click at [822, 374] on select "Current employment status Employed Student Retired Other / prefer not to answer" at bounding box center [944, 374] width 302 height 47
select select "other"
click at [793, 351] on select "Current employment status Employed Student Retired Other / prefer not to answer" at bounding box center [944, 374] width 302 height 47
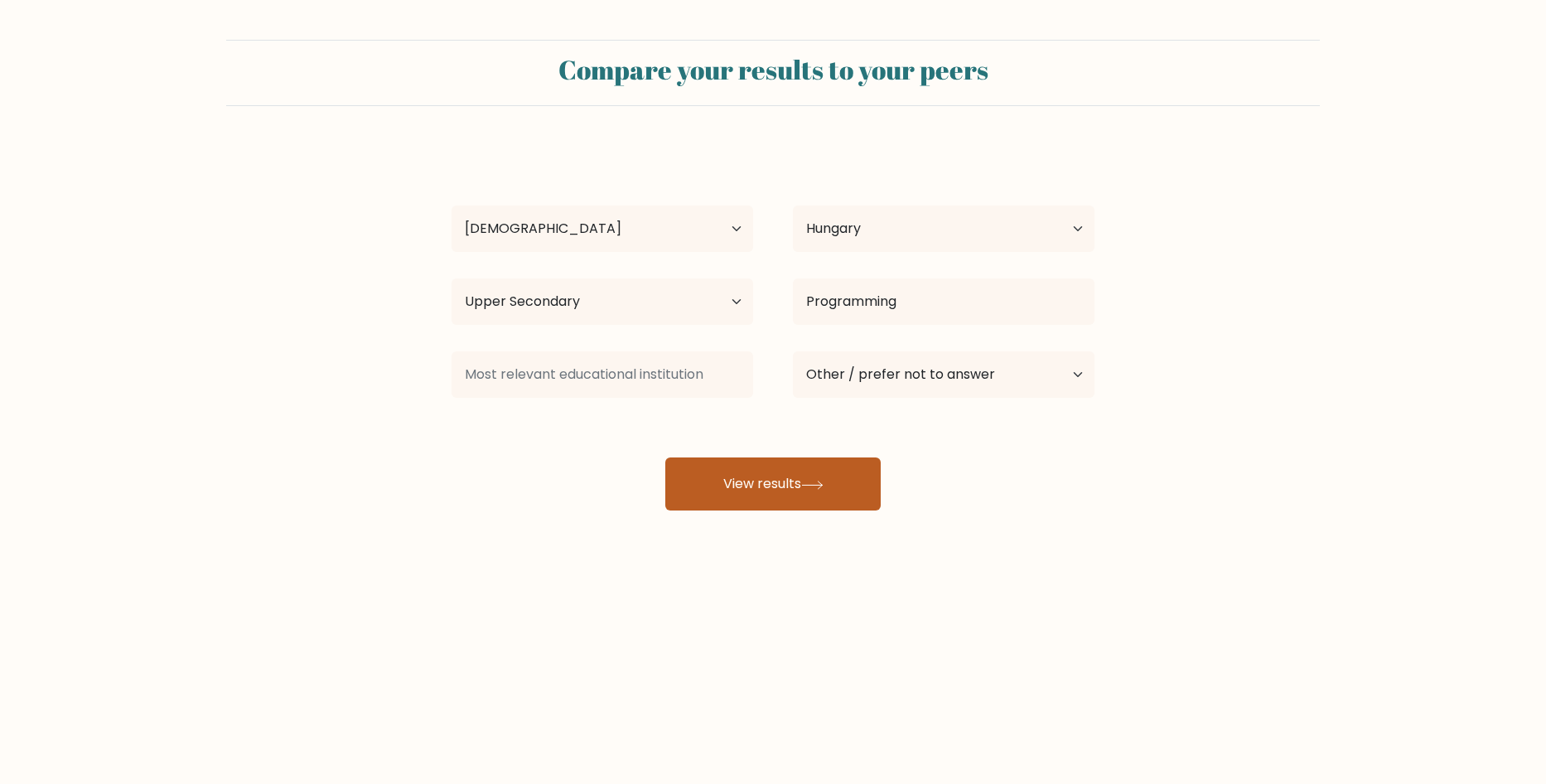
click at [817, 484] on icon at bounding box center [811, 485] width 22 height 9
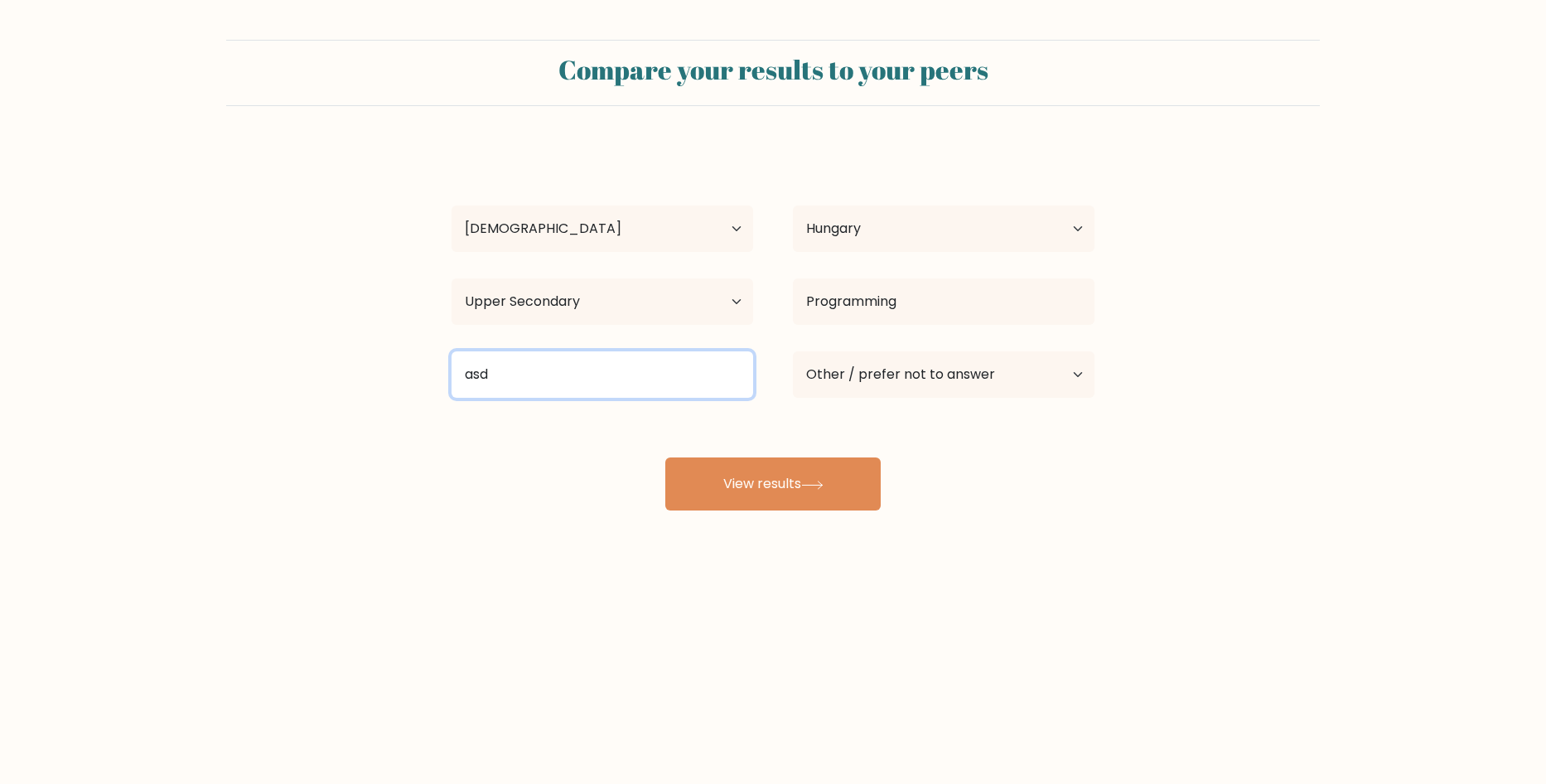
drag, startPoint x: 537, startPoint y: 368, endPoint x: 447, endPoint y: 366, distance: 90.0
click at [447, 366] on div "asd" at bounding box center [602, 374] width 342 height 60
type input "asd"
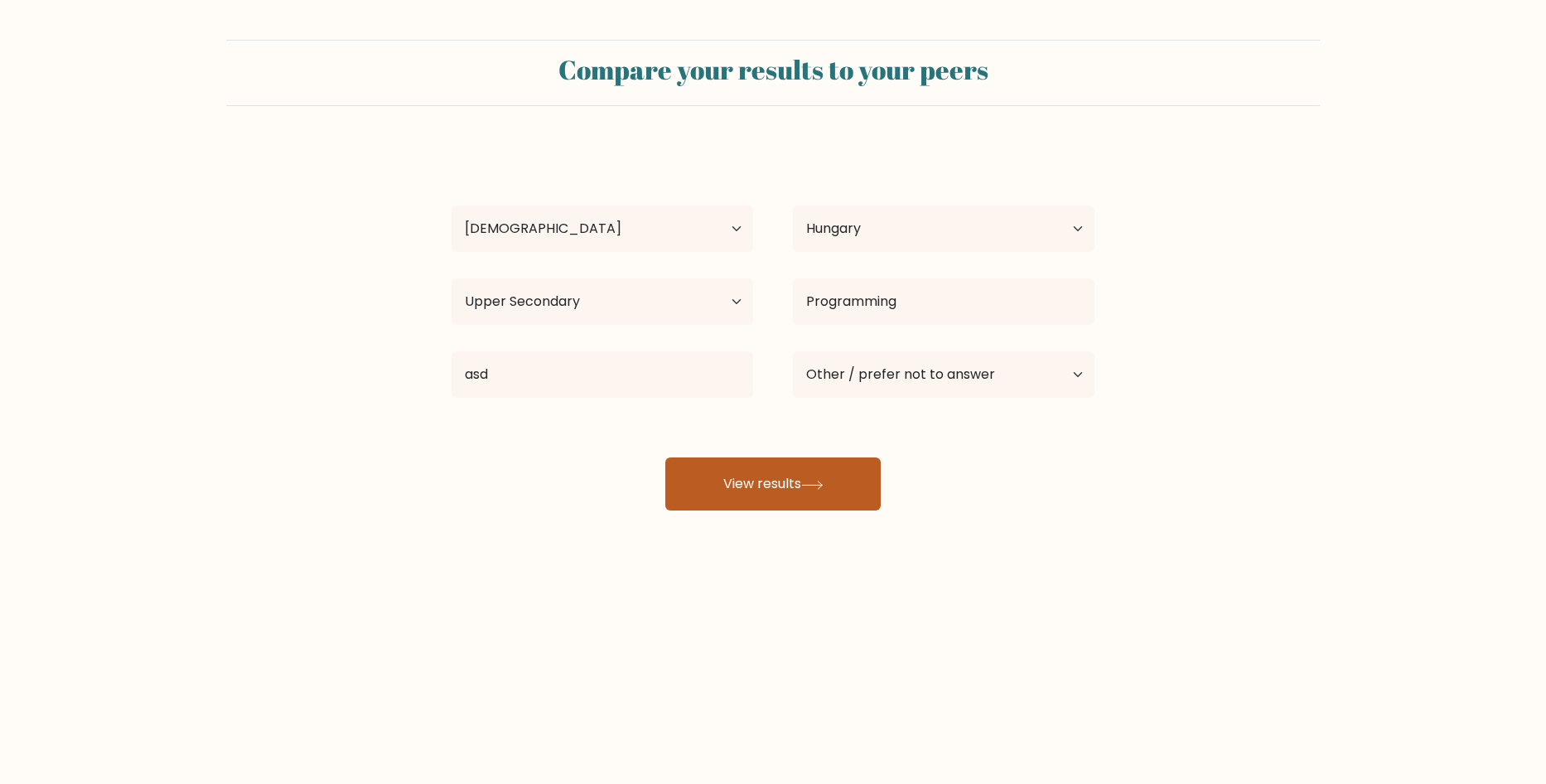
click at [702, 494] on button "View results" at bounding box center [773, 484] width 215 height 53
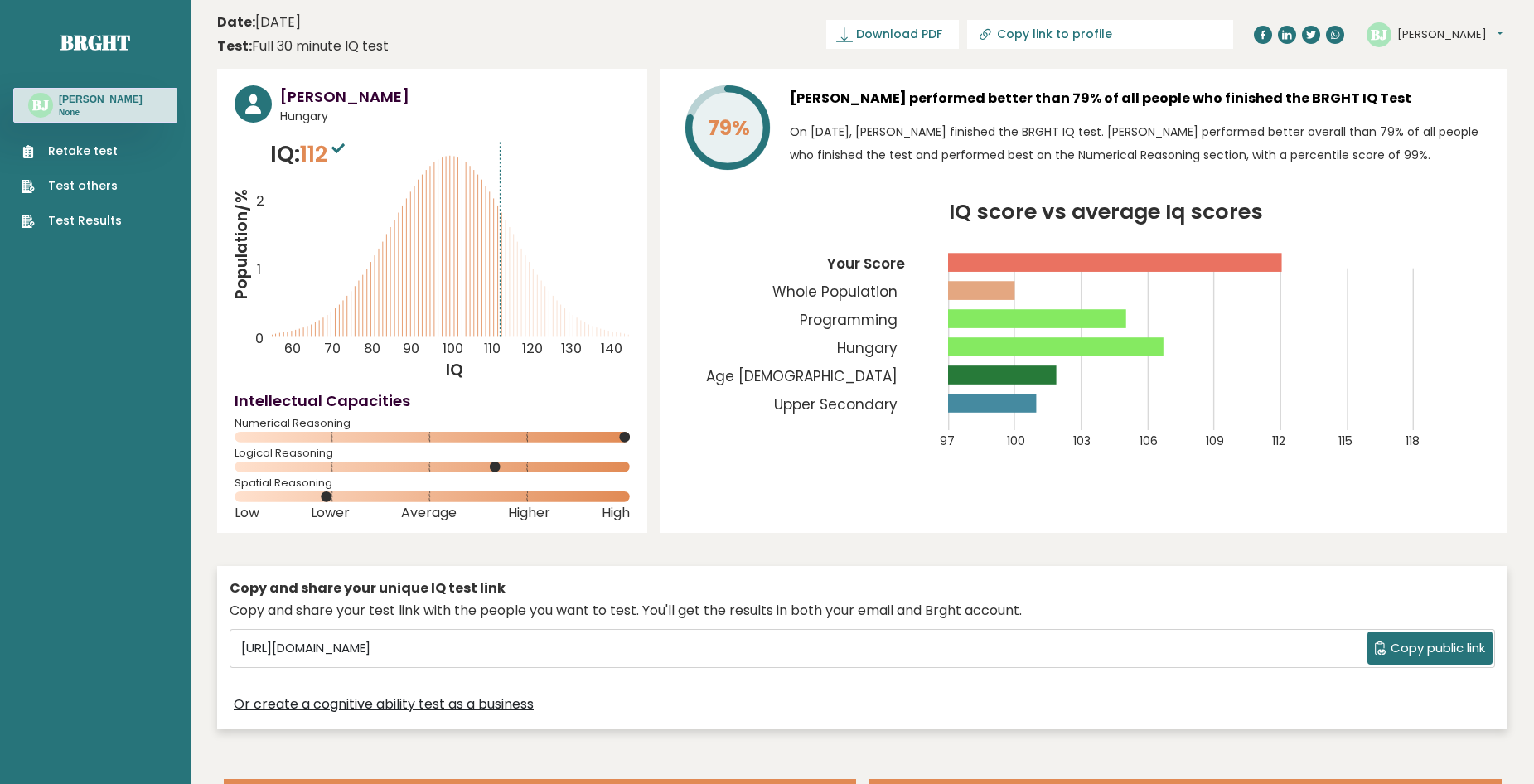
click at [693, 491] on div "79% [PERSON_NAME] performed better than 79% of all people who finished the BRGH…" at bounding box center [1084, 300] width 848 height 464
click at [679, 426] on icon "IQ score vs average Iq scores 97 100 103 106 109 112 115 118 Your Score Whole P…" at bounding box center [1084, 335] width 812 height 268
